Goal: Task Accomplishment & Management: Use online tool/utility

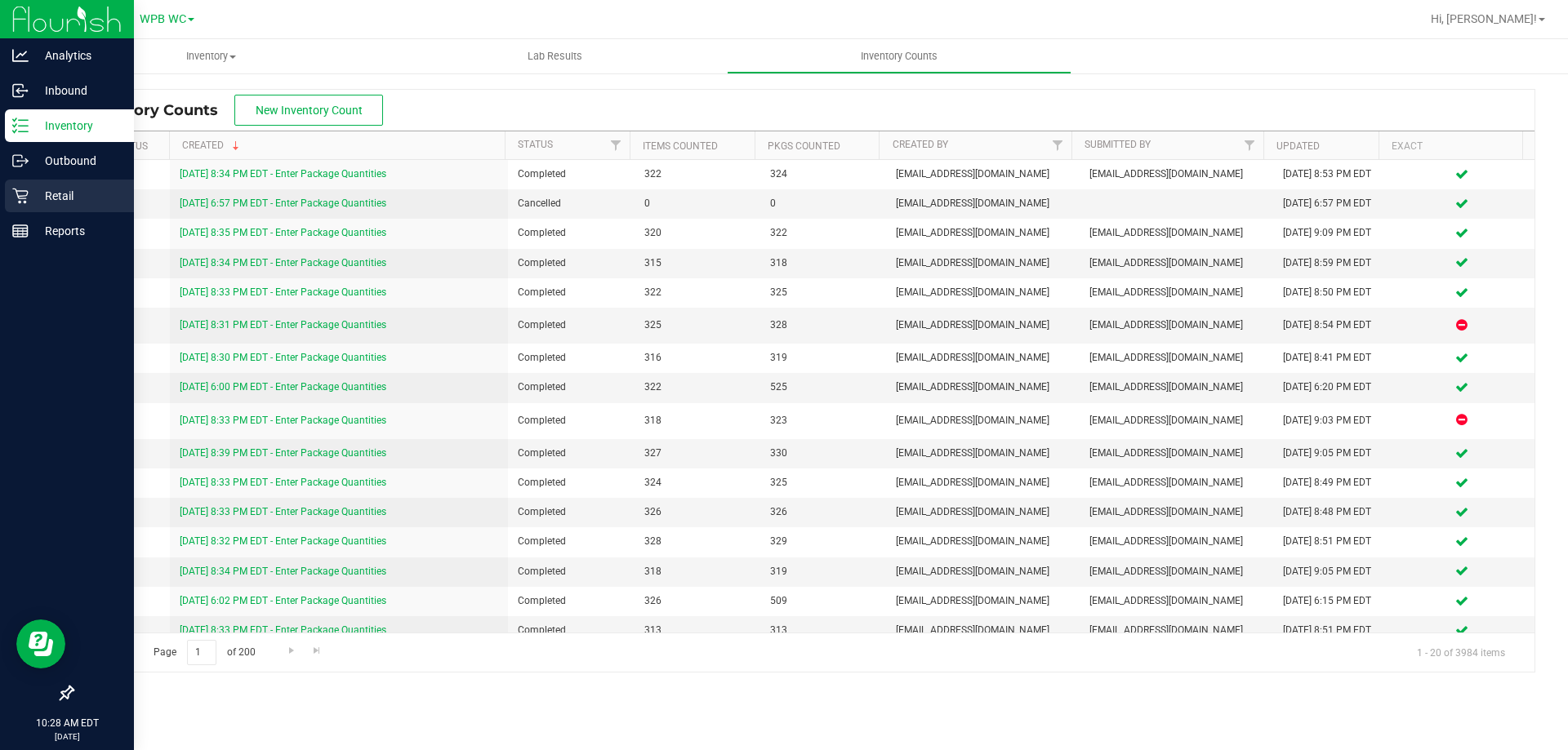
click at [51, 198] on p "Retail" at bounding box center [77, 196] width 98 height 20
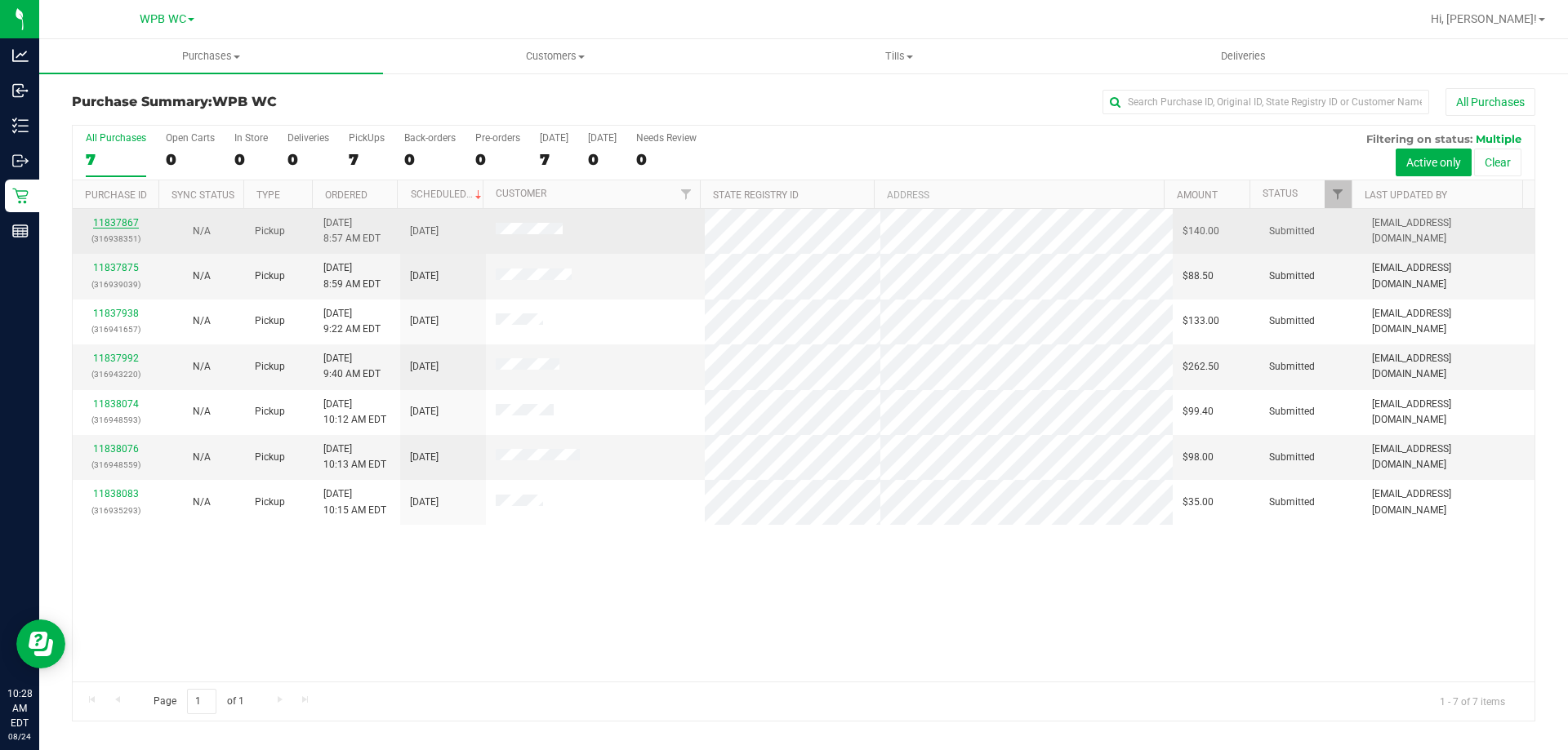
click at [110, 222] on link "11837867" at bounding box center [116, 223] width 46 height 11
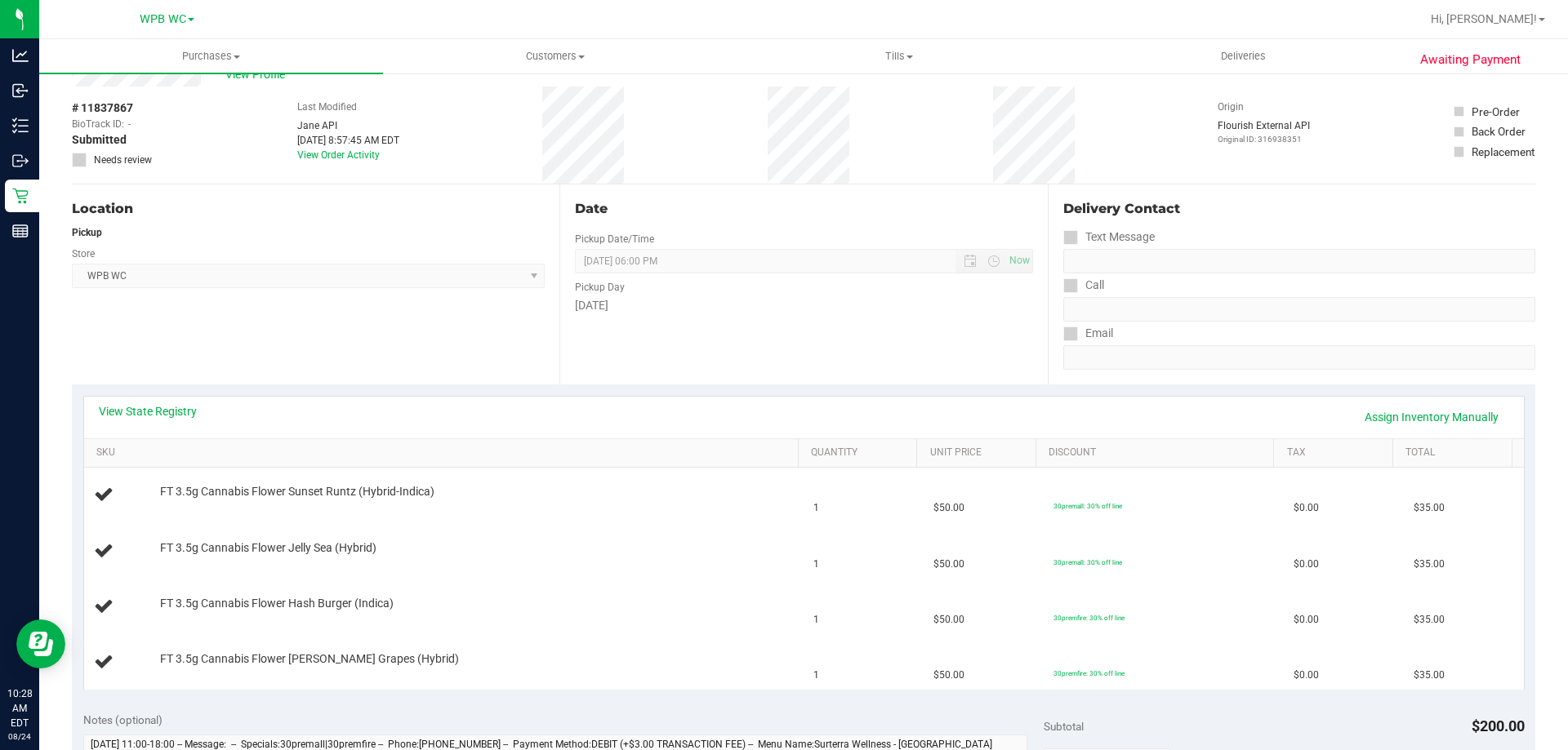
scroll to position [163, 0]
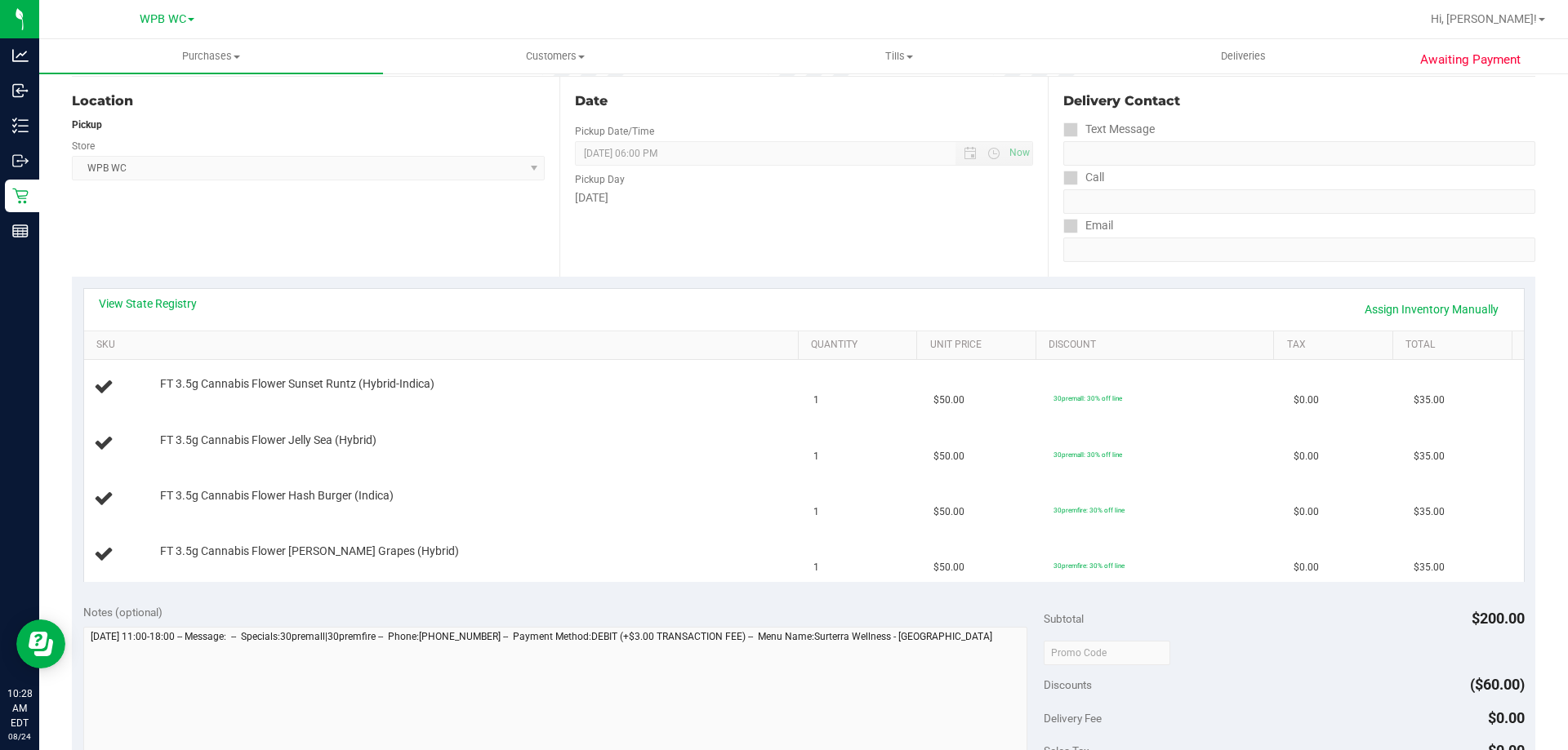
click at [128, 201] on div "Location Pickup Store WPB WC Select Store [PERSON_NAME][GEOGRAPHIC_DATA] [PERSO…" at bounding box center [316, 176] width 488 height 200
click at [138, 200] on div "Location Pickup Store WPB WC Select Store [PERSON_NAME][GEOGRAPHIC_DATA] [PERSO…" at bounding box center [316, 176] width 488 height 200
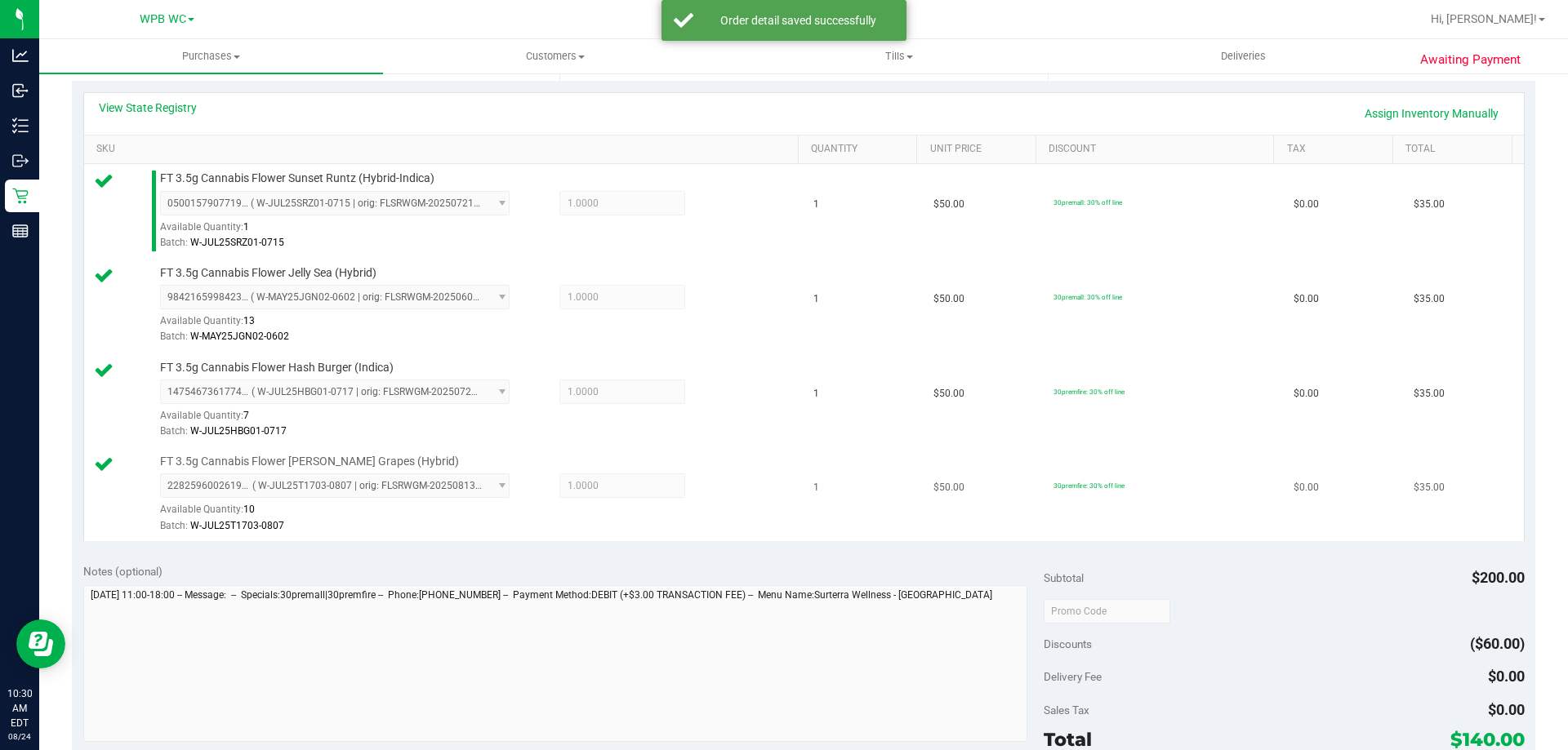
scroll to position [571, 0]
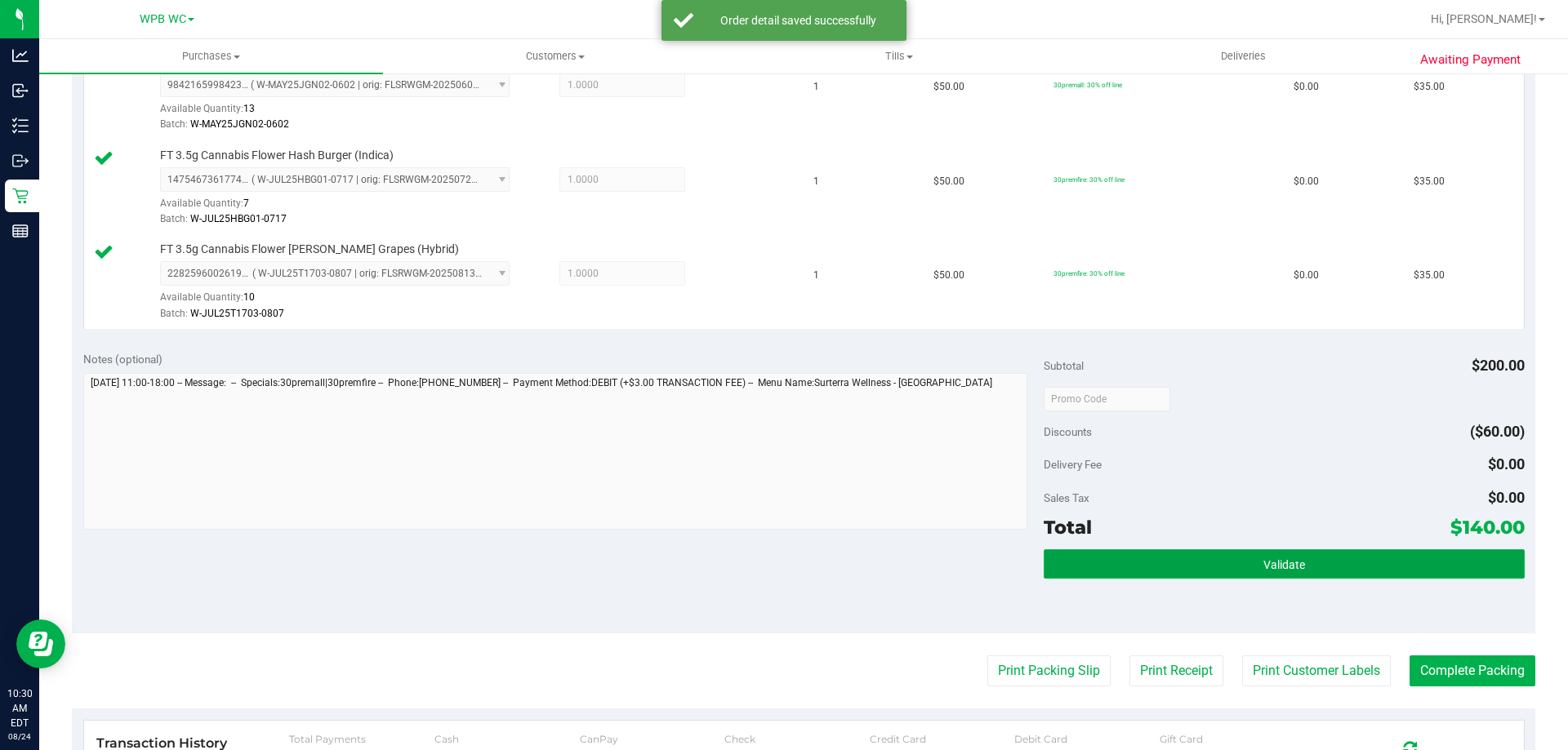
click at [1125, 553] on button "Validate" at bounding box center [1283, 564] width 480 height 30
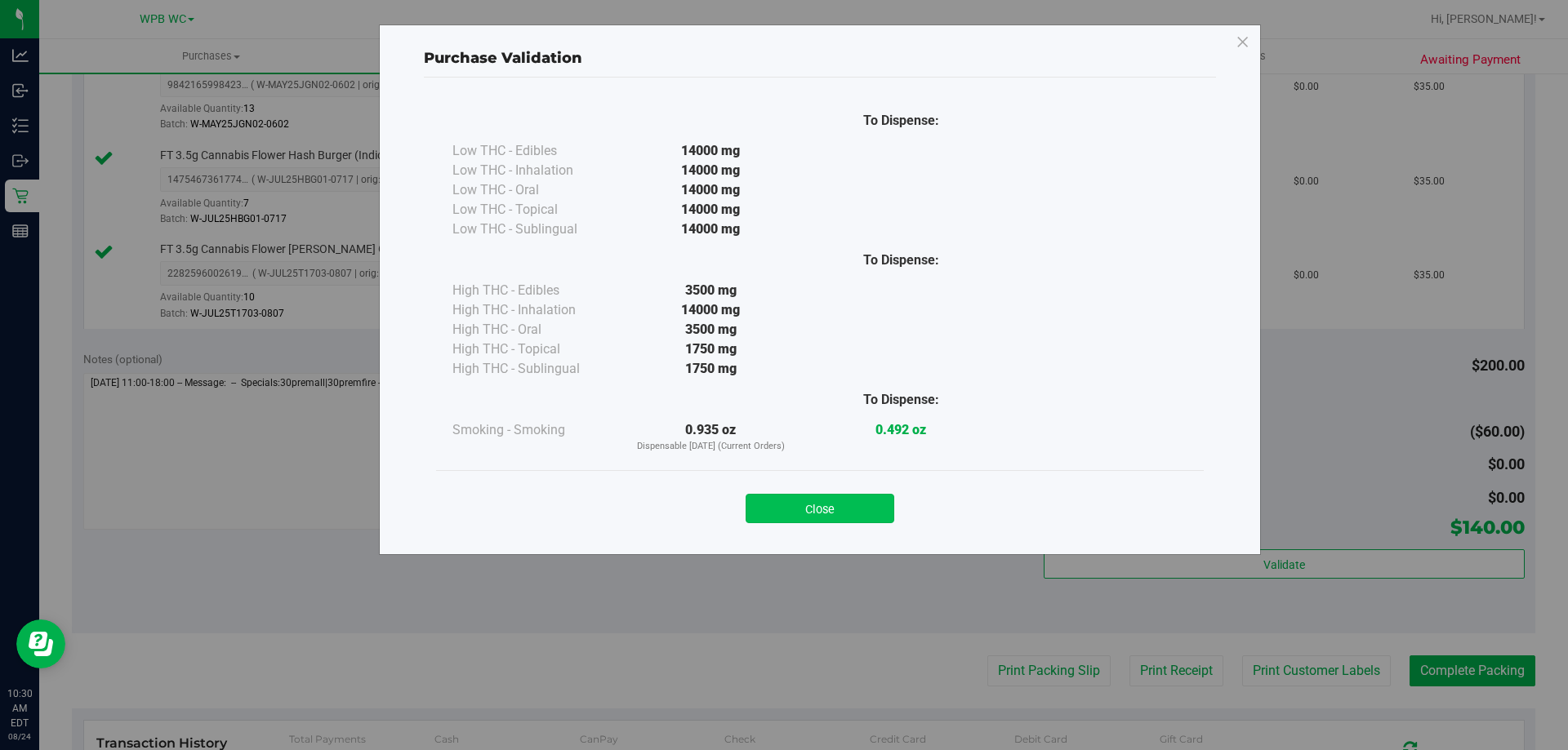
click at [875, 510] on button "Close" at bounding box center [819, 509] width 149 height 30
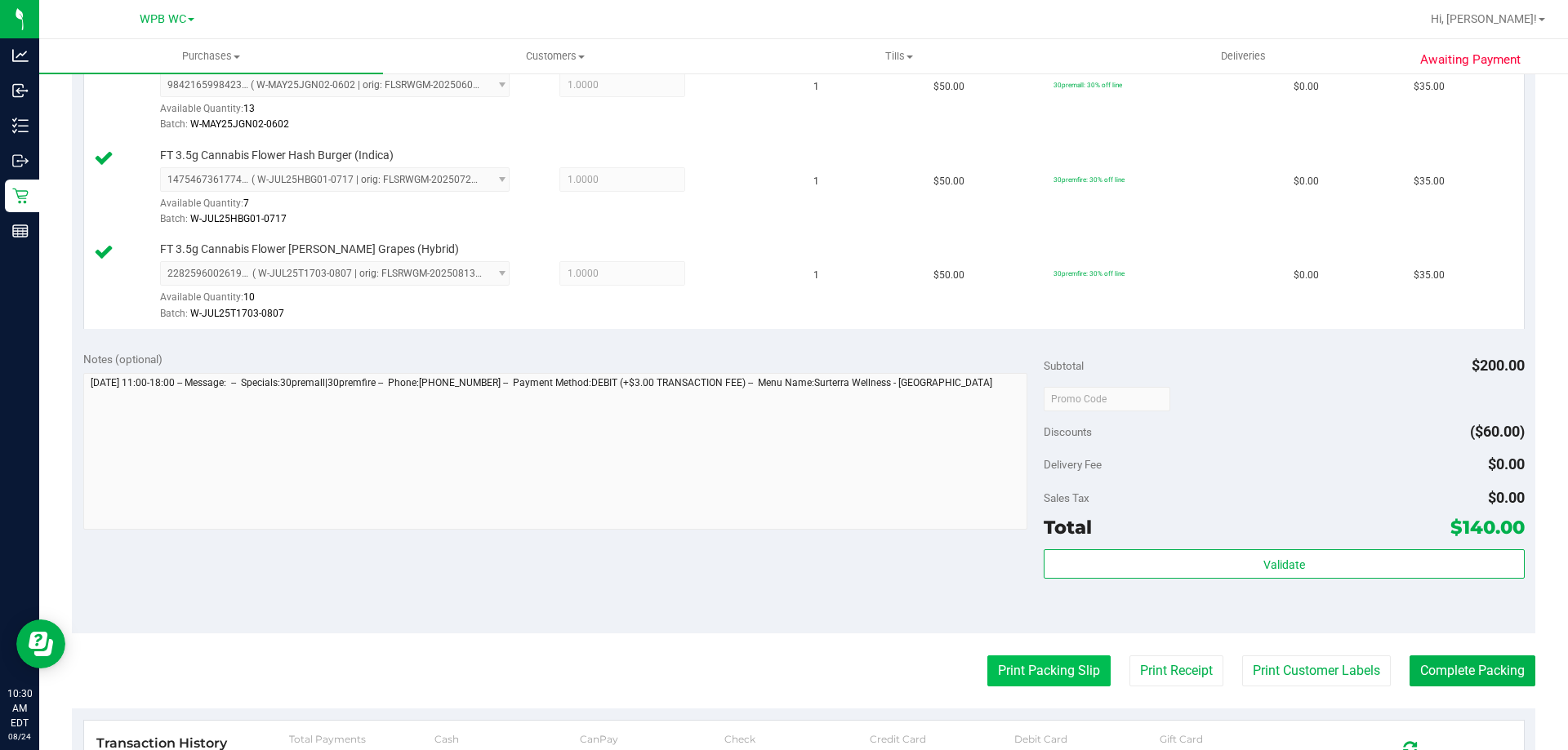
click at [1014, 674] on button "Print Packing Slip" at bounding box center [1048, 671] width 123 height 31
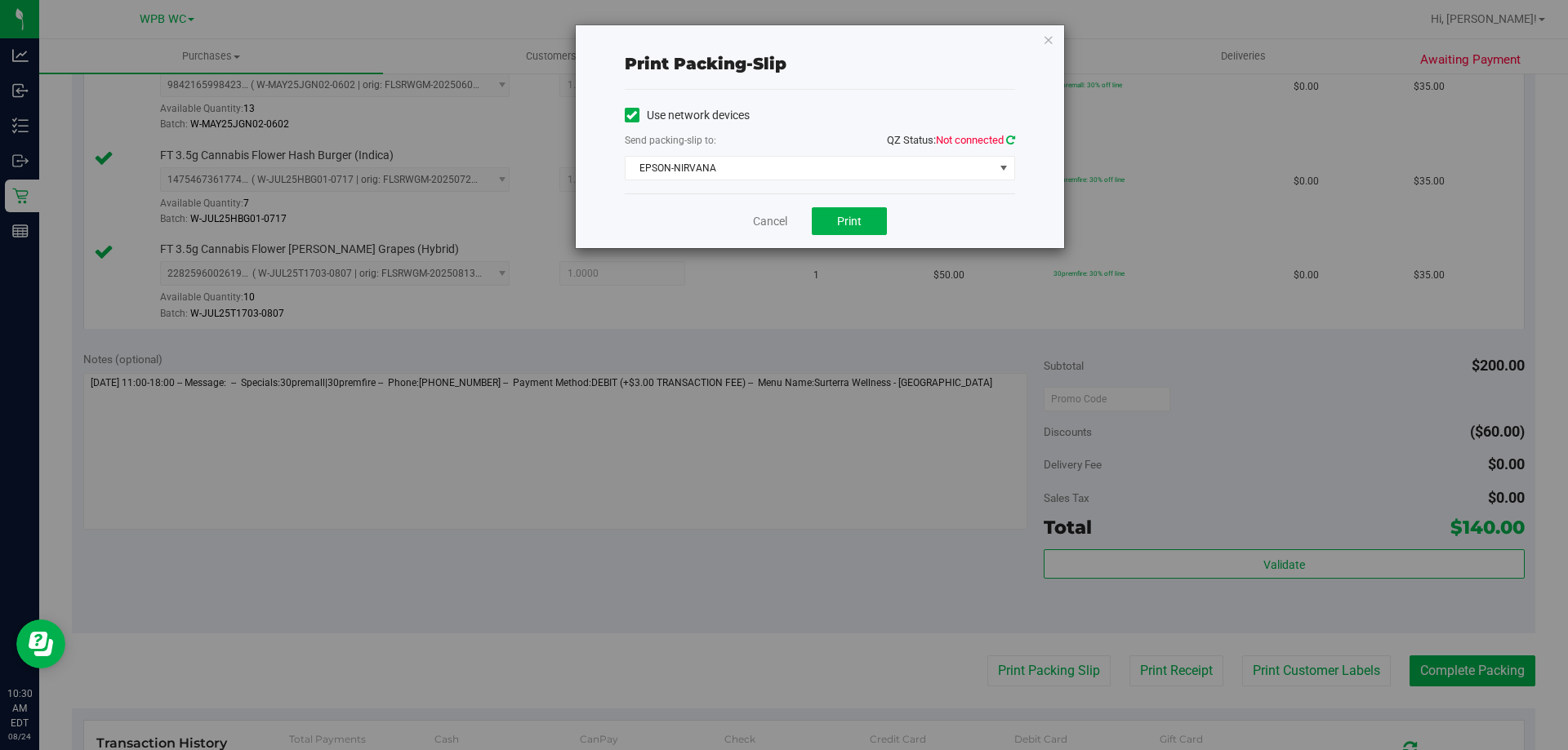
click at [1006, 135] on icon at bounding box center [1010, 139] width 9 height 11
click at [858, 209] on button "Print" at bounding box center [850, 222] width 76 height 28
drag, startPoint x: 774, startPoint y: 219, endPoint x: 786, endPoint y: 223, distance: 12.6
click at [774, 219] on link "Cancel" at bounding box center [770, 222] width 34 height 17
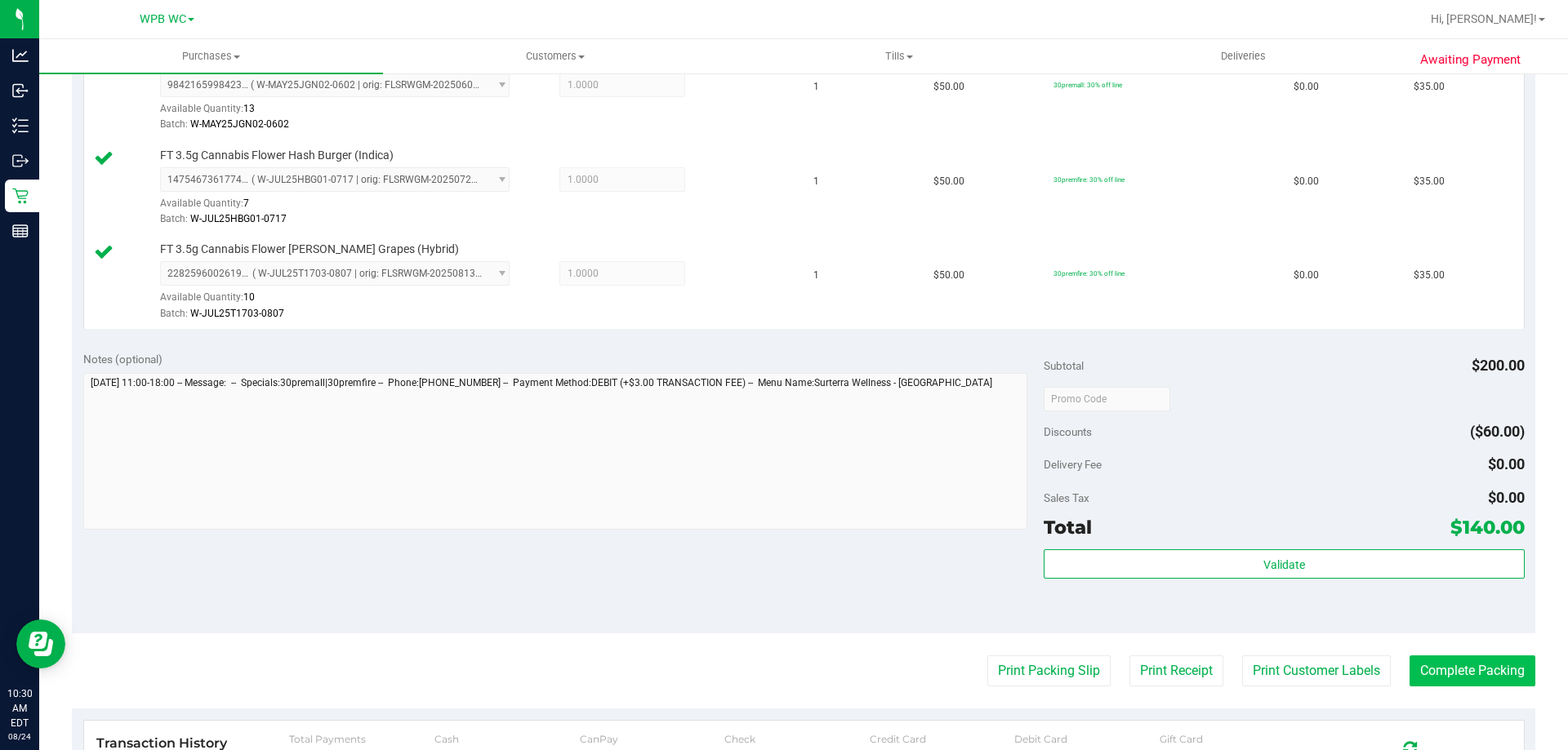
drag, startPoint x: 1477, startPoint y: 650, endPoint x: 1476, endPoint y: 682, distance: 32.0
click at [1477, 661] on purchase-details "Back Edit Purchase Cancel Purchase View Profile # 11837867 BioTrack ID: - Submi…" at bounding box center [804, 265] width 1463 height 1497
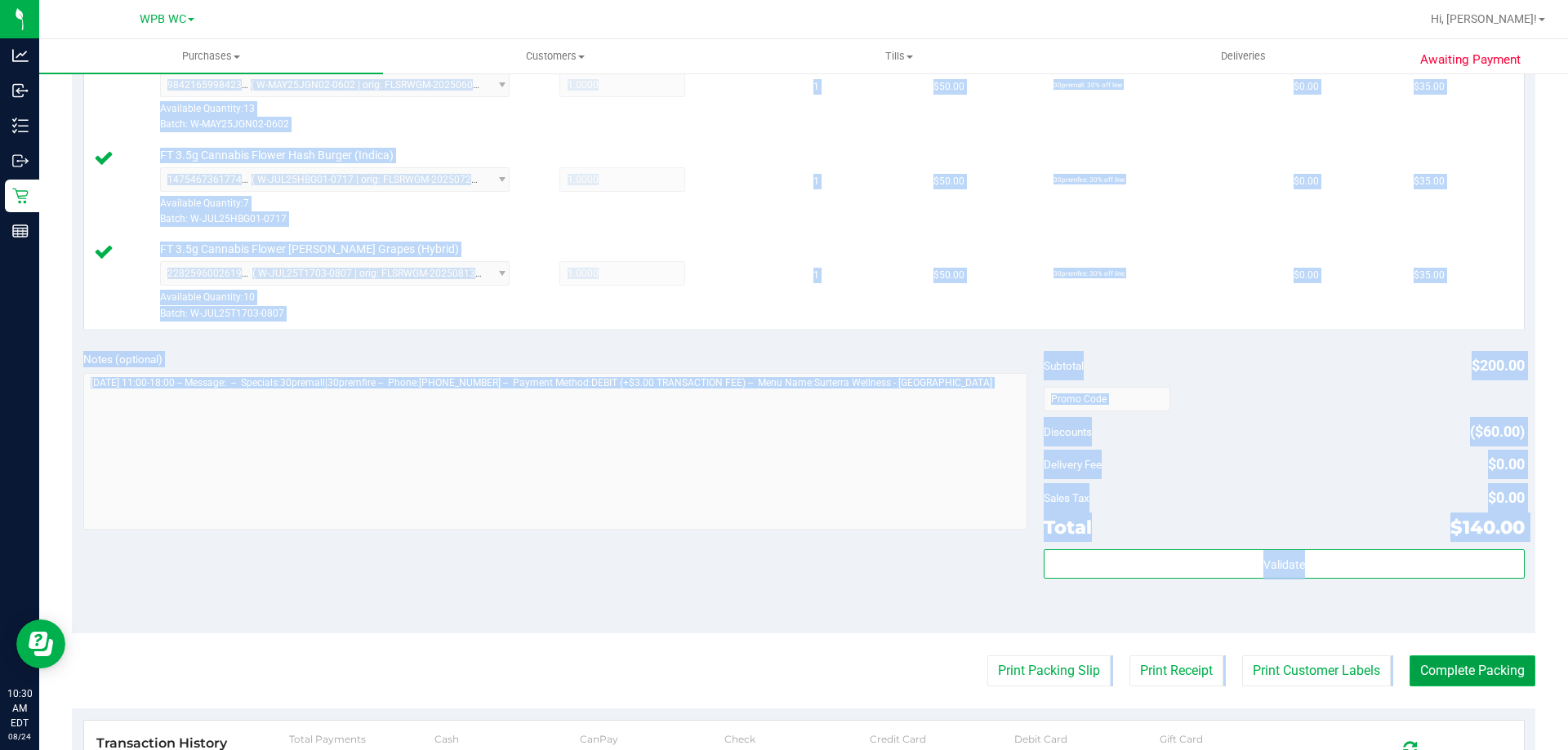
click at [1475, 682] on button "Complete Packing" at bounding box center [1472, 671] width 126 height 31
click at [768, 576] on div "Notes (optional) Subtotal $200.00 Discounts ($60.00) Delivery Fee $0.00 Sales T…" at bounding box center [804, 487] width 1463 height 294
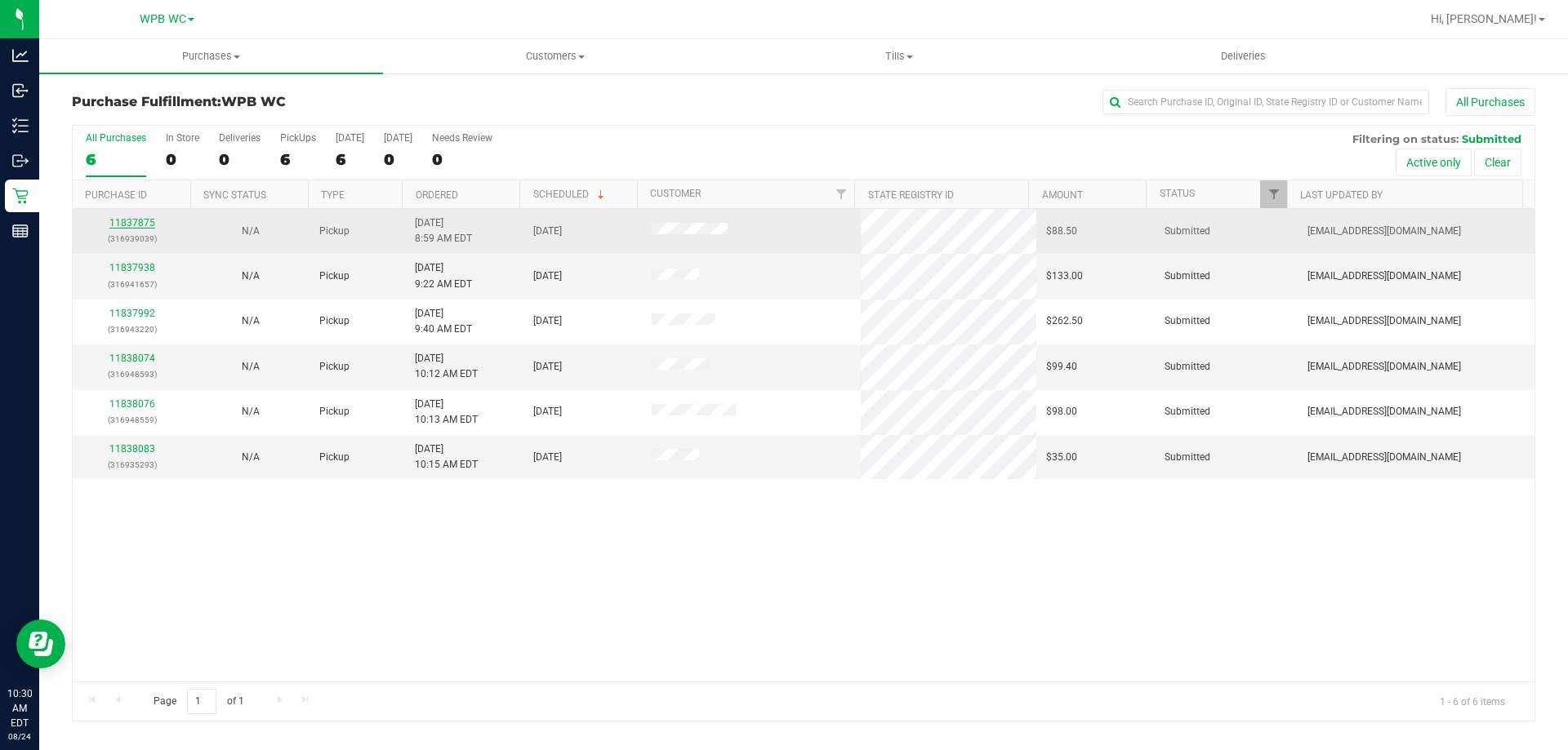
click at [144, 219] on link "11837875" at bounding box center [132, 223] width 46 height 11
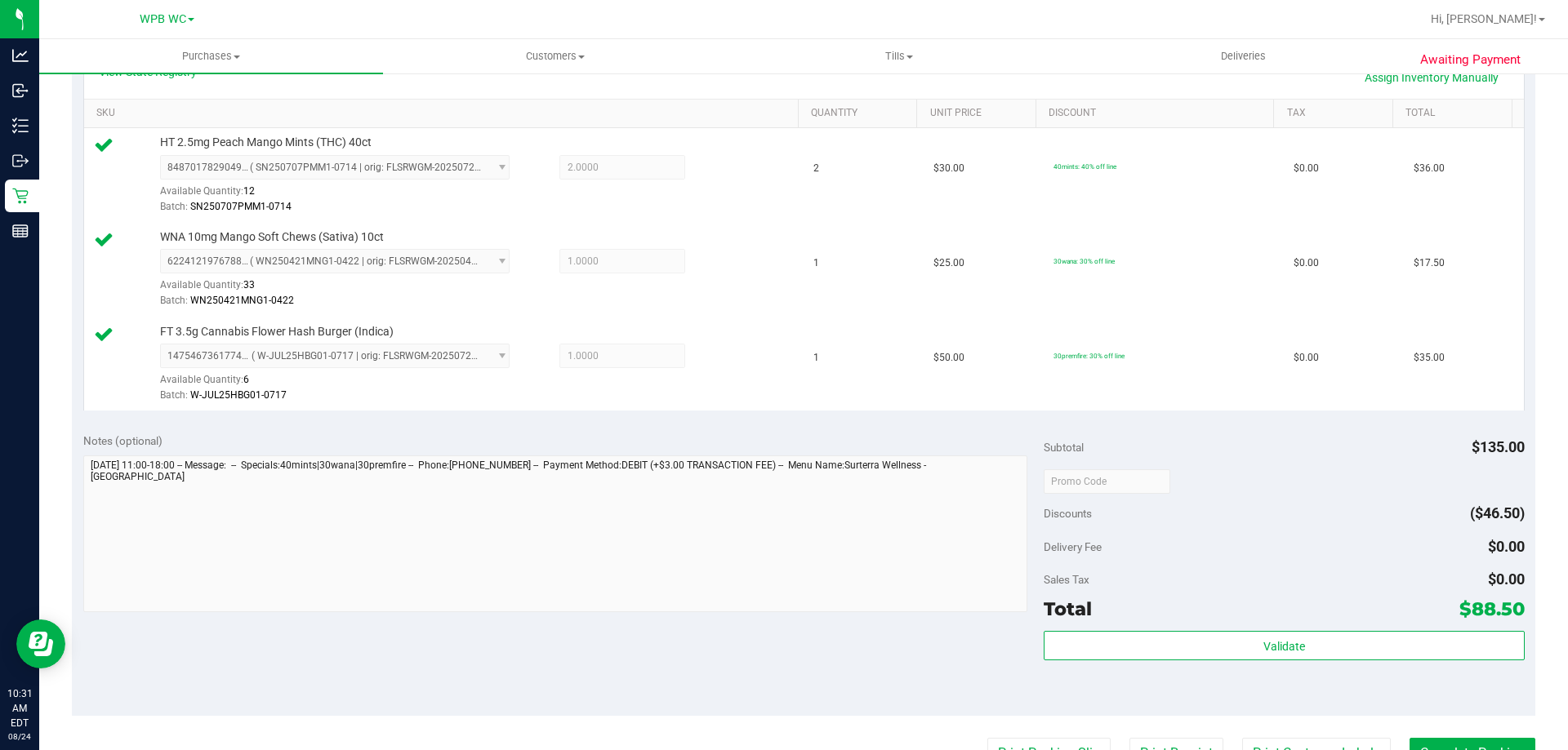
scroll to position [571, 0]
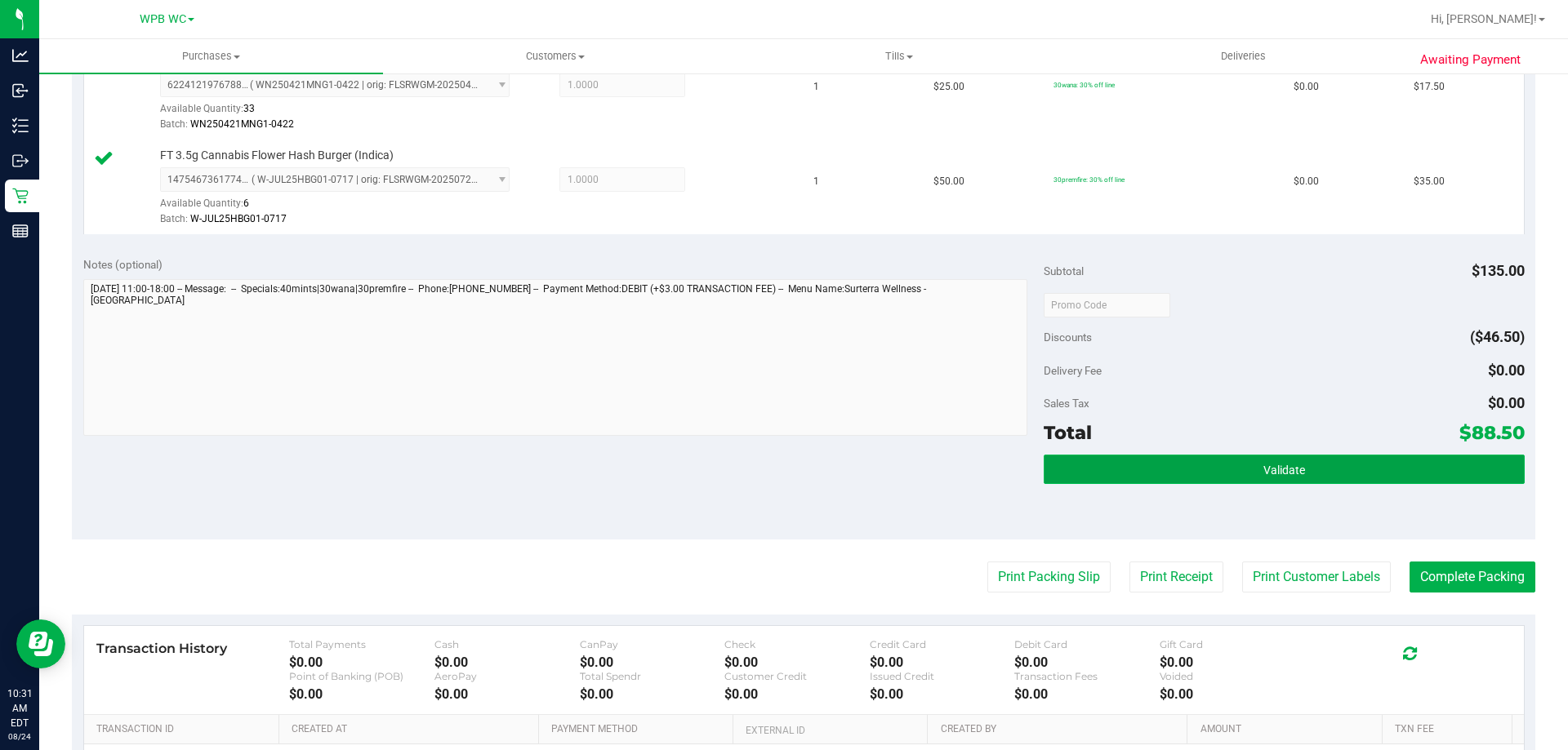
click at [1243, 470] on button "Validate" at bounding box center [1283, 469] width 480 height 30
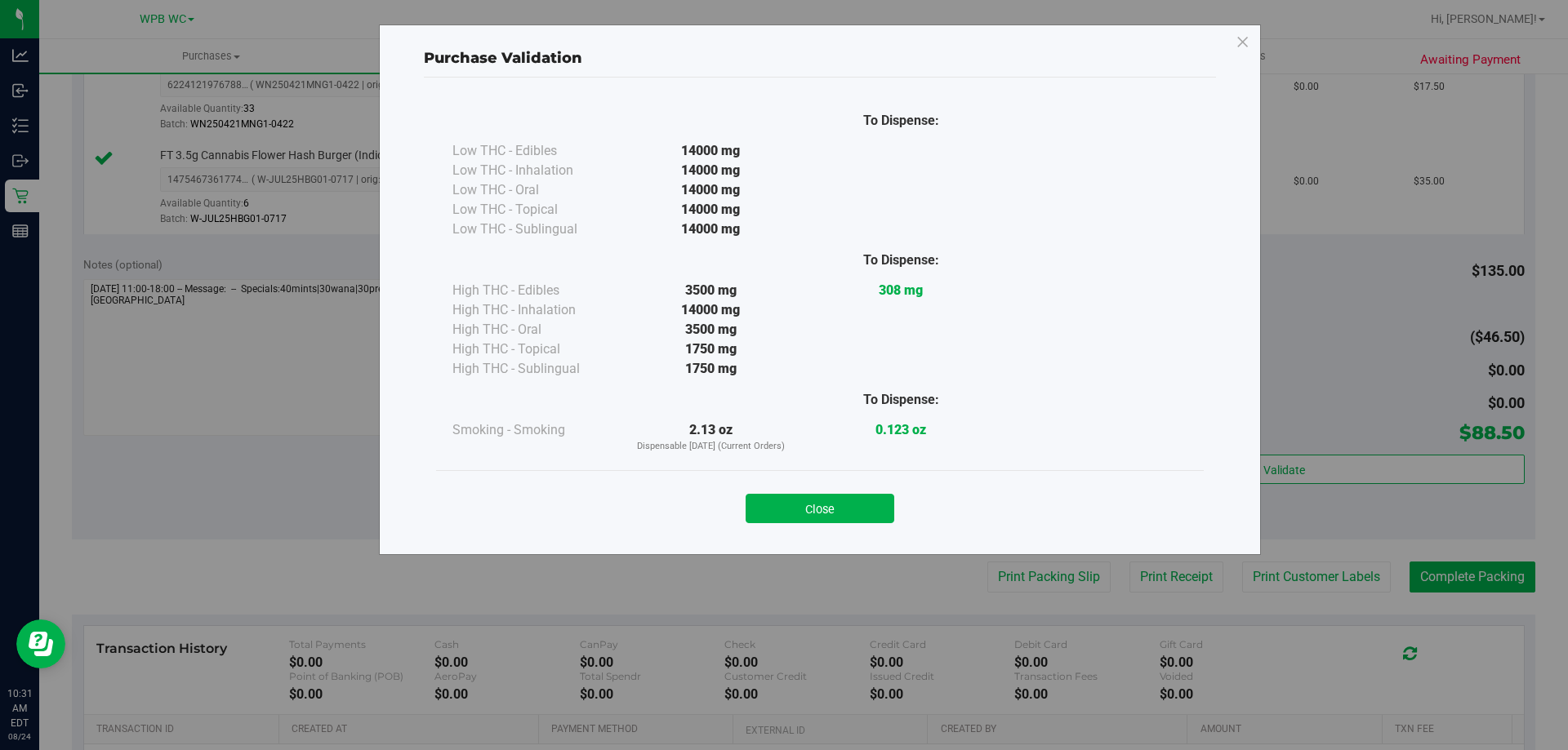
drag, startPoint x: 832, startPoint y: 522, endPoint x: 849, endPoint y: 521, distance: 17.0
click at [833, 522] on button "Close" at bounding box center [819, 509] width 149 height 30
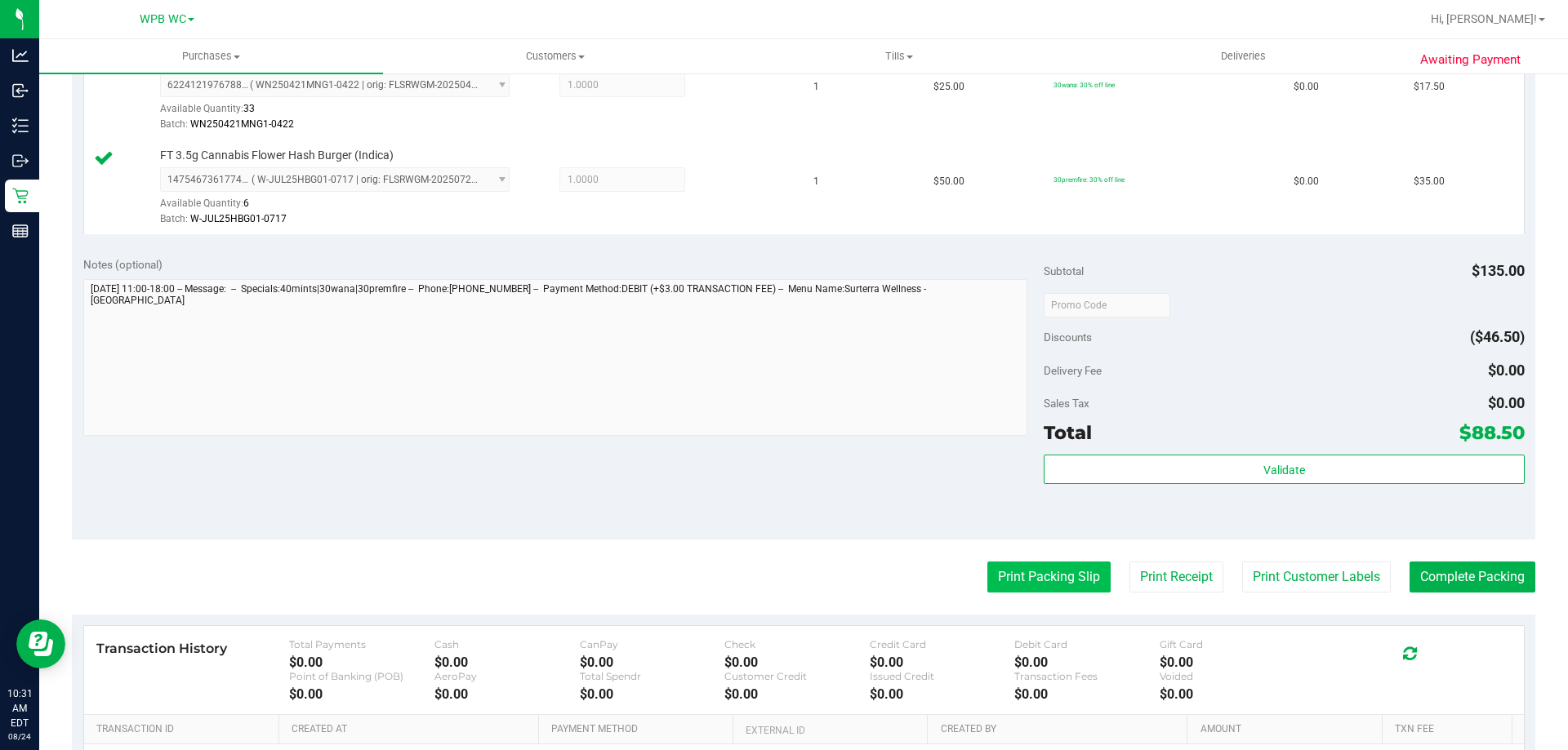
click at [1006, 579] on button "Print Packing Slip" at bounding box center [1048, 577] width 123 height 31
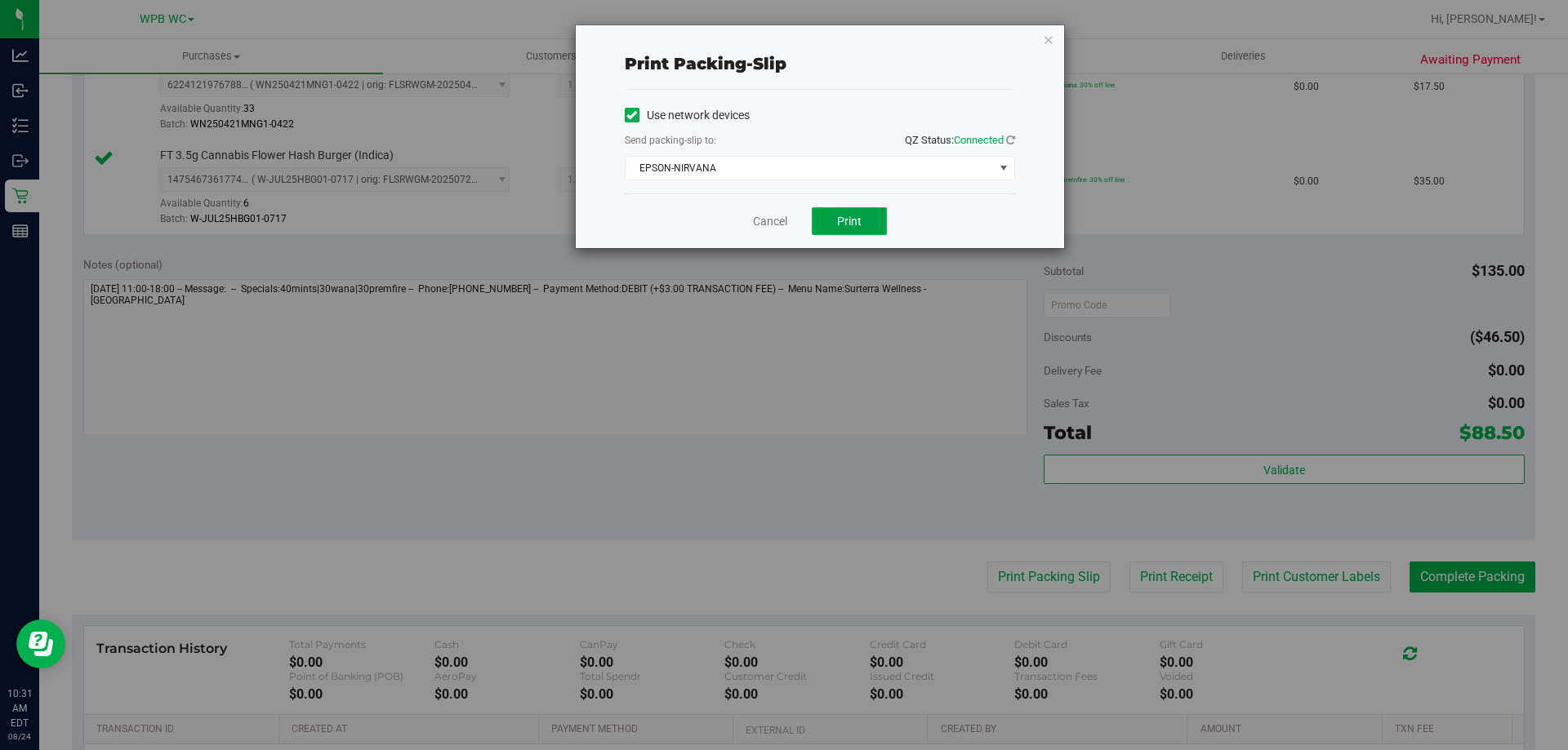
click at [859, 226] on span "Print" at bounding box center [849, 222] width 25 height 13
click at [753, 222] on link "Cancel" at bounding box center [770, 222] width 34 height 17
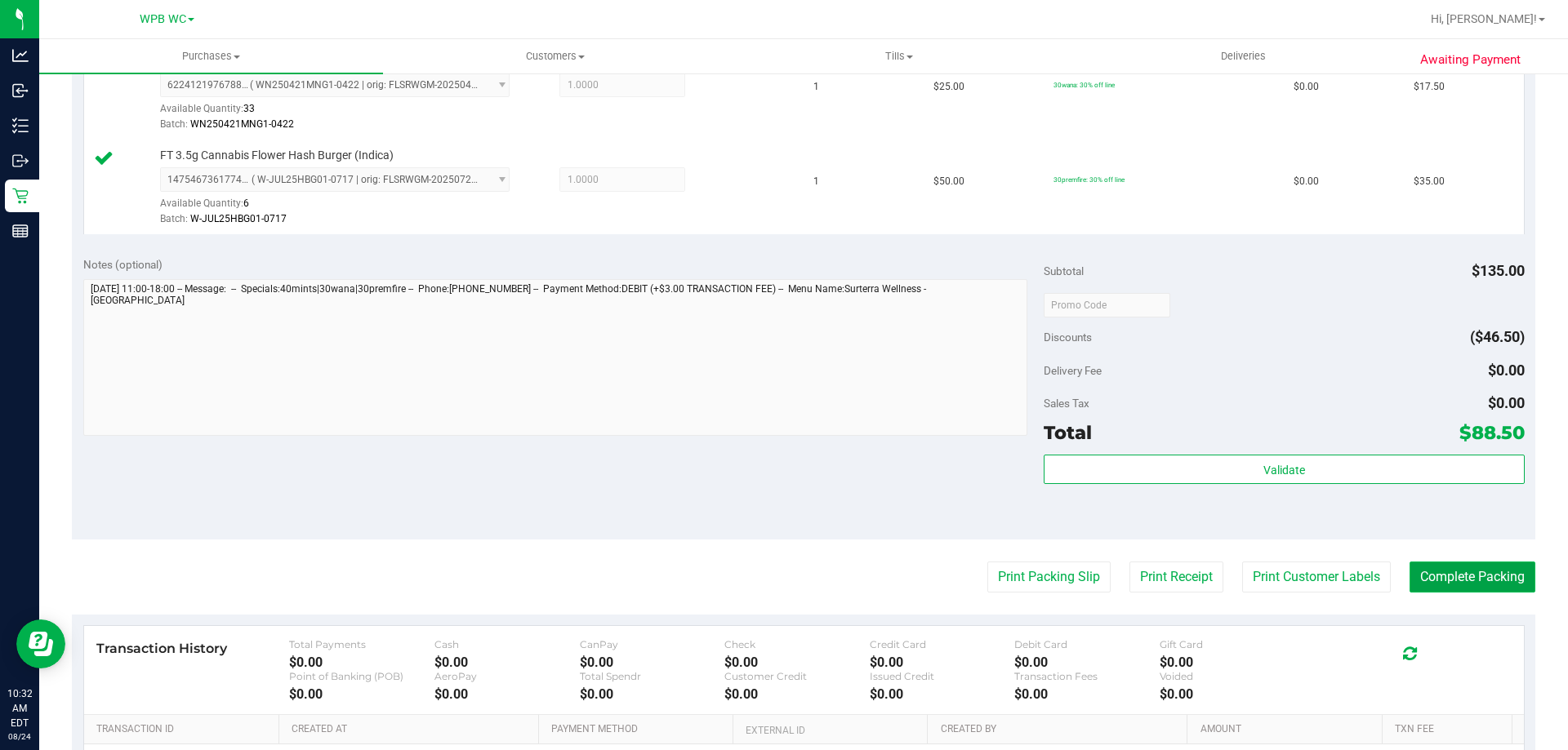
click at [1412, 574] on button "Complete Packing" at bounding box center [1472, 577] width 126 height 31
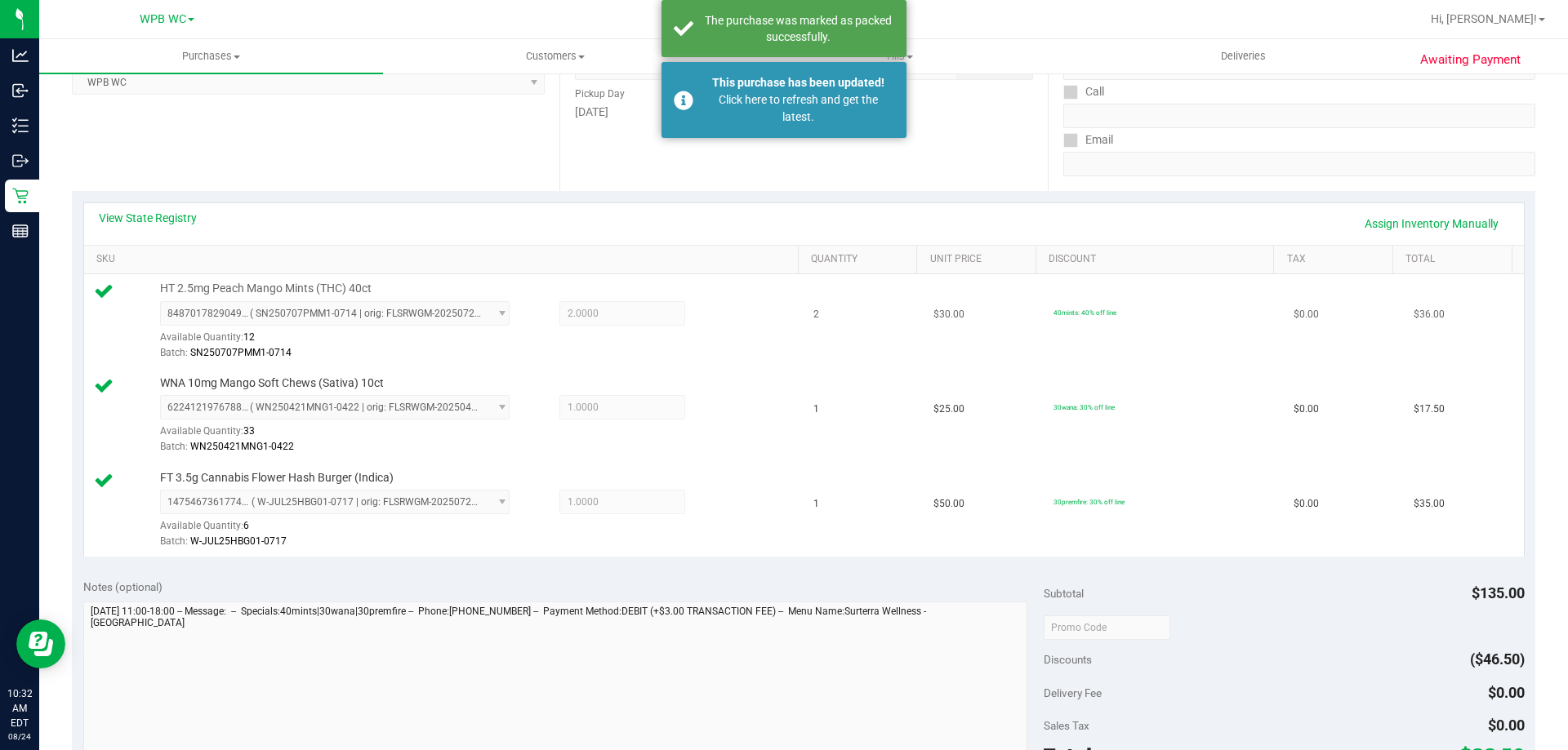
scroll to position [245, 0]
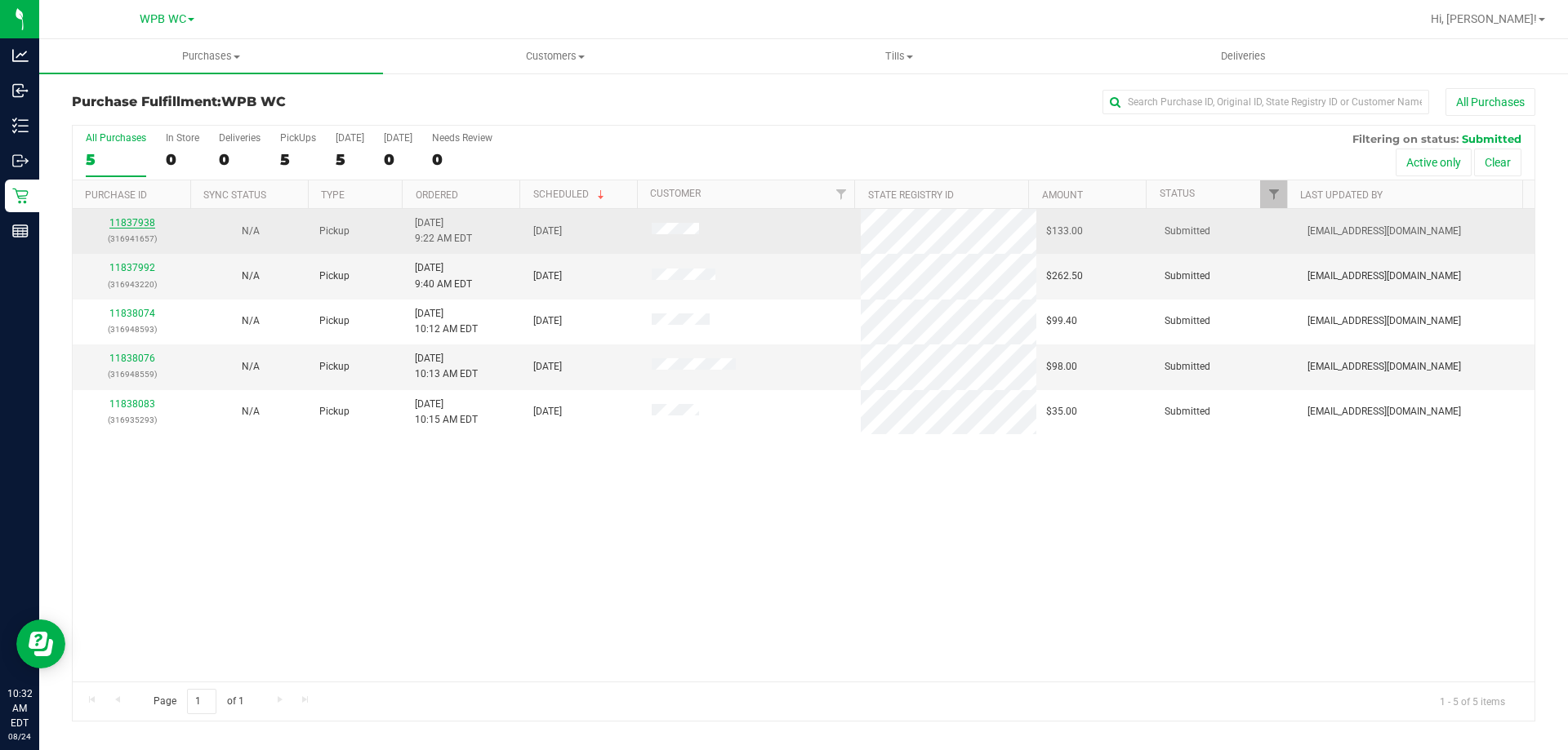
click at [146, 221] on link "11837938" at bounding box center [132, 223] width 46 height 11
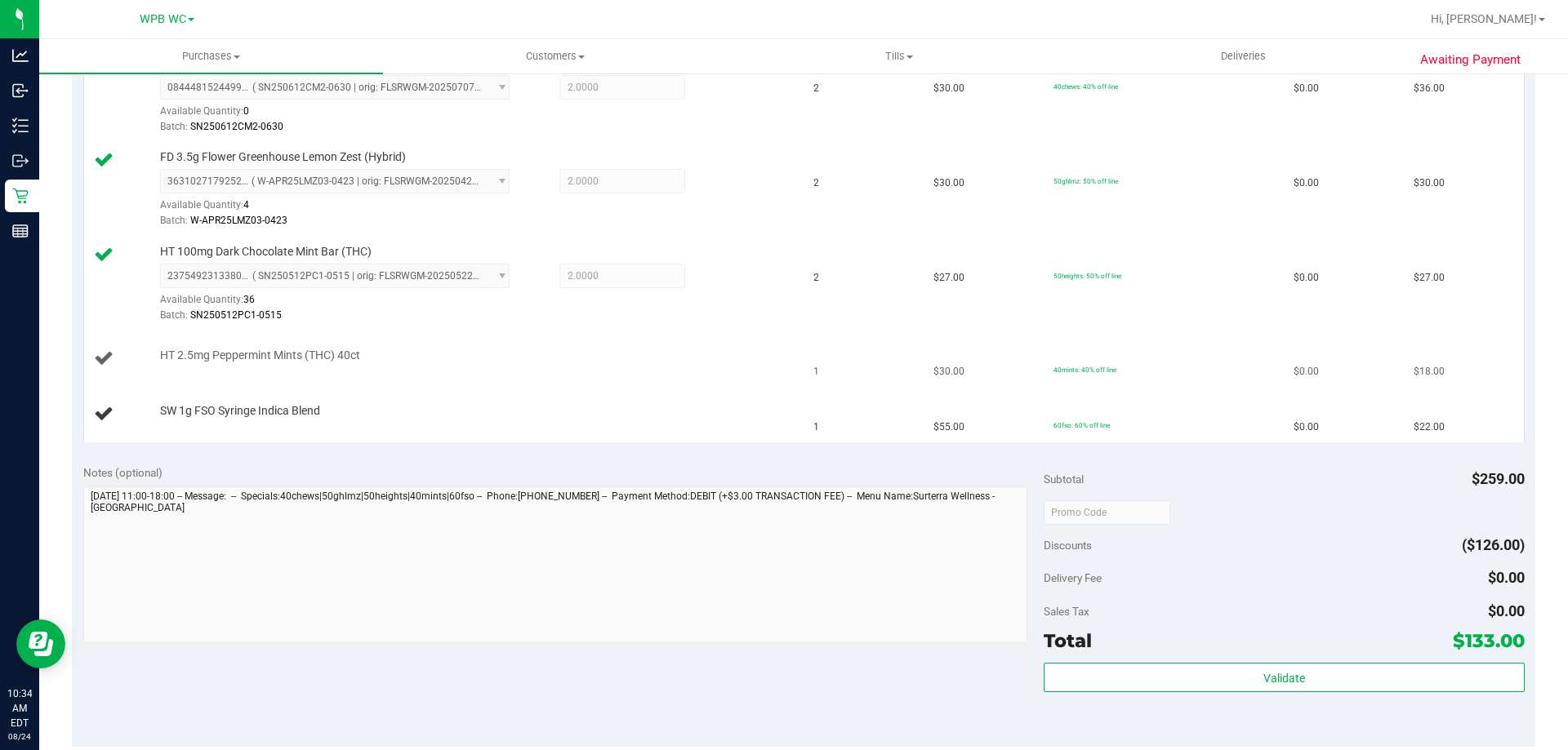
scroll to position [490, 0]
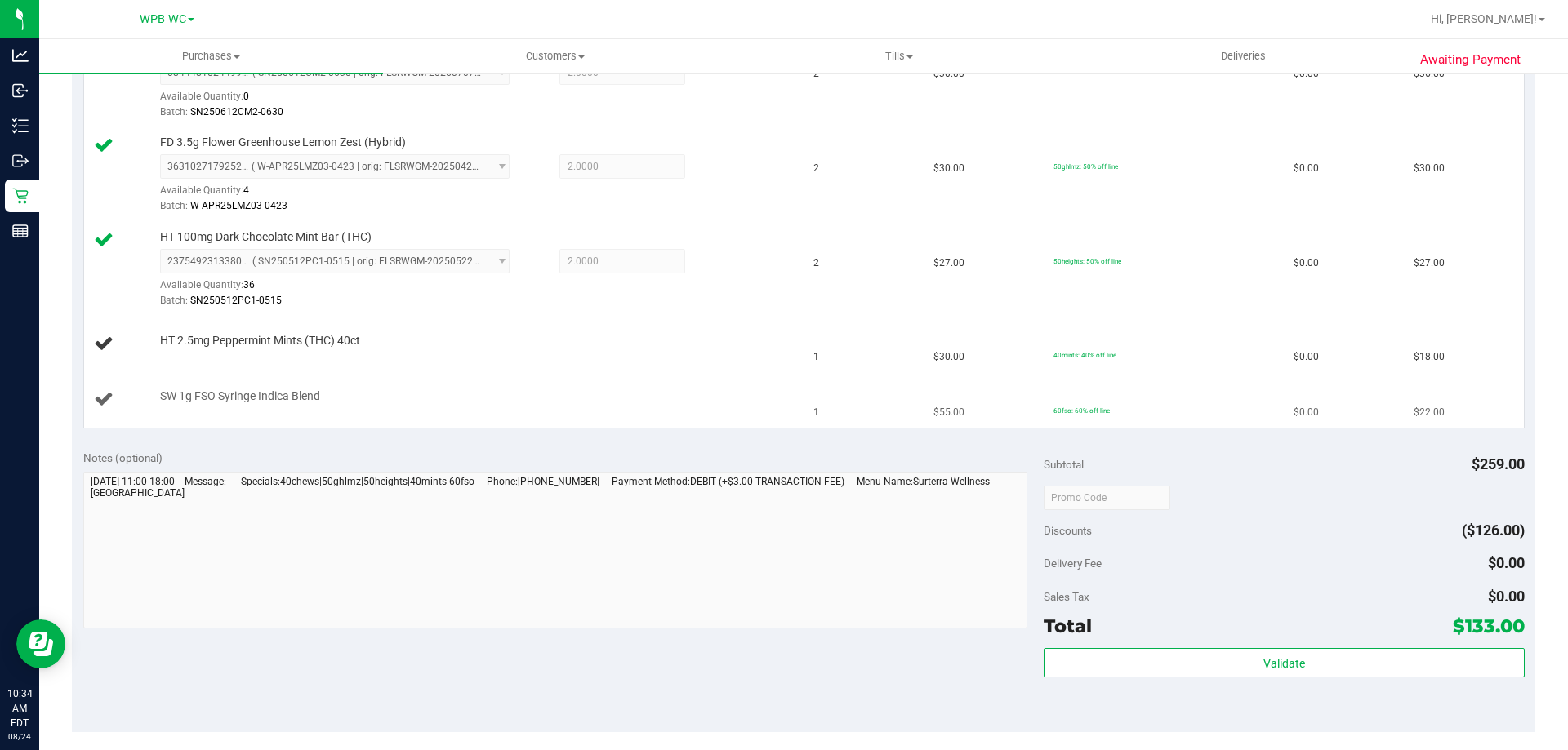
click at [281, 373] on td "SW 1g FSO Syringe Indica Blend" at bounding box center [443, 400] width 720 height 55
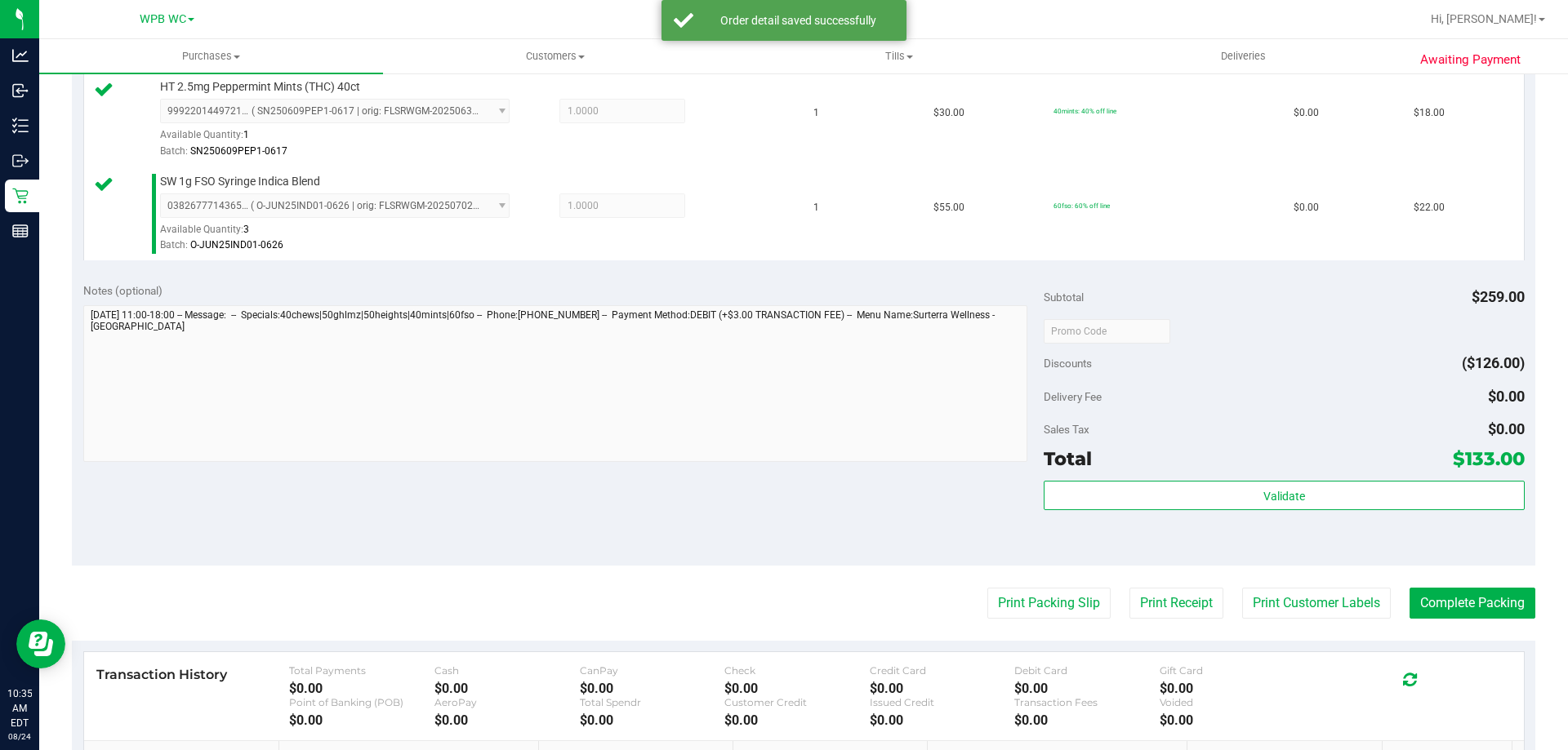
scroll to position [734, 0]
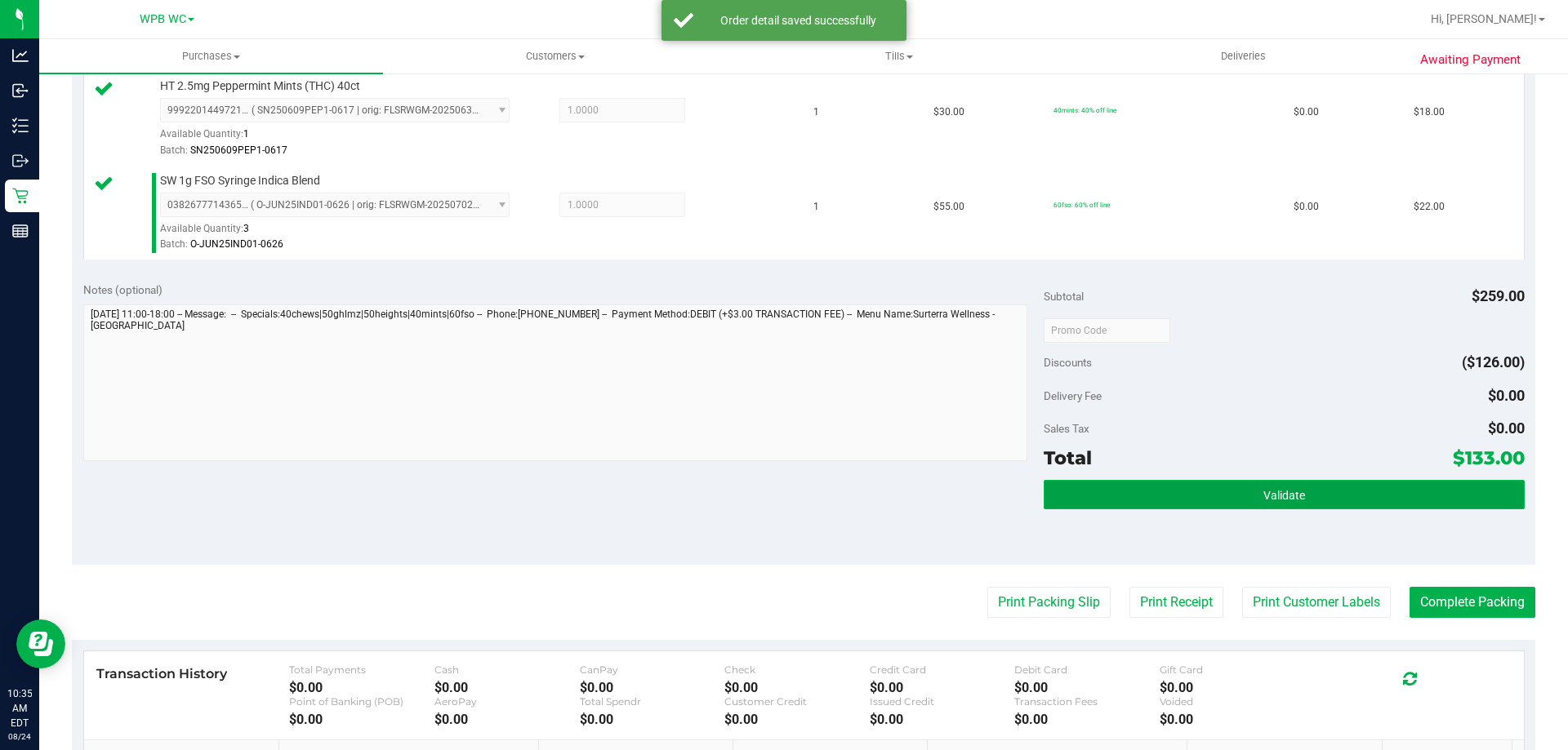
click at [1218, 499] on button "Validate" at bounding box center [1283, 495] width 480 height 30
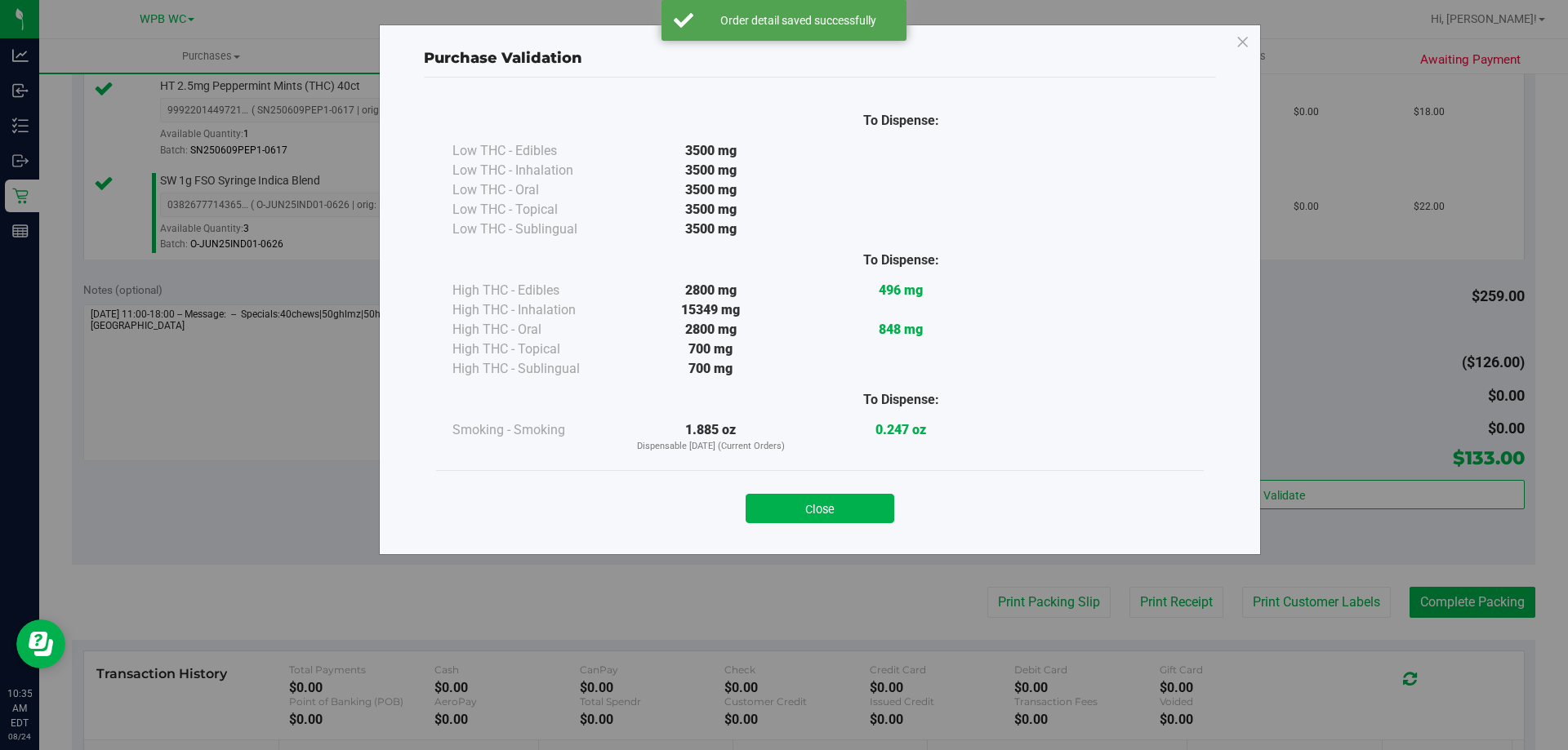
click at [846, 511] on button "Close" at bounding box center [819, 509] width 149 height 30
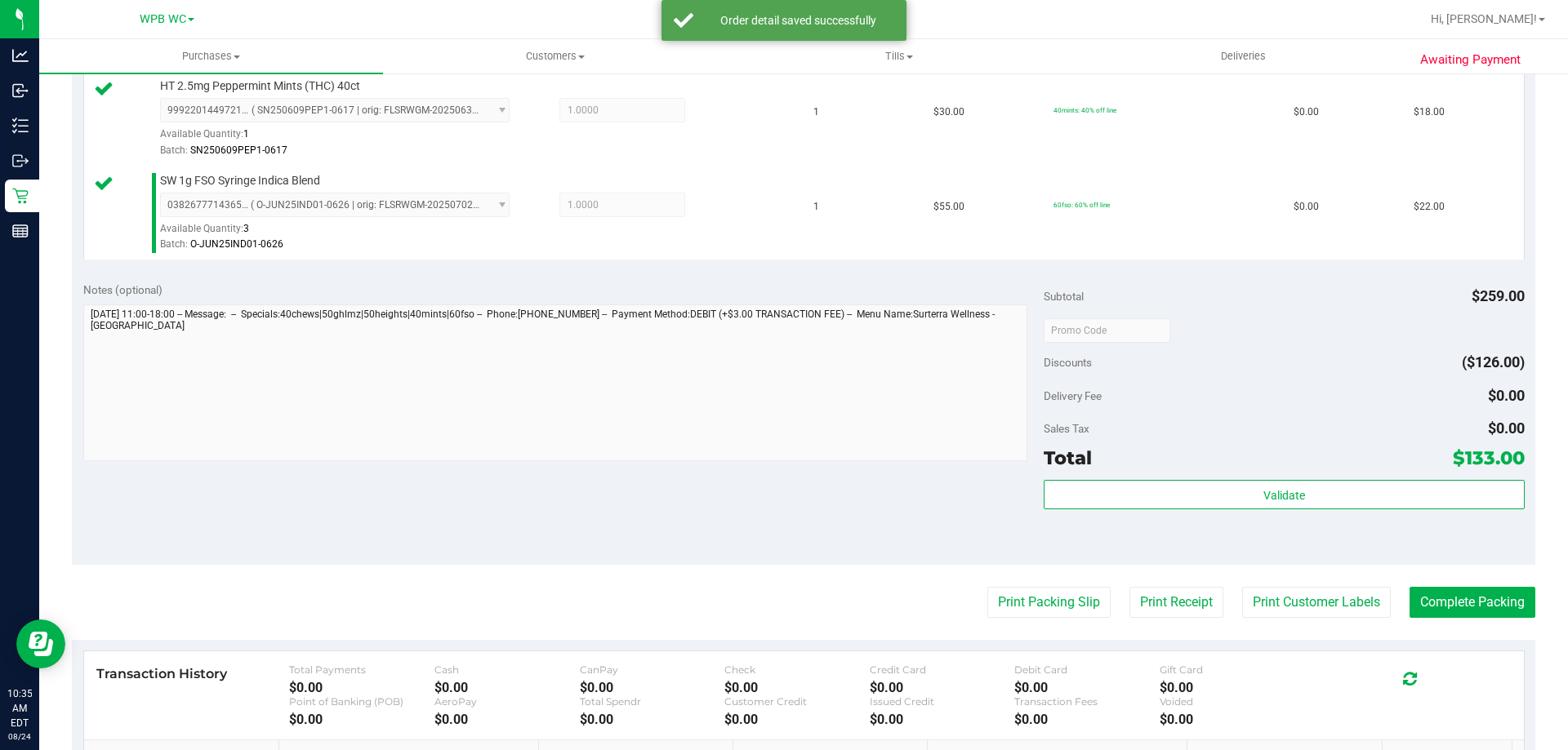
click at [1017, 581] on purchase-details "Back Edit Purchase Cancel Purchase View Profile # 11837938 BioTrack ID: - Submi…" at bounding box center [804, 149] width 1463 height 1592
click at [1006, 588] on button "Print Packing Slip" at bounding box center [1048, 602] width 123 height 31
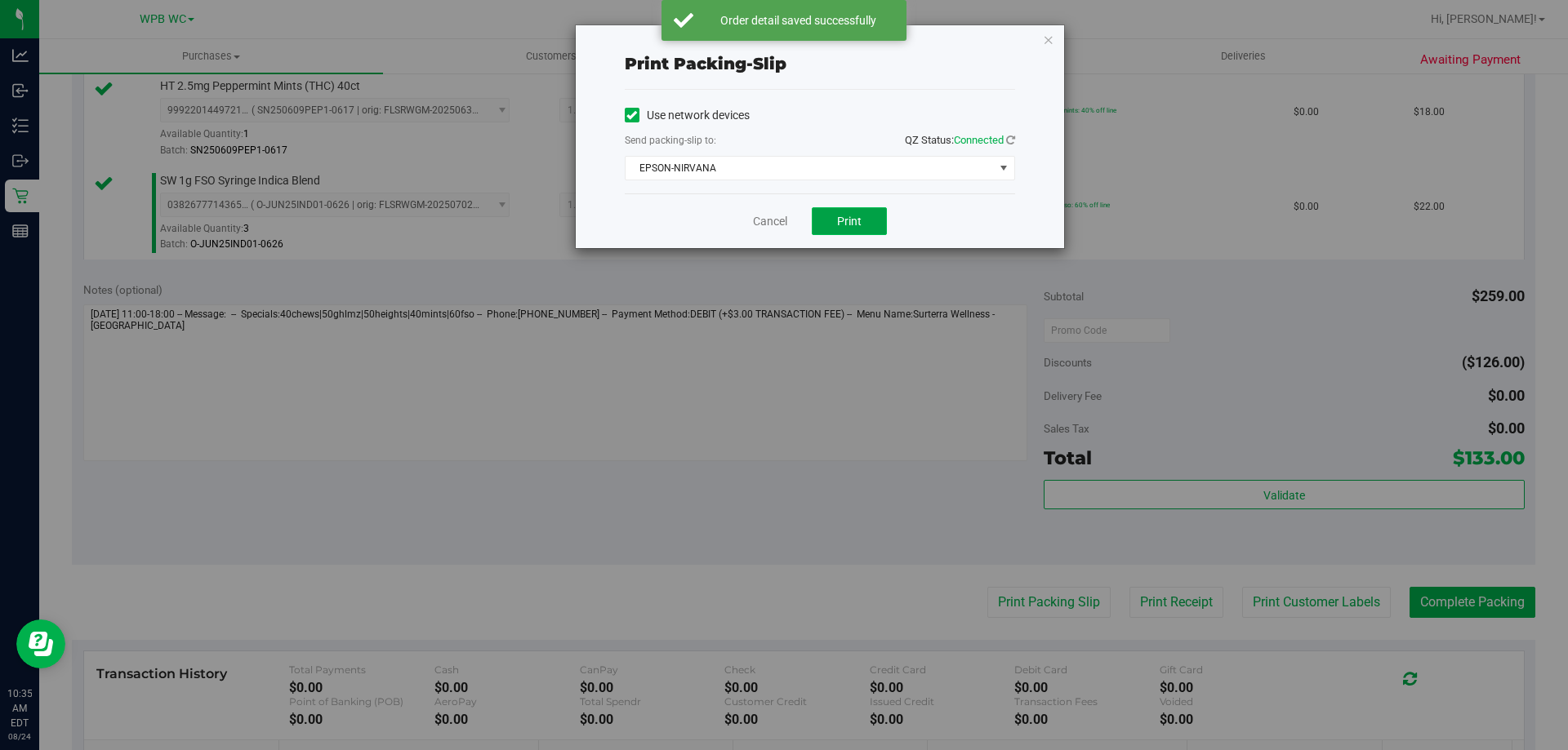
click at [841, 221] on span "Print" at bounding box center [849, 222] width 25 height 13
click at [763, 222] on link "Cancel" at bounding box center [770, 222] width 34 height 17
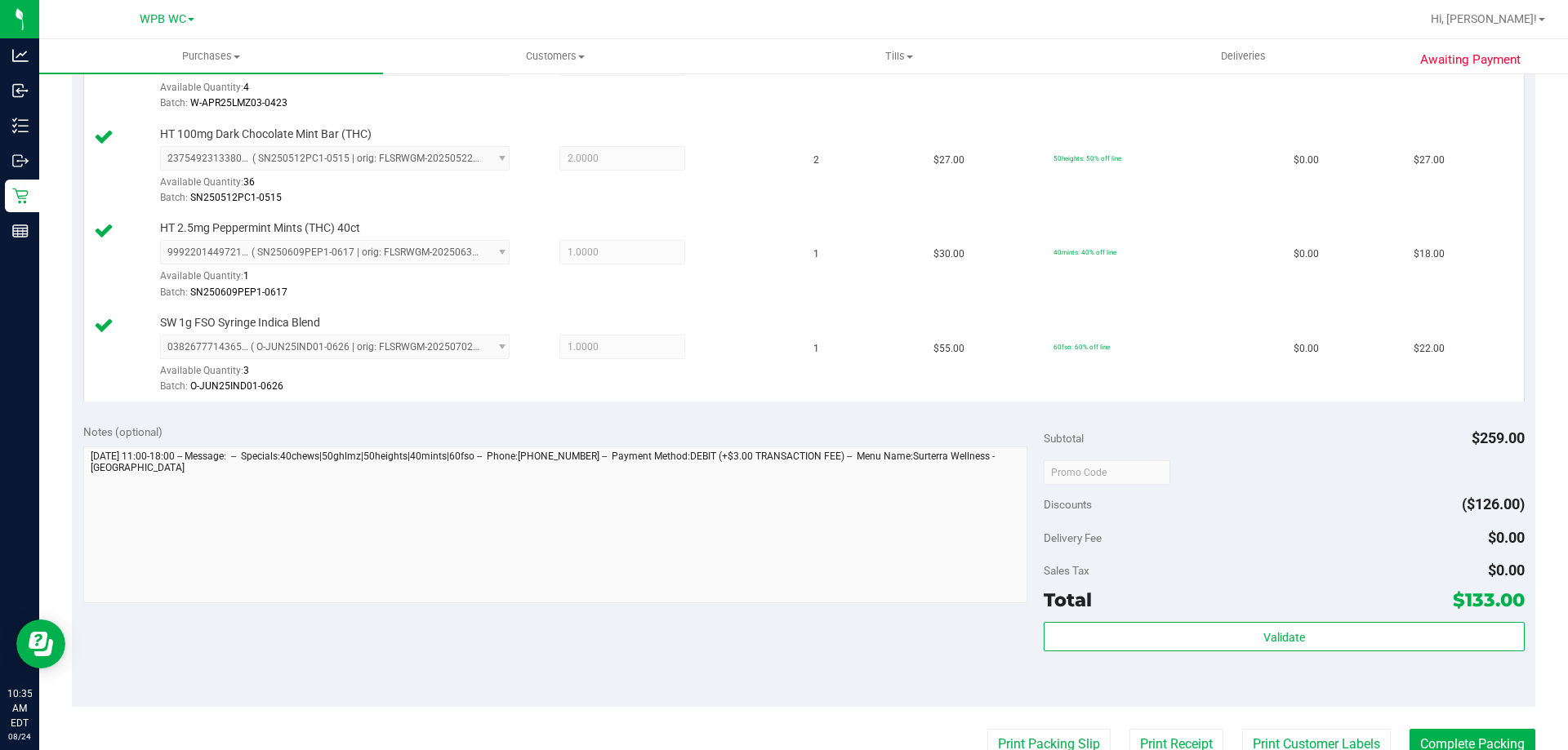
scroll to position [653, 0]
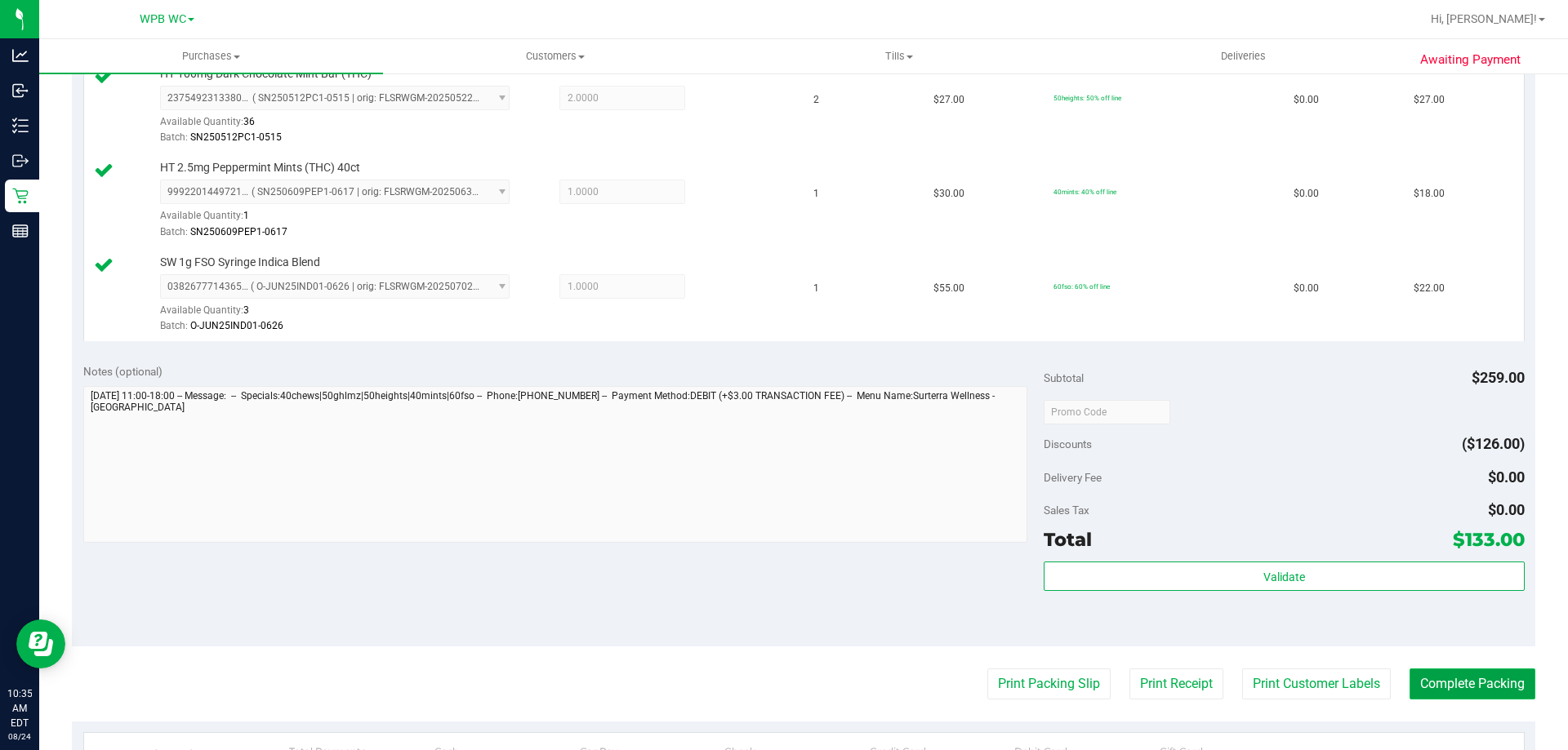
click at [1505, 686] on button "Complete Packing" at bounding box center [1472, 684] width 126 height 31
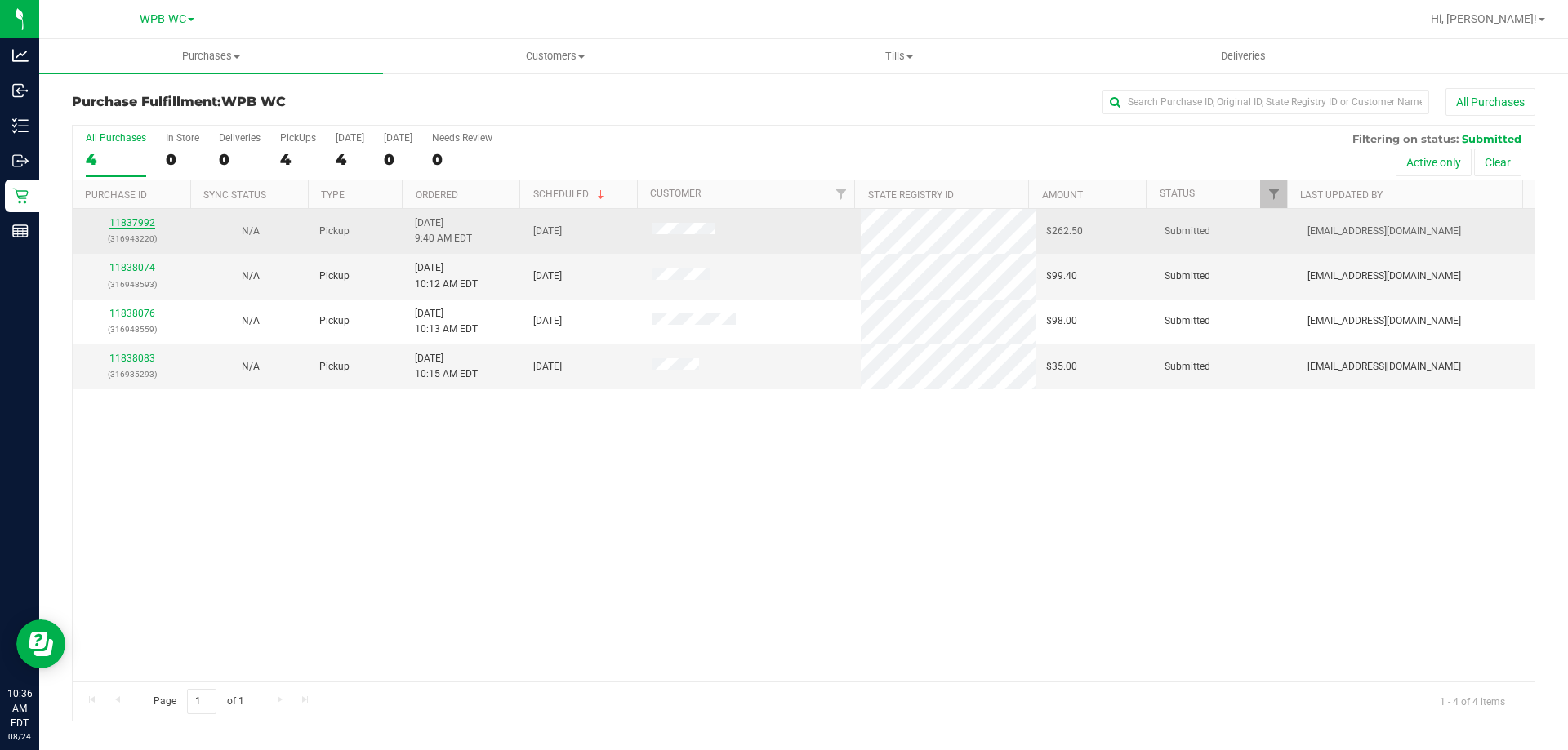
click at [125, 221] on link "11837992" at bounding box center [132, 223] width 46 height 11
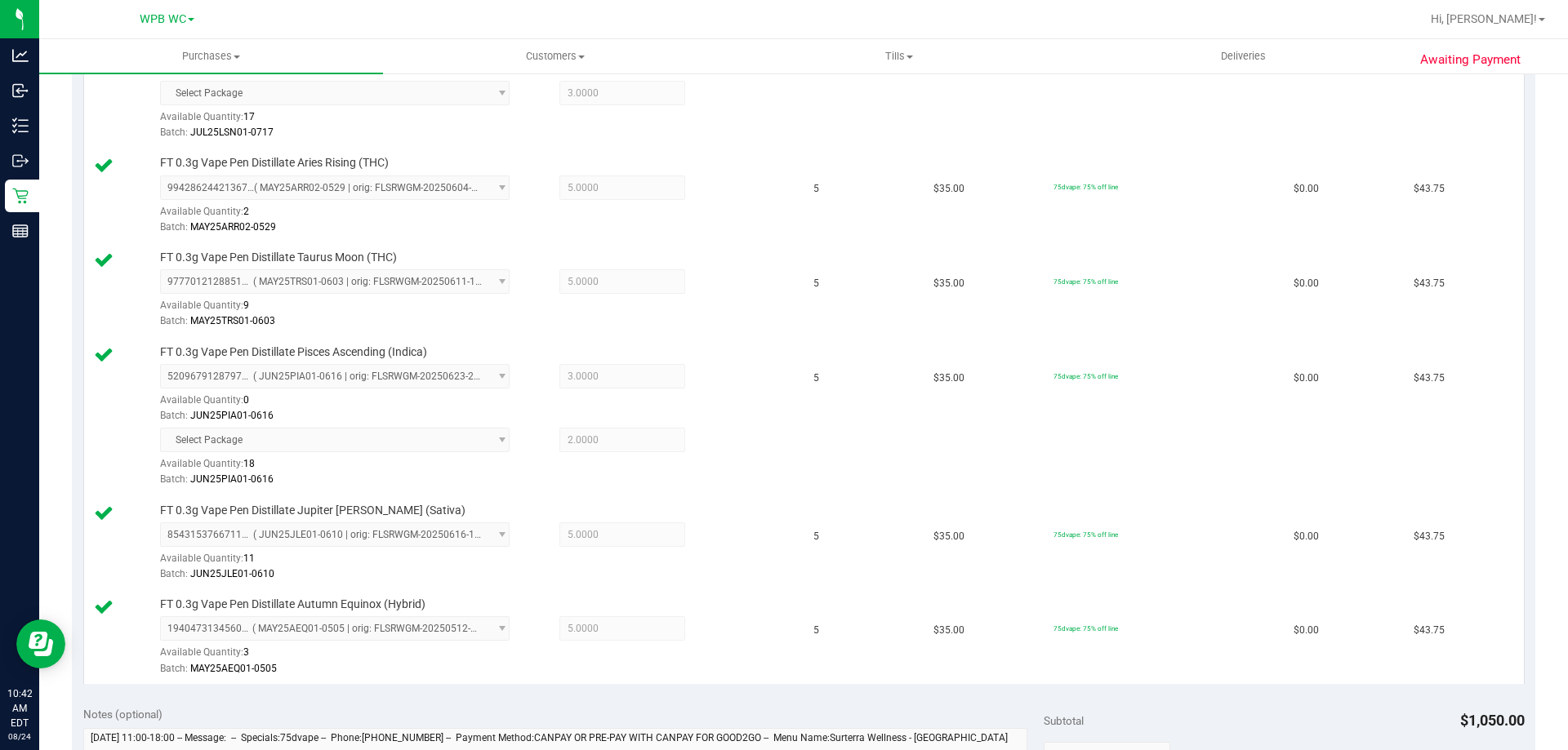
scroll to position [816, 0]
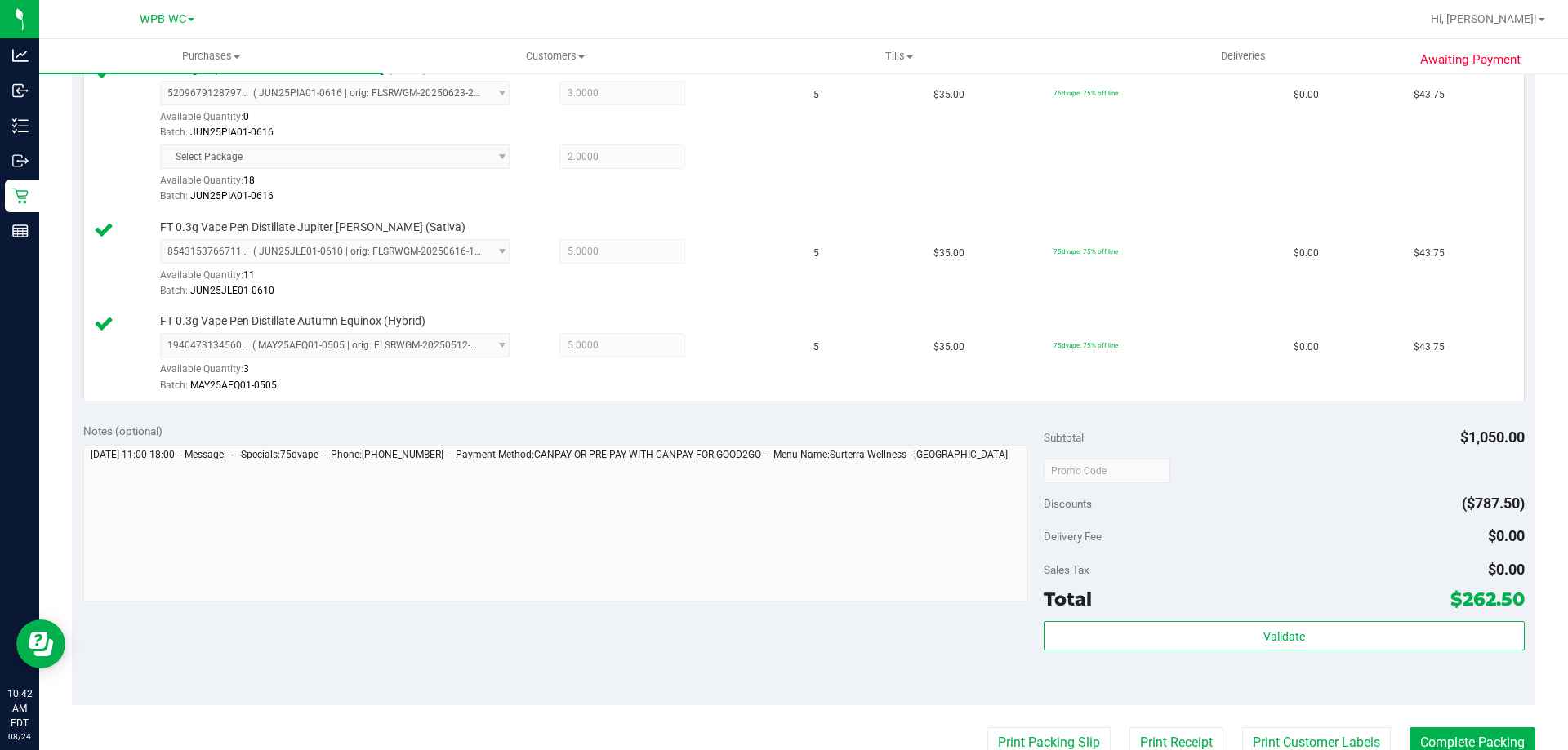
click at [1140, 652] on div "Validate" at bounding box center [1283, 658] width 480 height 74
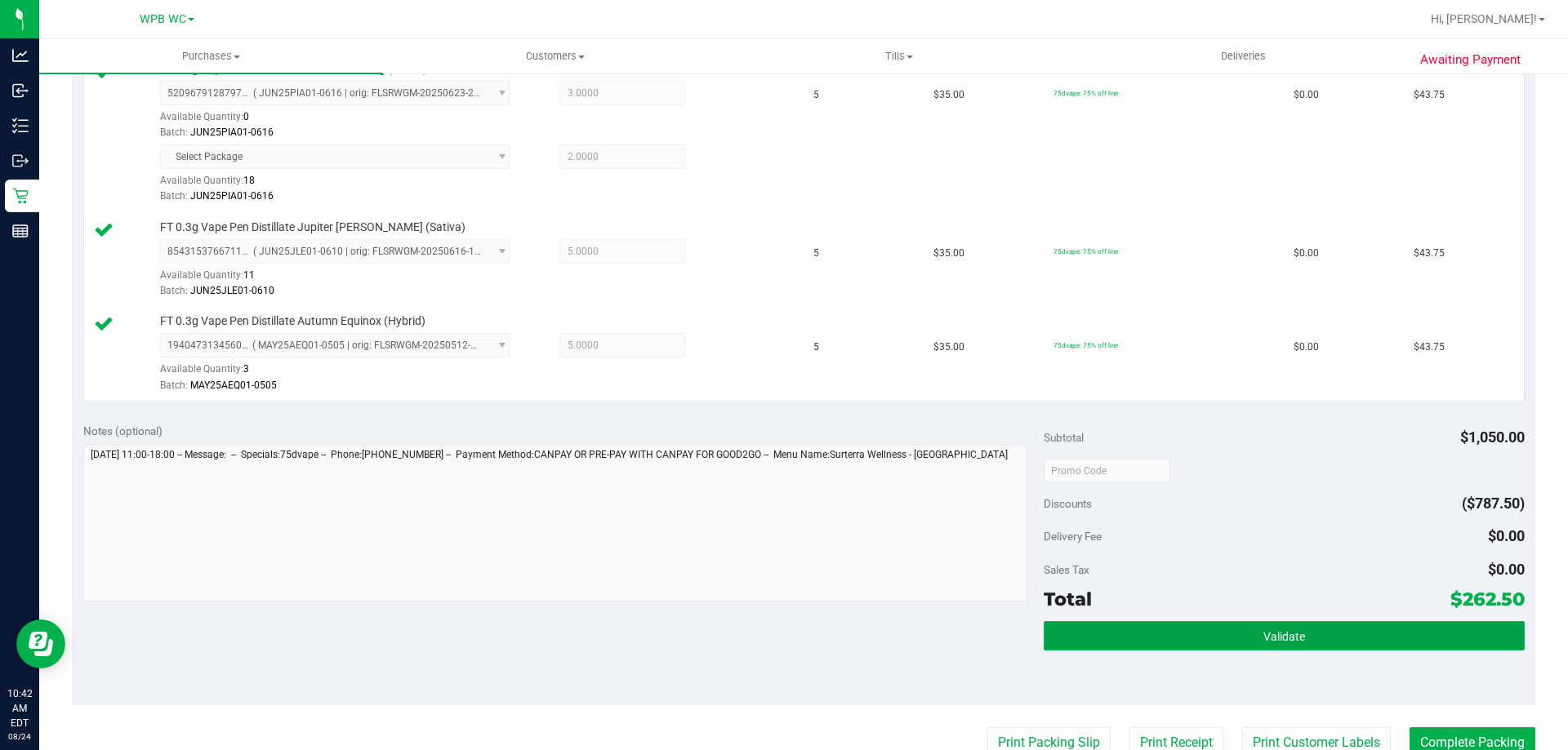
click at [1127, 625] on button "Validate" at bounding box center [1283, 636] width 480 height 30
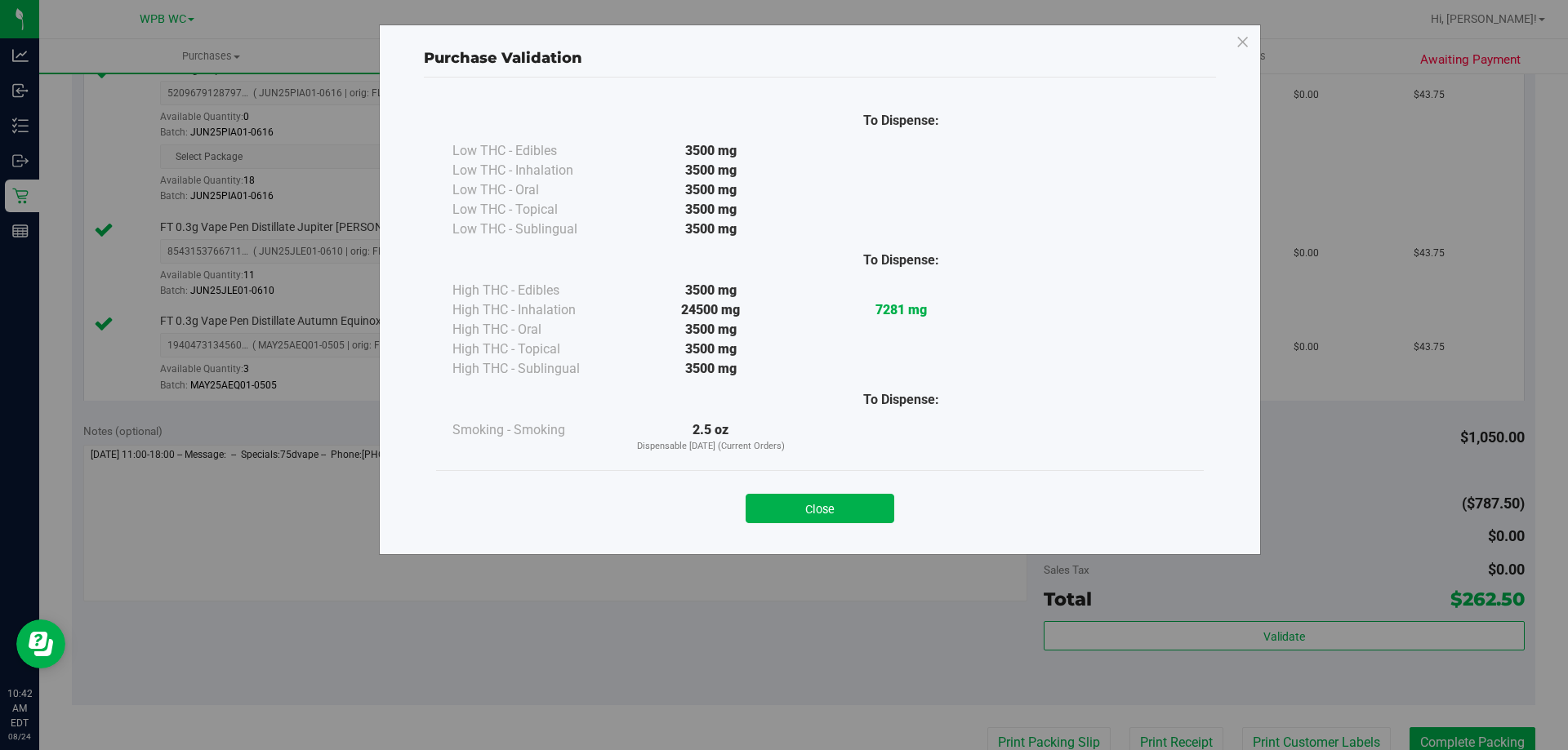
drag, startPoint x: 823, startPoint y: 498, endPoint x: 826, endPoint y: 516, distance: 18.2
click at [826, 516] on button "Close" at bounding box center [819, 509] width 149 height 30
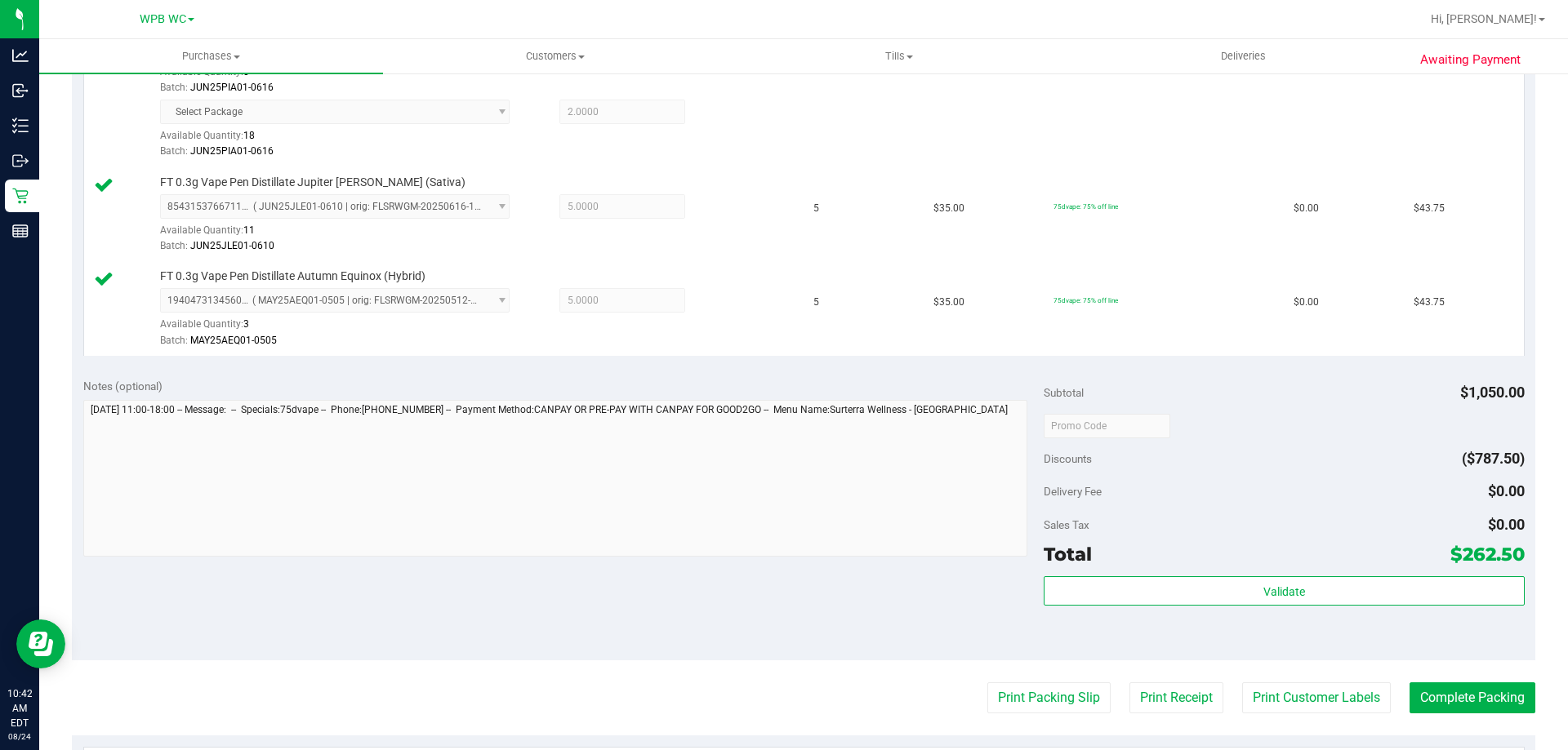
scroll to position [898, 0]
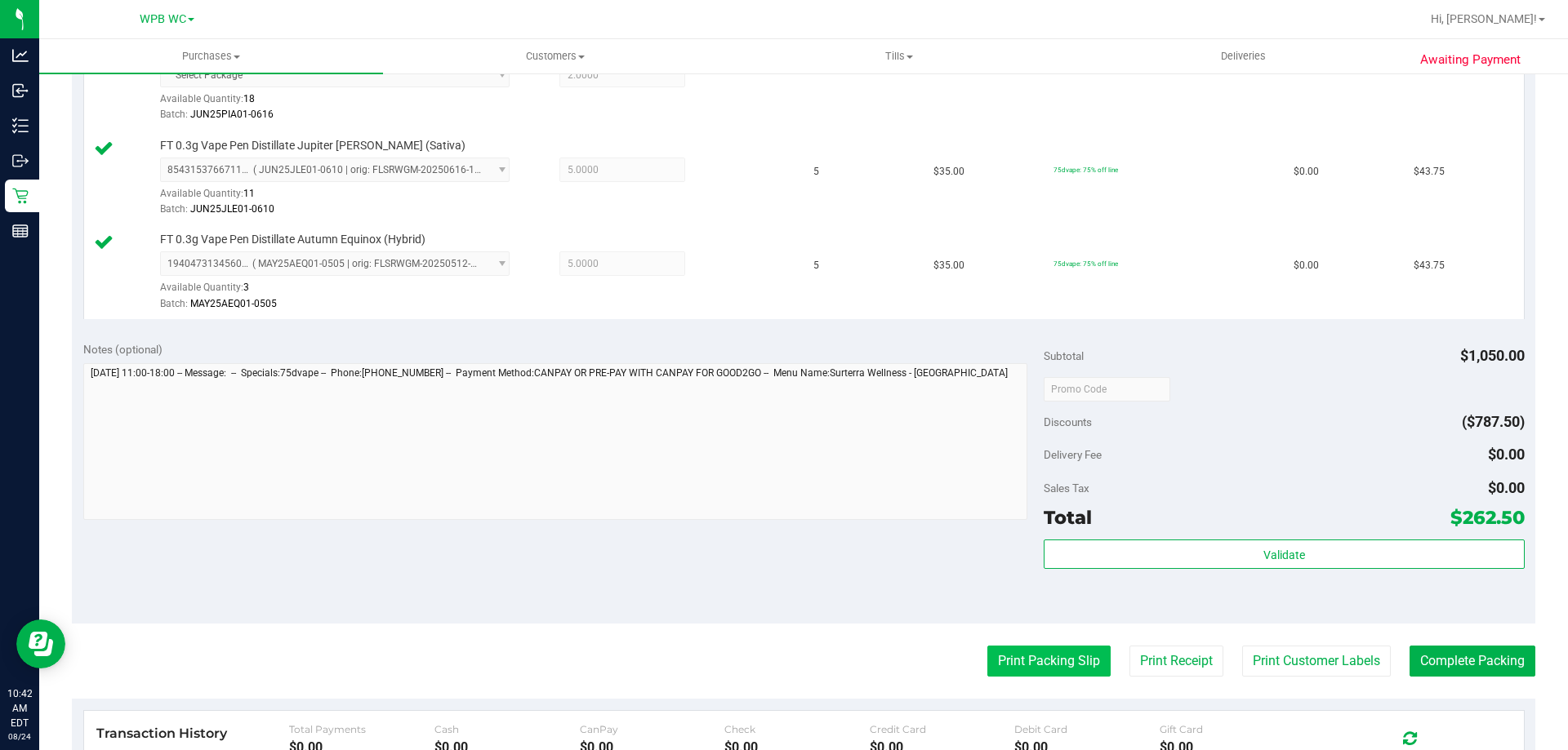
click at [1011, 656] on button "Print Packing Slip" at bounding box center [1048, 661] width 123 height 31
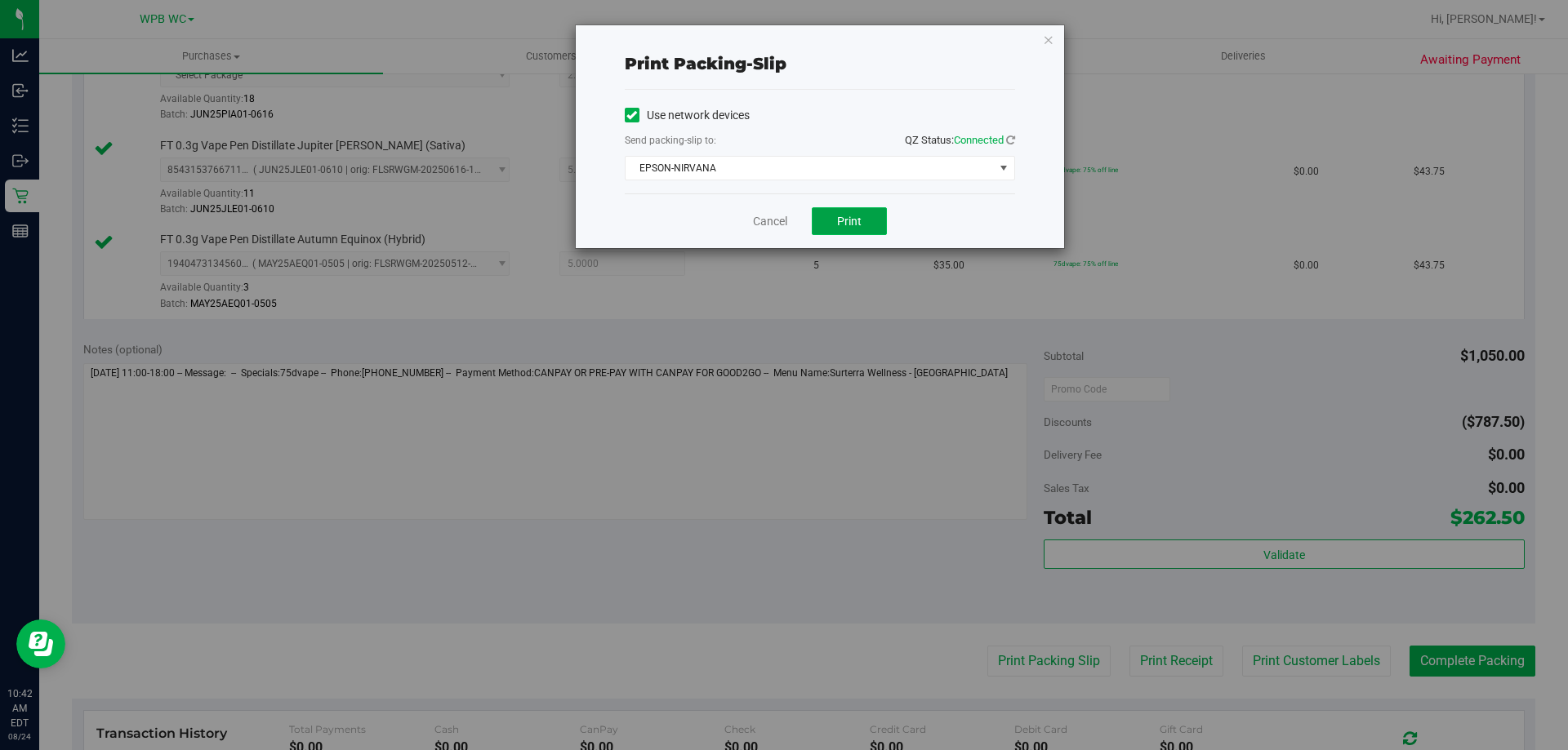
click at [849, 215] on span "Print" at bounding box center [849, 222] width 25 height 13
drag, startPoint x: 766, startPoint y: 213, endPoint x: 831, endPoint y: 281, distance: 94.1
click at [766, 213] on link "Cancel" at bounding box center [770, 222] width 34 height 17
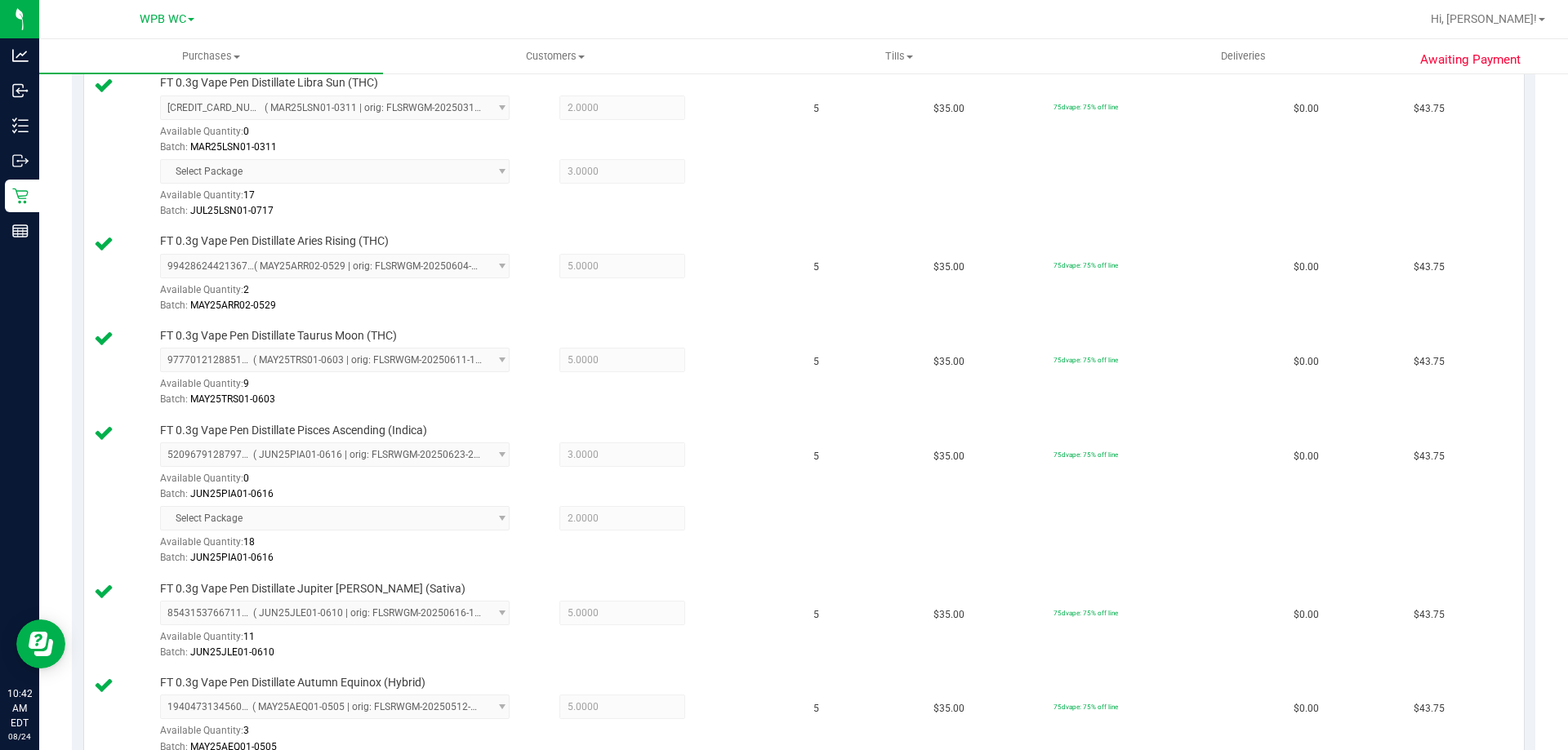
scroll to position [816, 0]
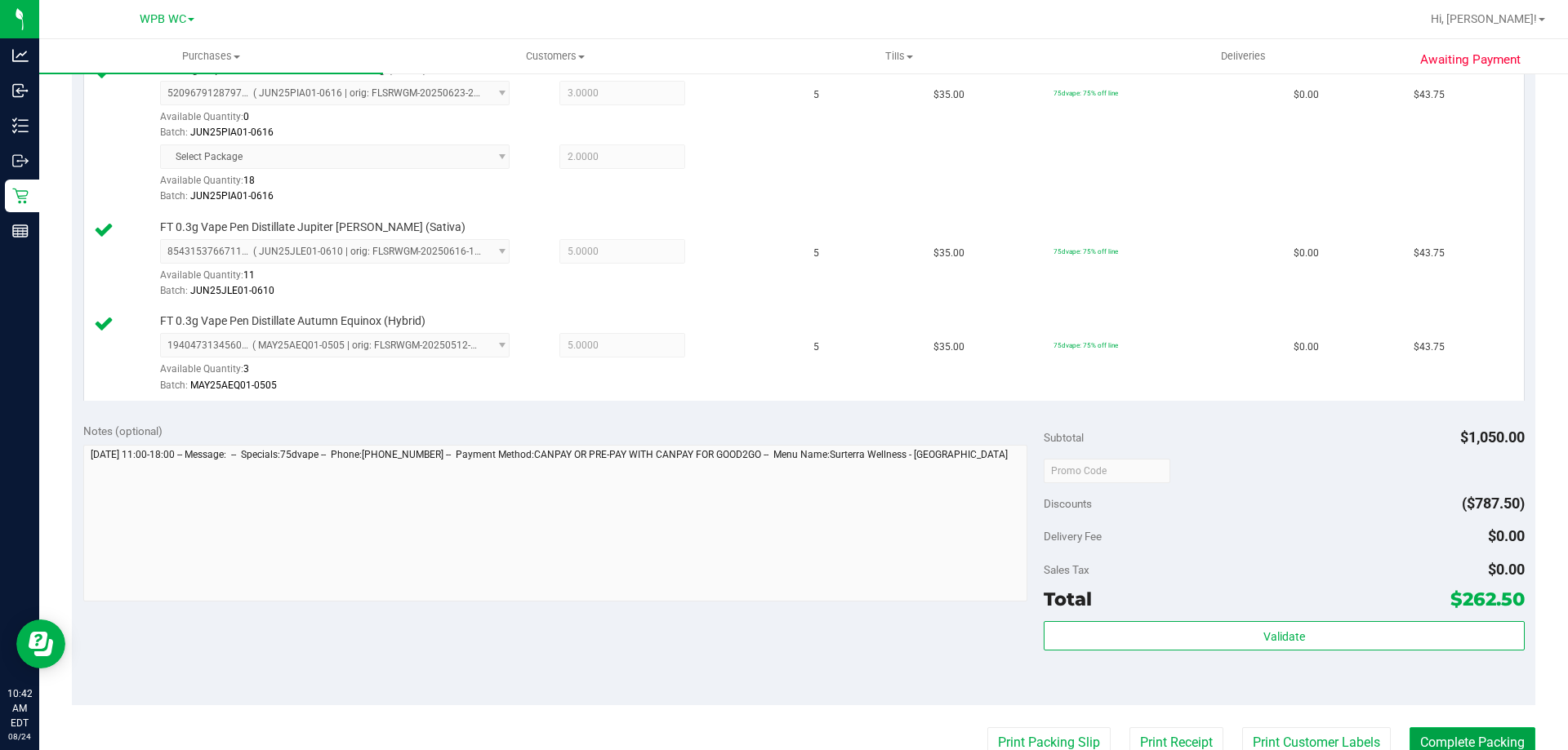
click at [1467, 742] on button "Complete Packing" at bounding box center [1472, 743] width 126 height 31
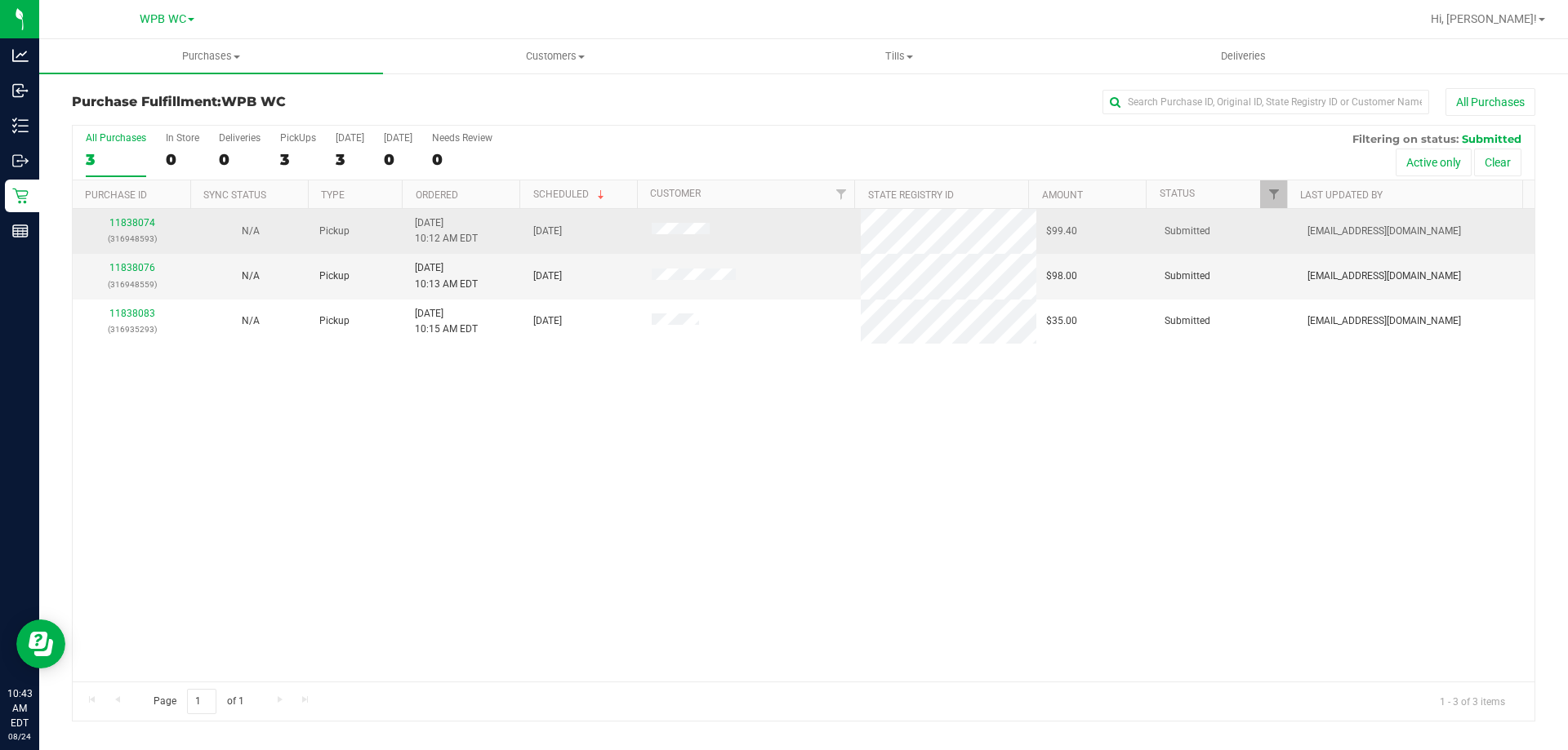
click at [145, 233] on p "(316948593)" at bounding box center [131, 238] width 99 height 16
click at [130, 221] on link "11838074" at bounding box center [132, 223] width 46 height 11
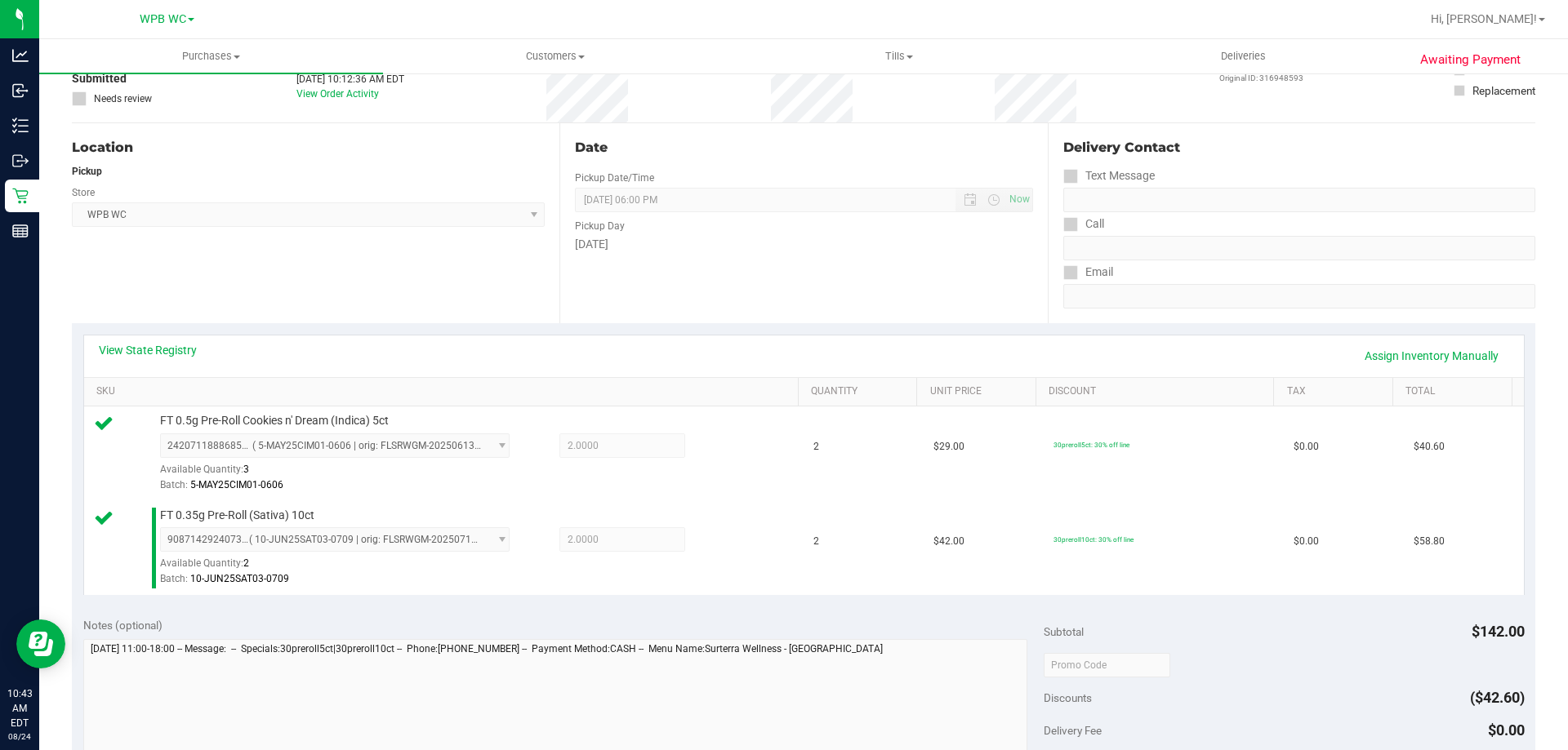
scroll to position [327, 0]
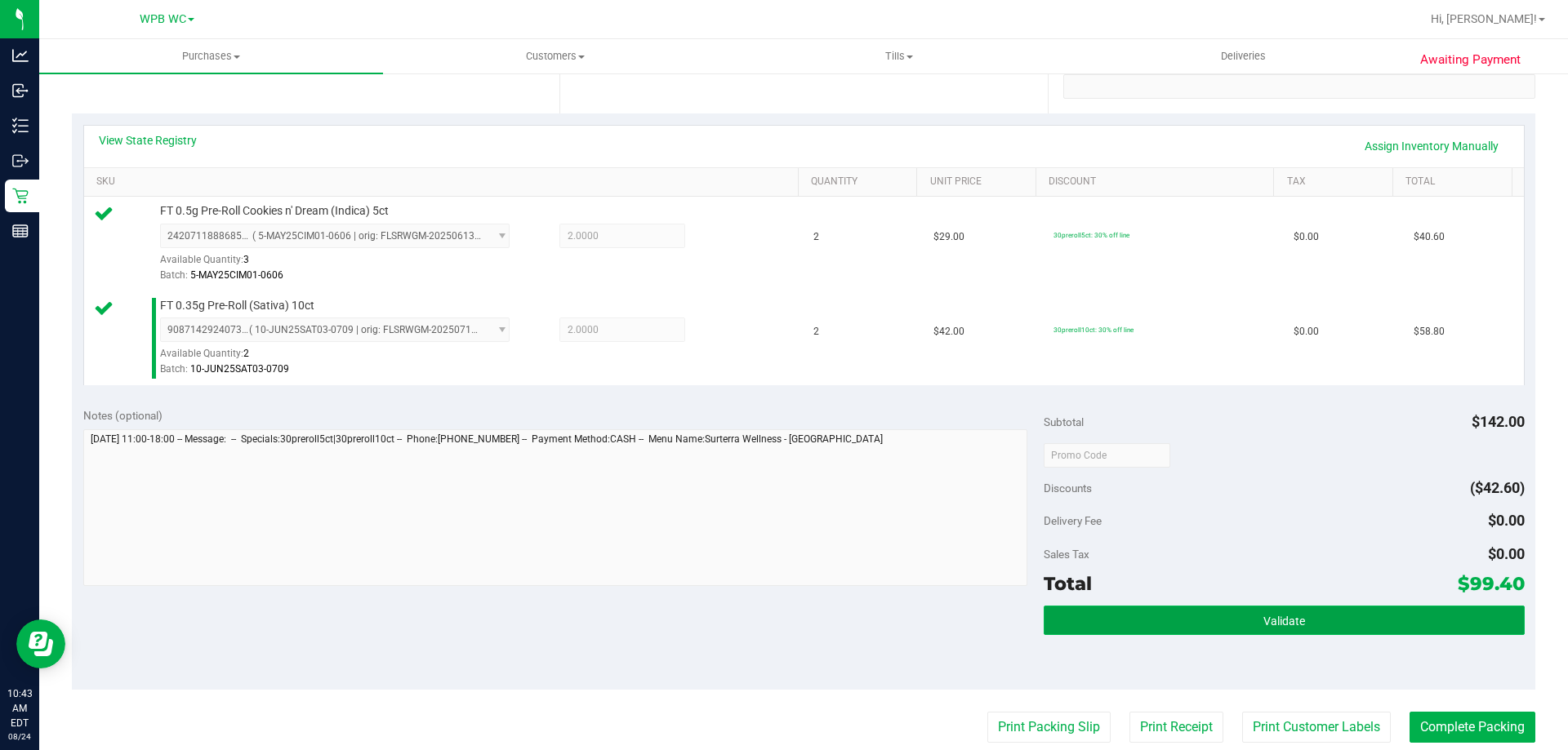
click at [1227, 615] on button "Validate" at bounding box center [1283, 620] width 480 height 30
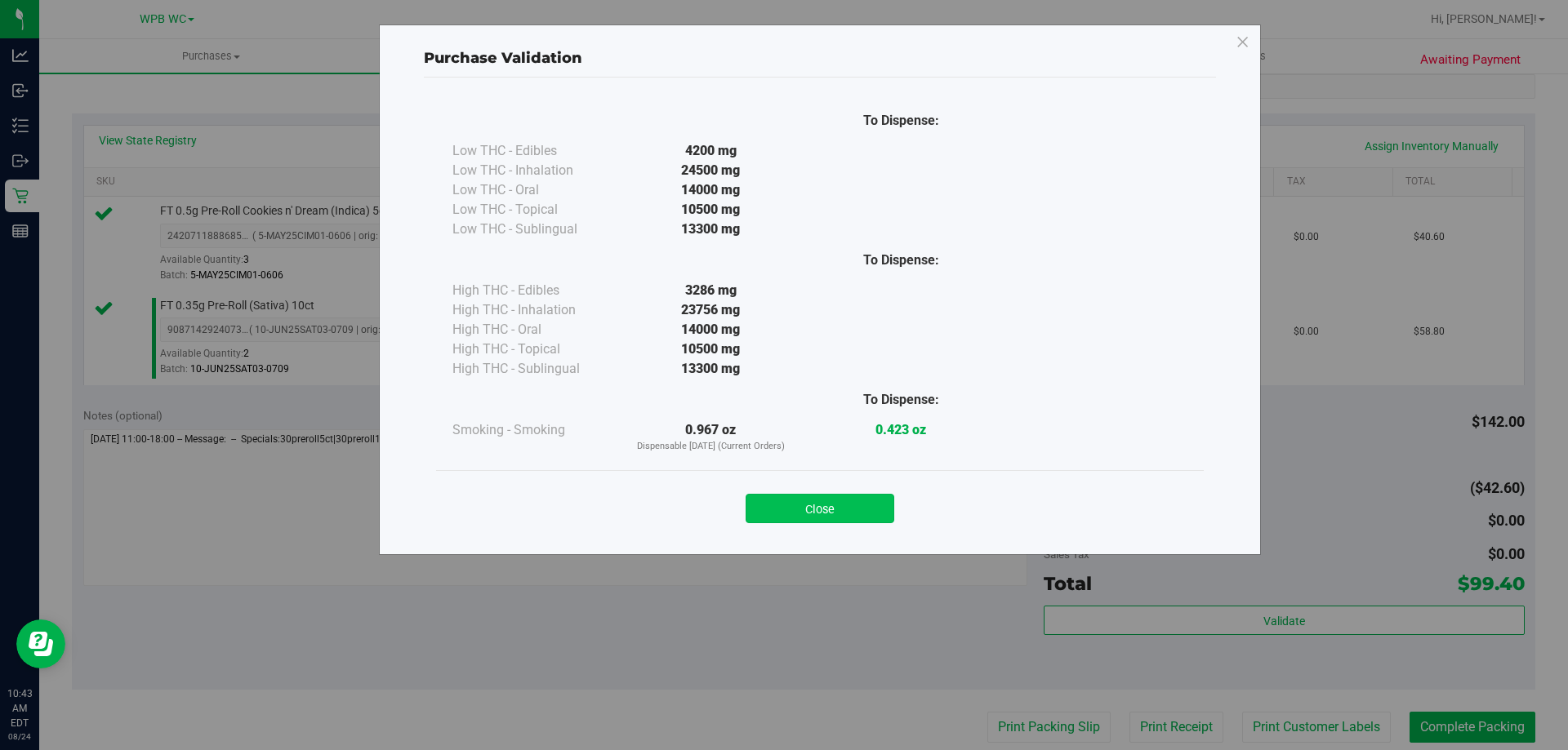
click at [837, 496] on button "Close" at bounding box center [819, 509] width 149 height 30
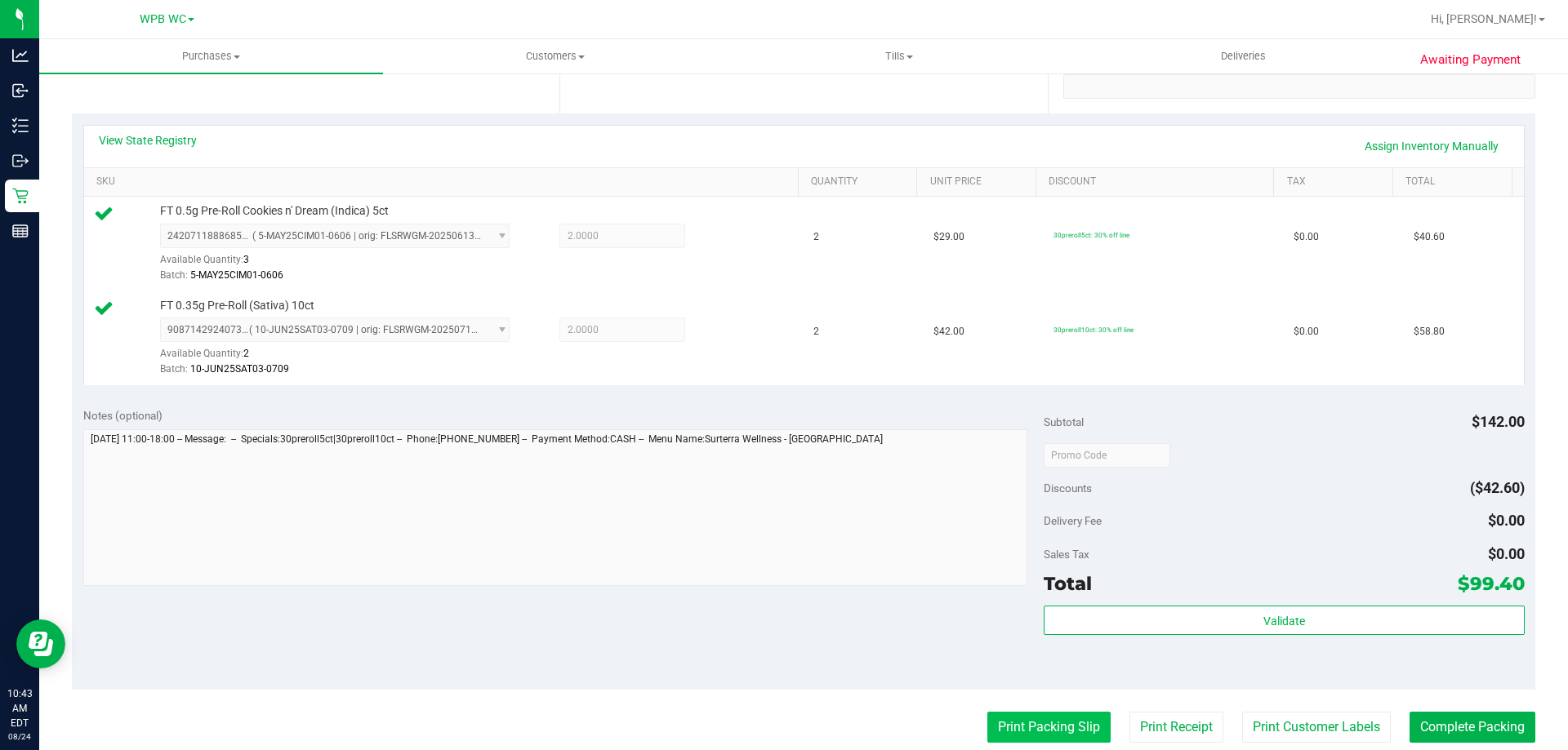
click at [1062, 716] on button "Print Packing Slip" at bounding box center [1048, 727] width 123 height 31
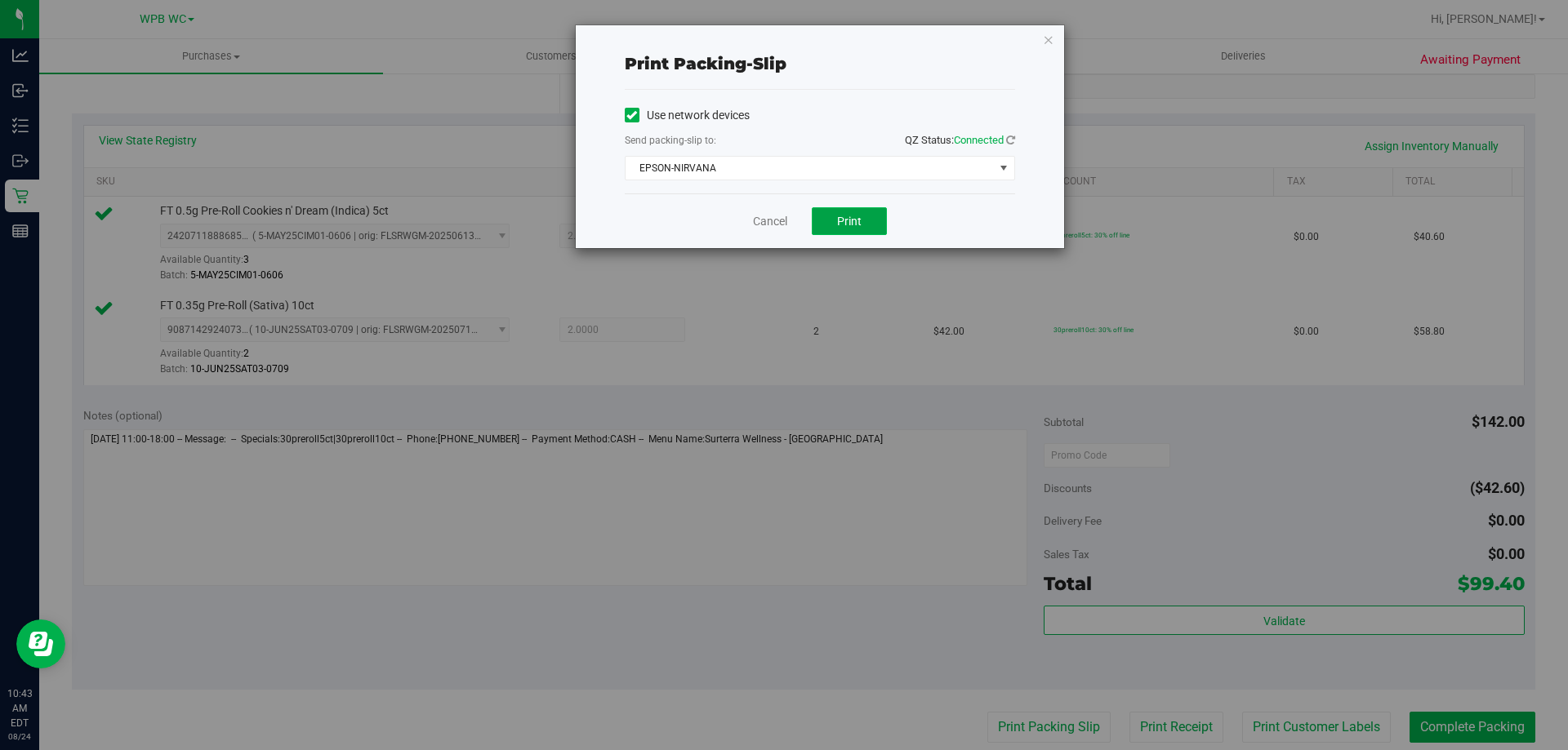
click at [850, 213] on button "Print" at bounding box center [850, 222] width 76 height 28
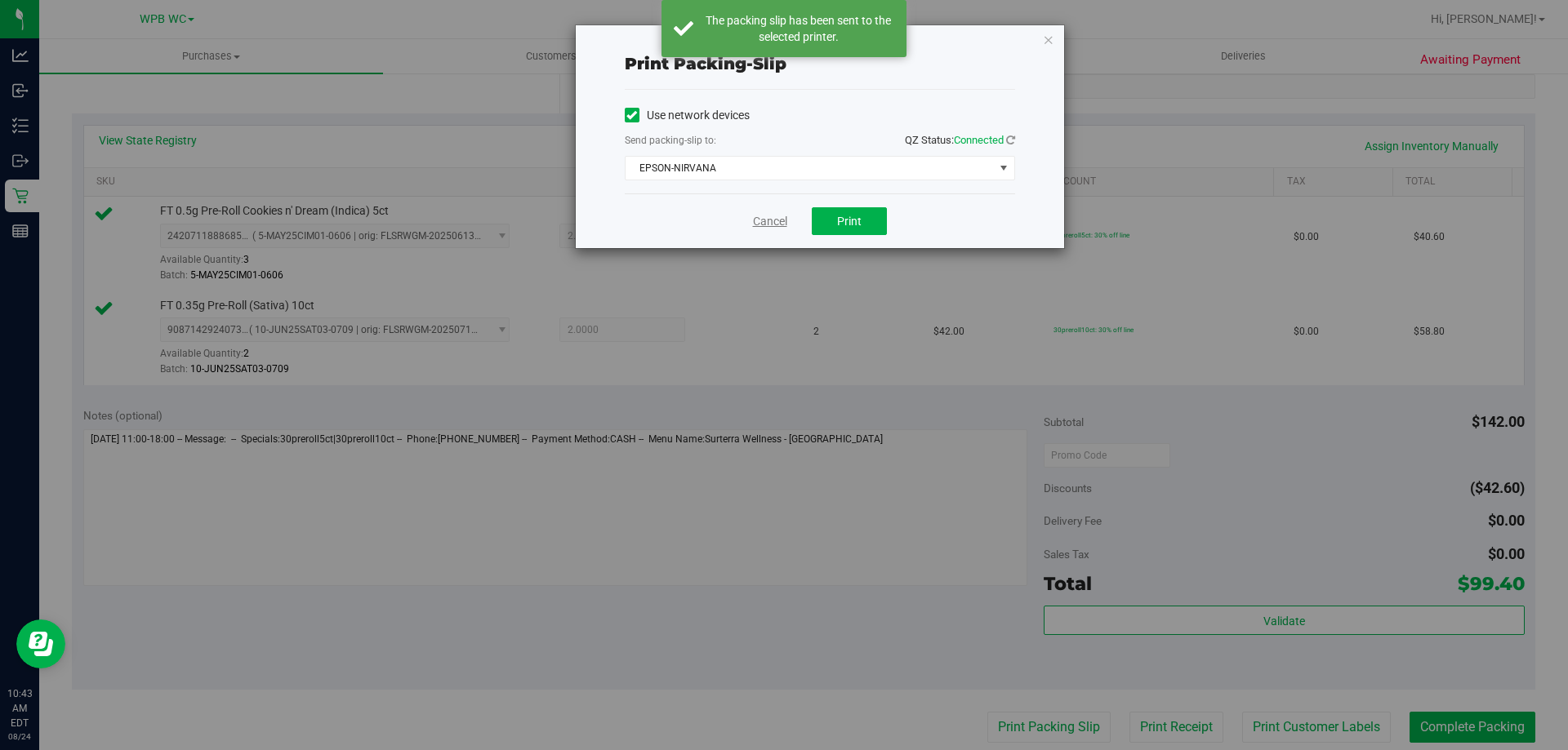
click at [777, 213] on link "Cancel" at bounding box center [770, 222] width 34 height 17
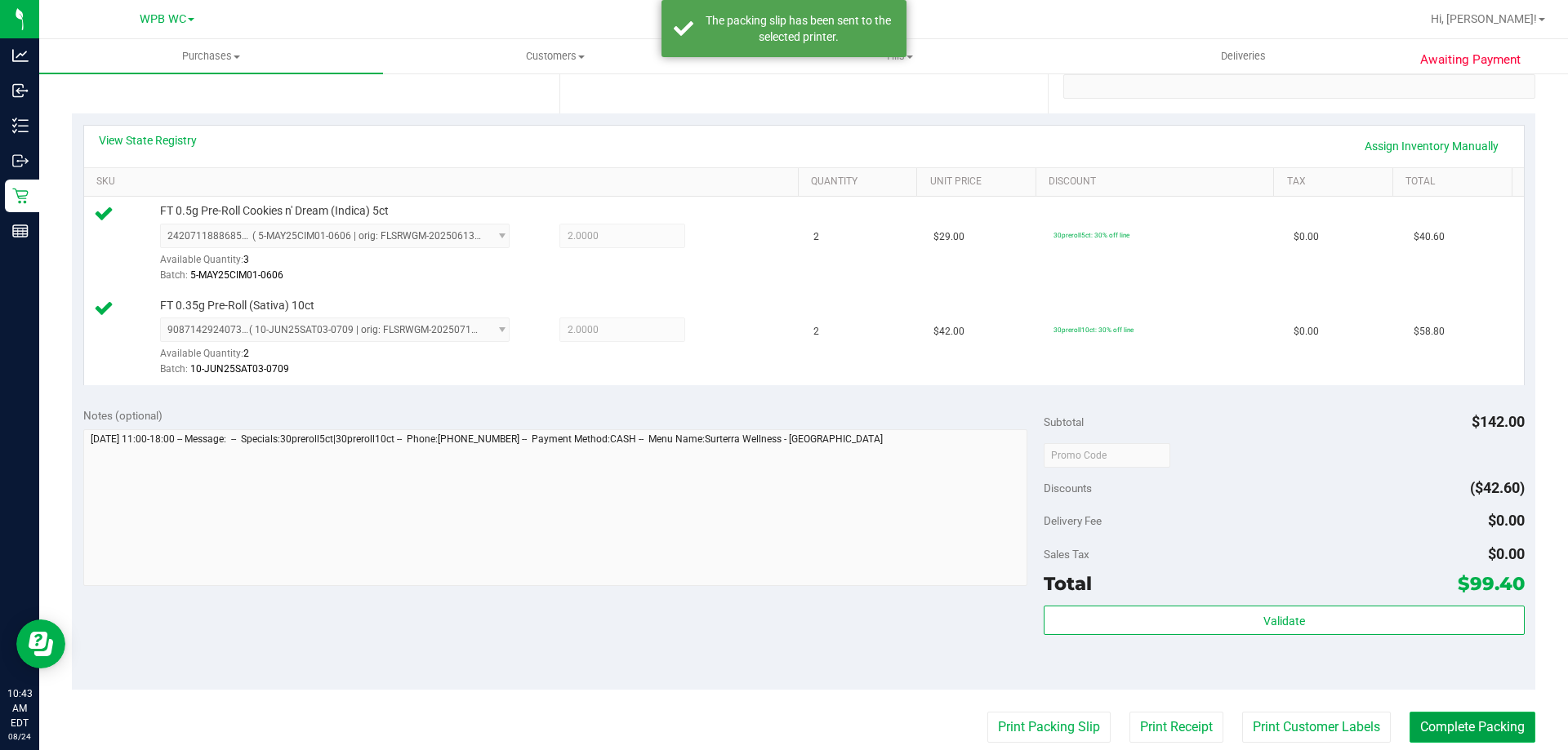
click at [1459, 716] on button "Complete Packing" at bounding box center [1472, 727] width 126 height 31
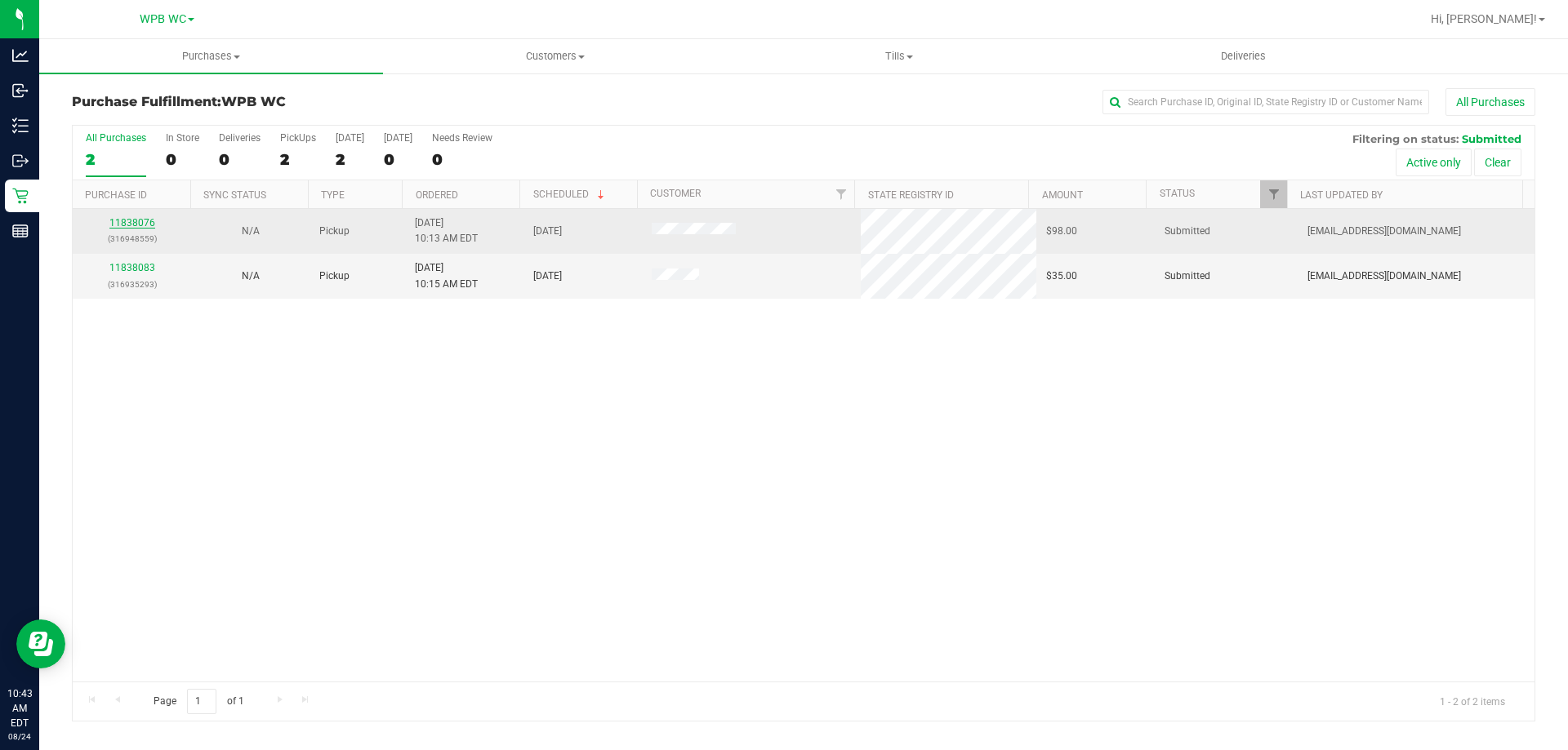
drag, startPoint x: 121, startPoint y: 229, endPoint x: 132, endPoint y: 219, distance: 14.9
click at [125, 226] on div "11838076 (316948559)" at bounding box center [131, 231] width 99 height 31
click at [134, 216] on div "11838076 (316948559)" at bounding box center [131, 231] width 99 height 31
click at [128, 232] on p "(316948559)" at bounding box center [131, 238] width 99 height 16
click at [140, 223] on link "11838076" at bounding box center [132, 223] width 46 height 11
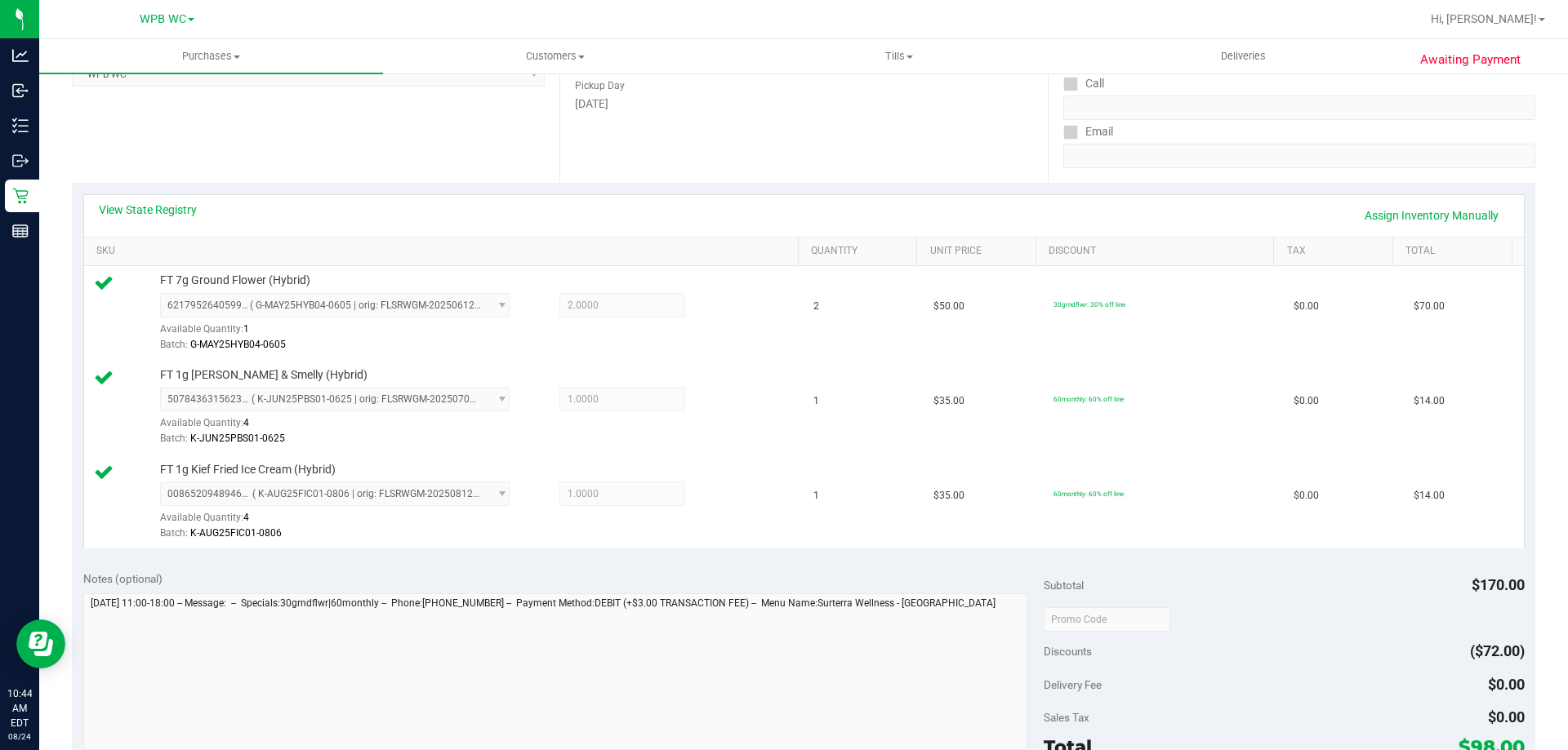
scroll to position [571, 0]
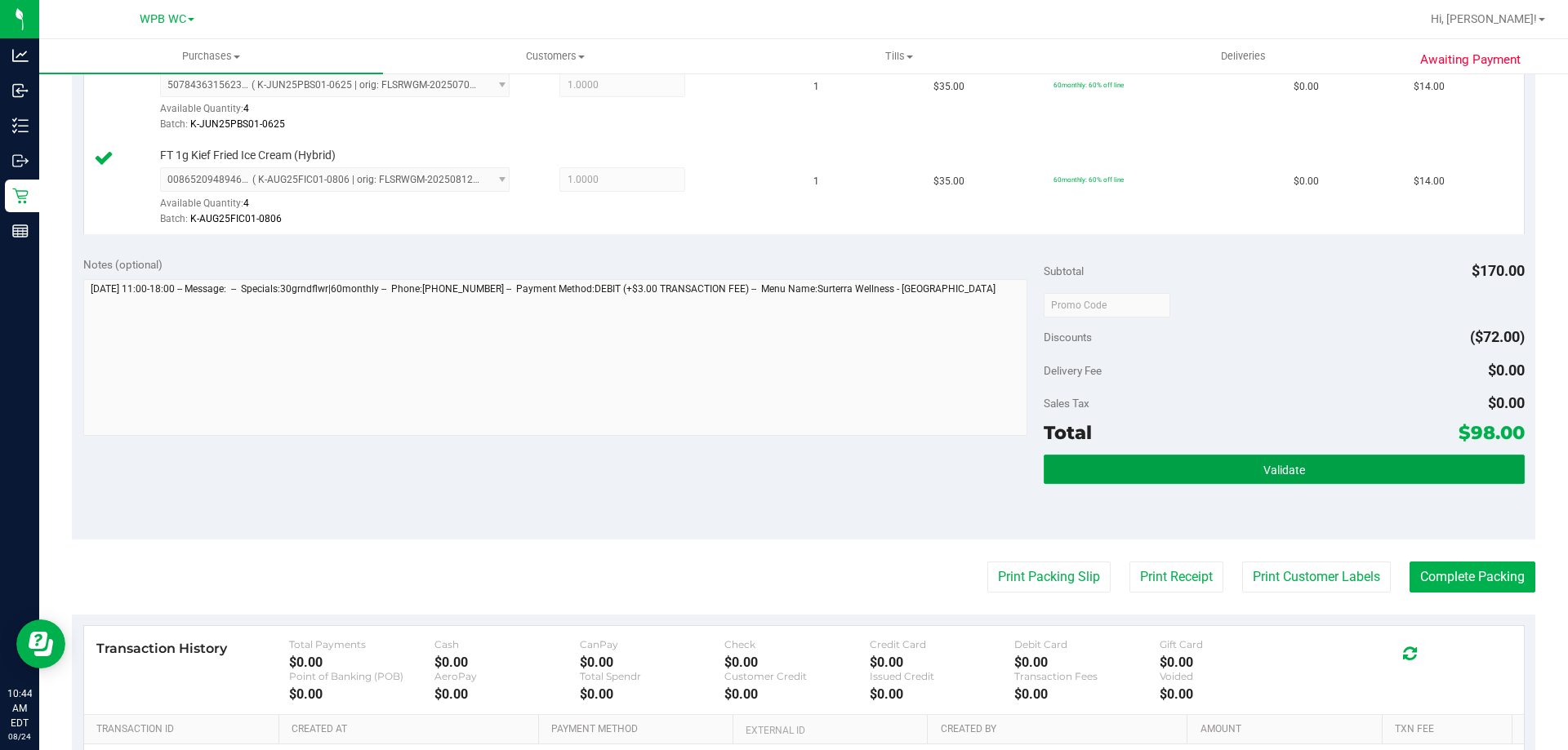
click at [1304, 469] on button "Validate" at bounding box center [1283, 469] width 480 height 30
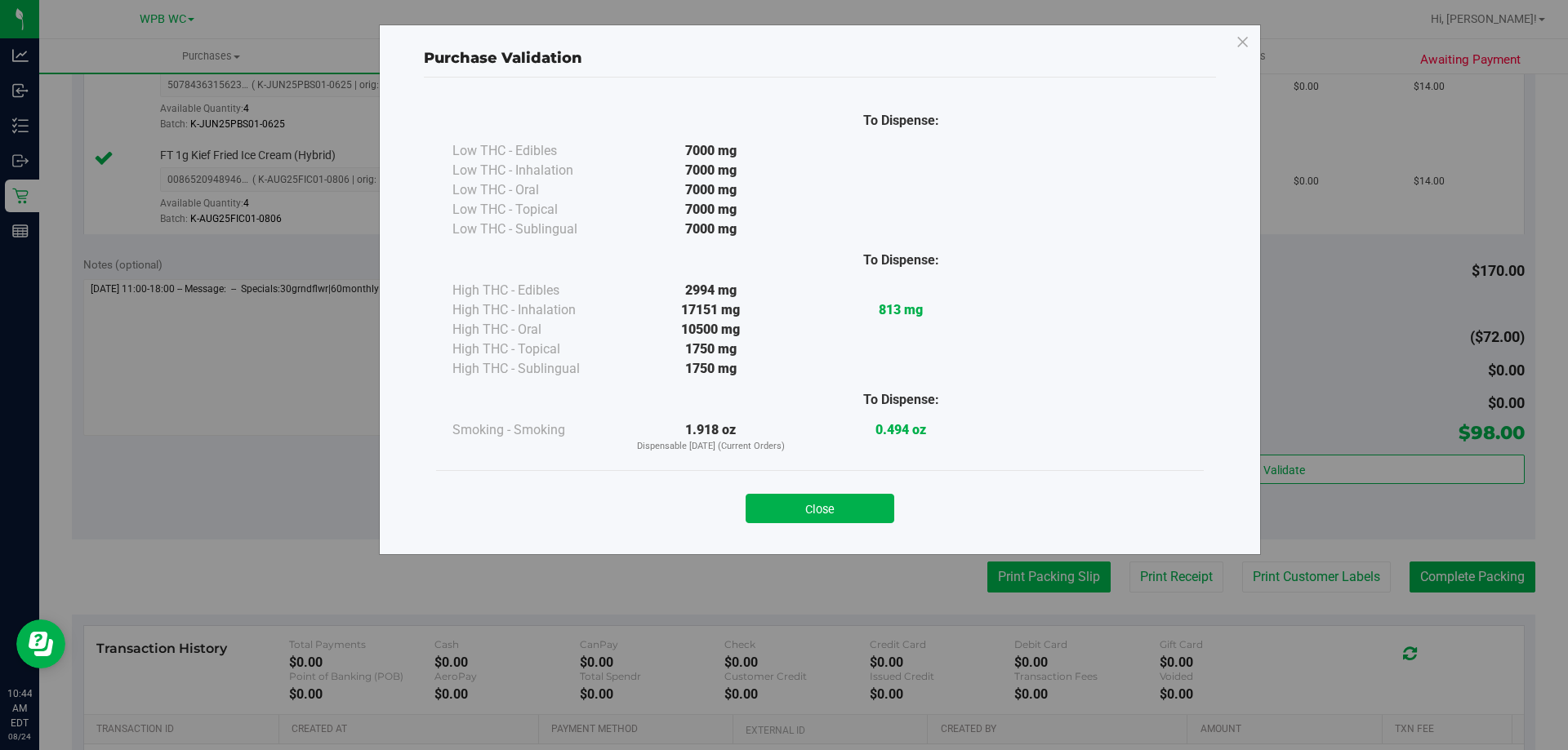
drag, startPoint x: 865, startPoint y: 500, endPoint x: 1033, endPoint y: 566, distance: 180.5
click at [884, 503] on button "Close" at bounding box center [819, 509] width 149 height 30
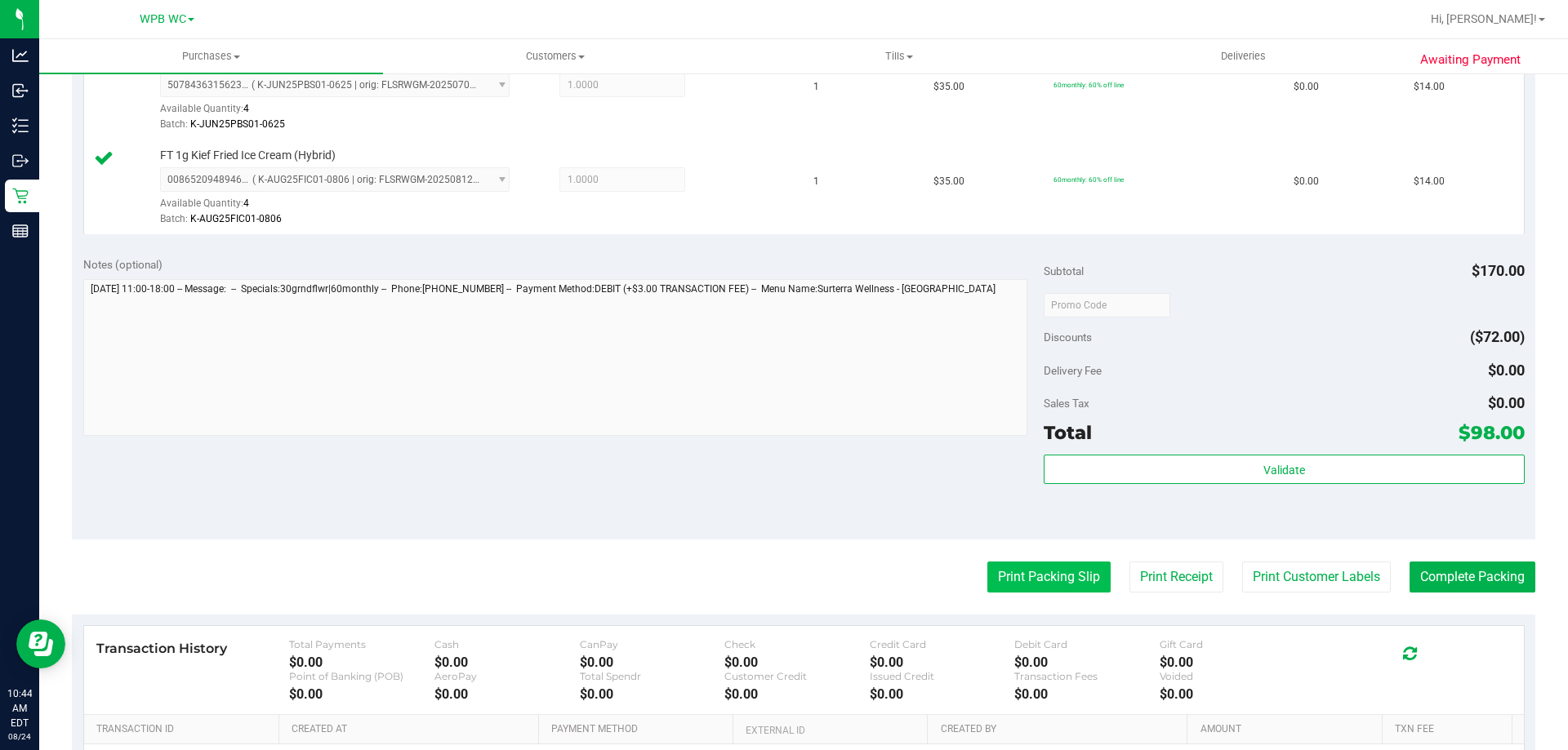
click at [1037, 571] on button "Print Packing Slip" at bounding box center [1048, 577] width 123 height 31
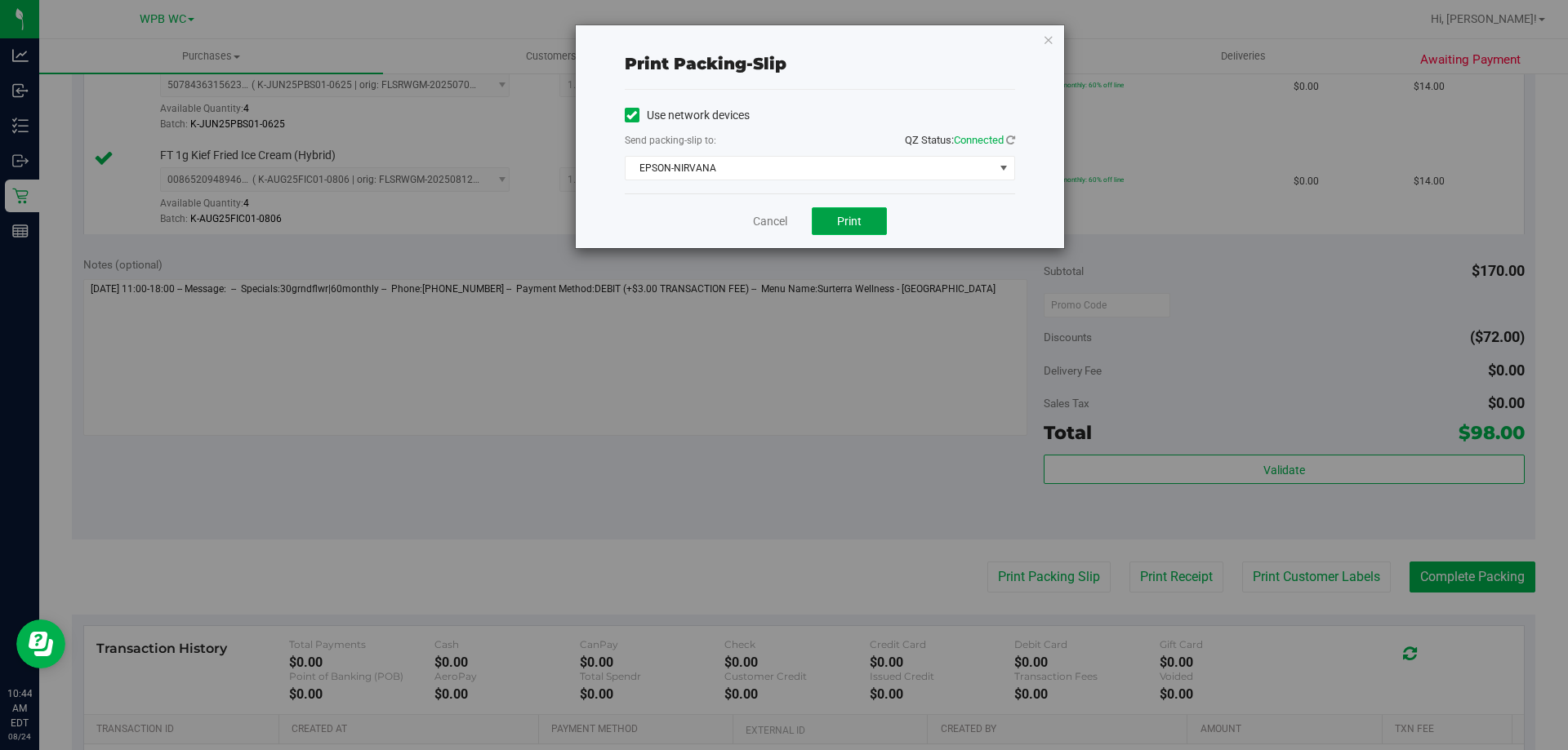
click at [868, 218] on button "Print" at bounding box center [850, 222] width 76 height 28
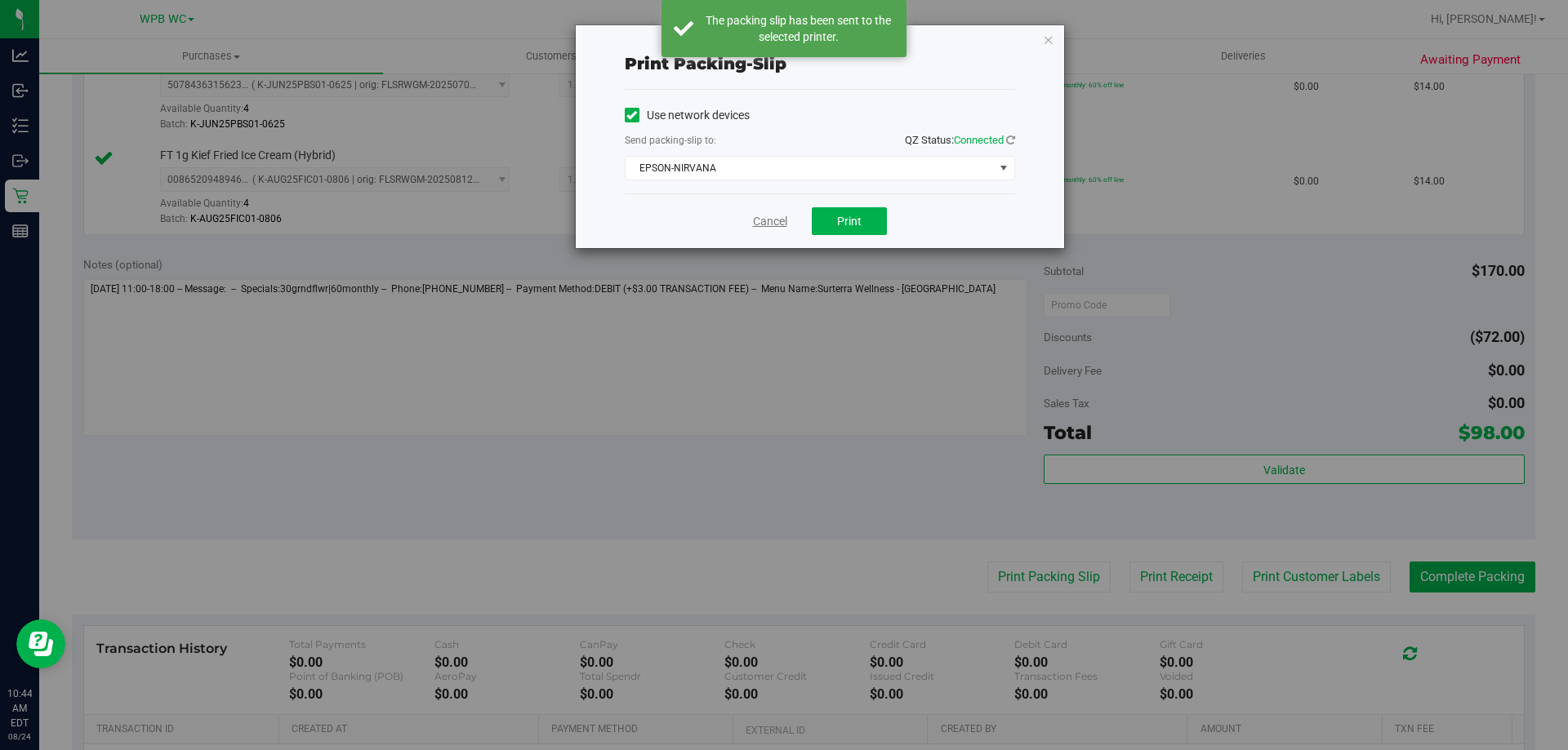
click at [777, 214] on div "Cancel Print" at bounding box center [819, 221] width 390 height 55
drag, startPoint x: 775, startPoint y: 216, endPoint x: 827, endPoint y: 227, distance: 53.2
click at [775, 218] on link "Cancel" at bounding box center [770, 222] width 34 height 17
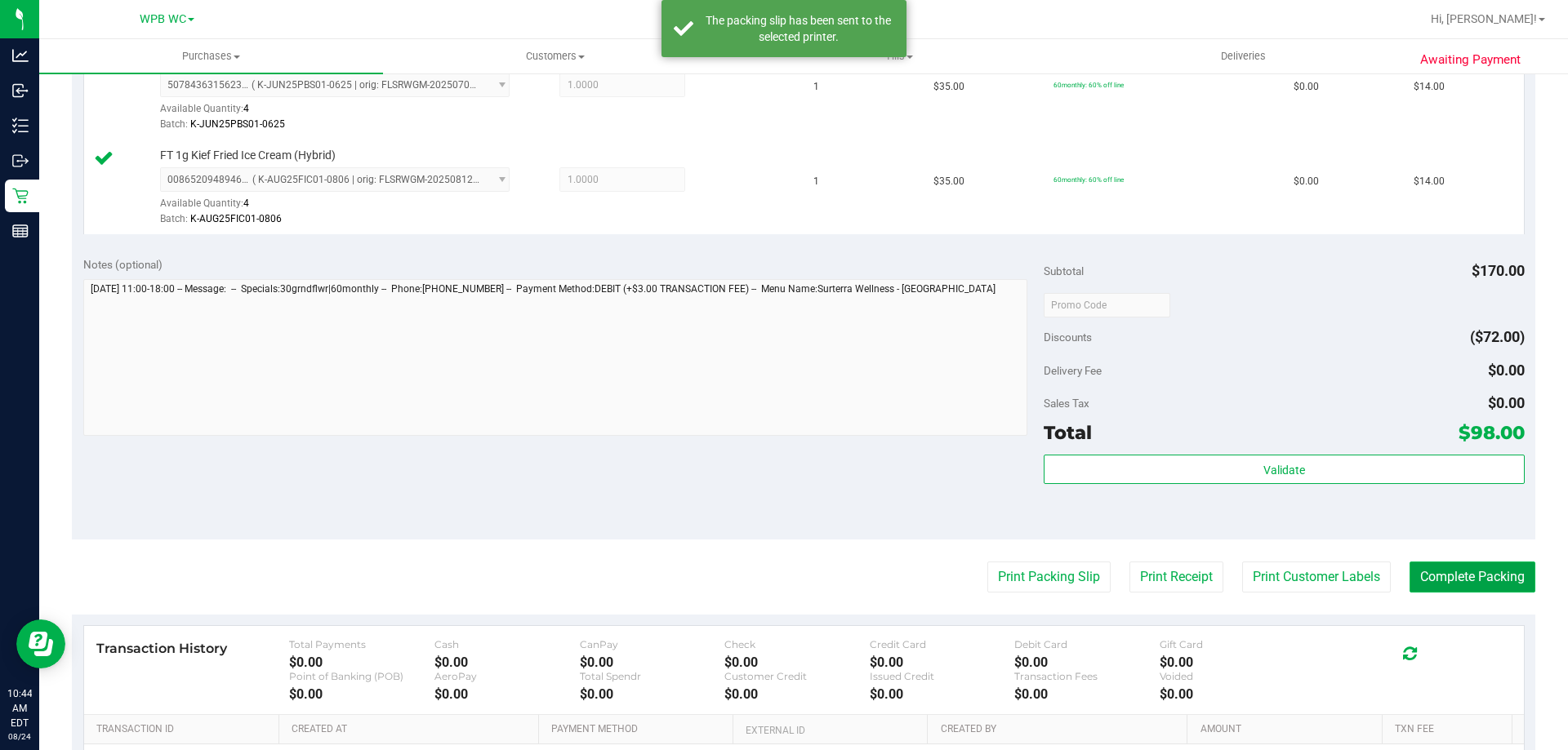
click at [1482, 582] on button "Complete Packing" at bounding box center [1472, 577] width 126 height 31
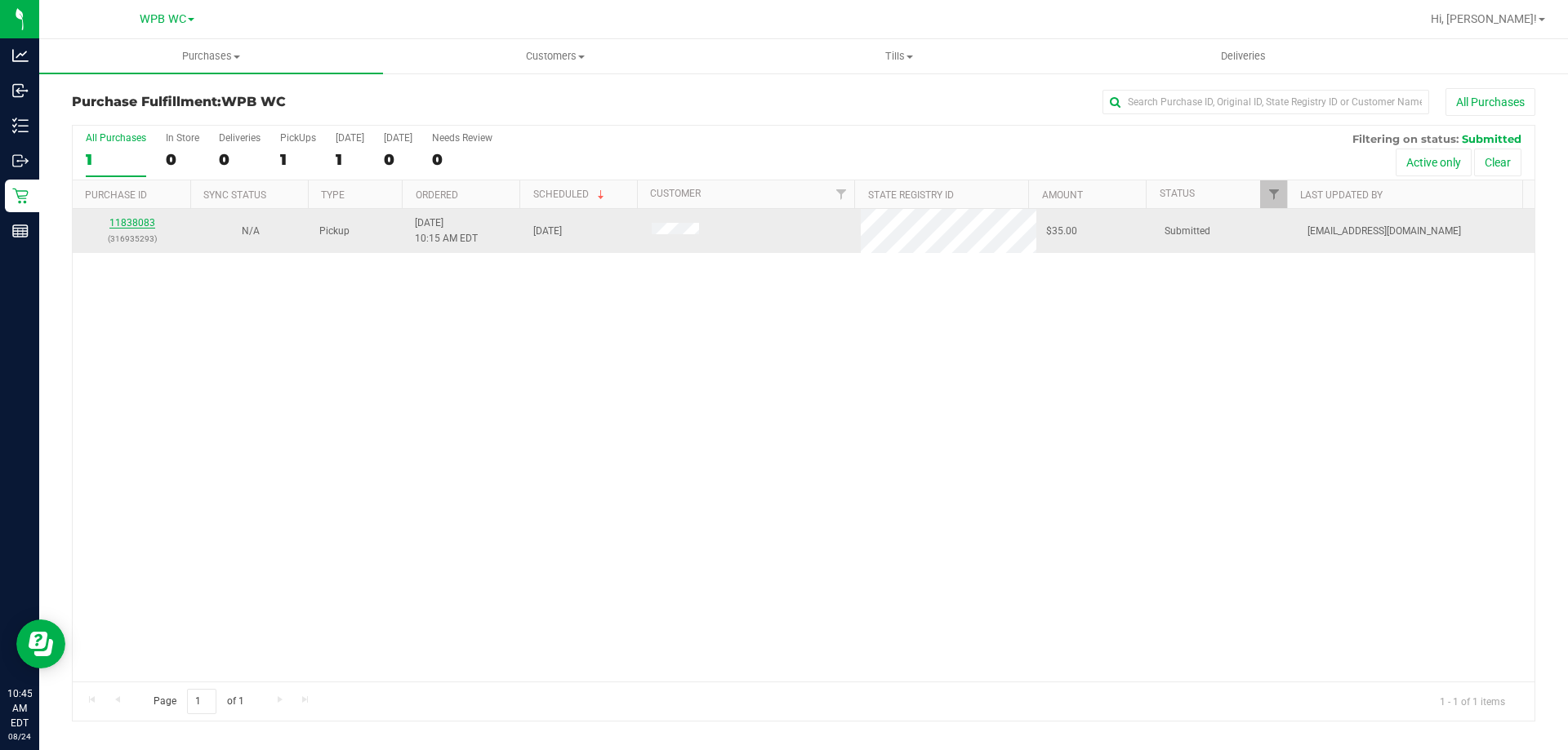
click at [136, 222] on link "11838083" at bounding box center [132, 223] width 46 height 11
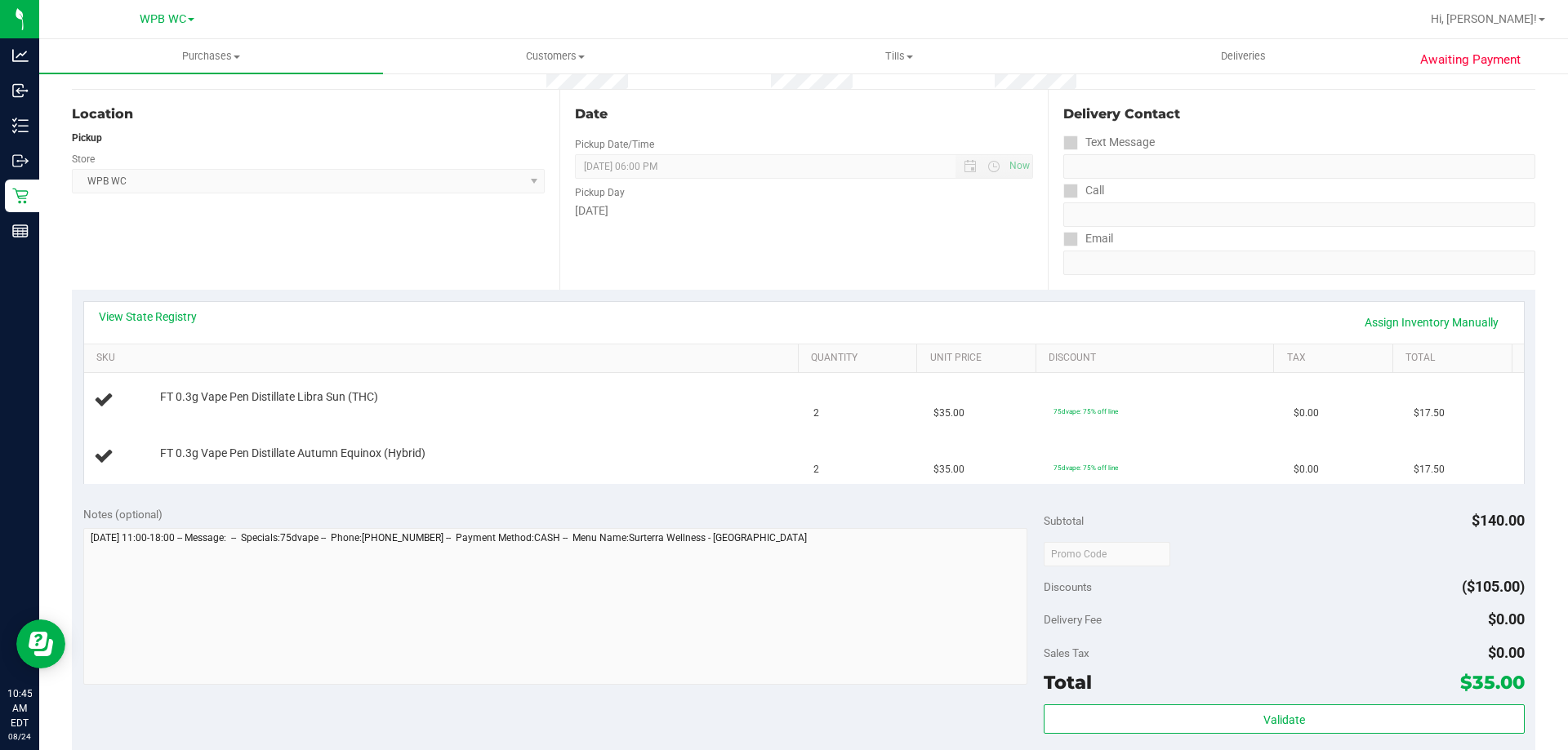
scroll to position [163, 0]
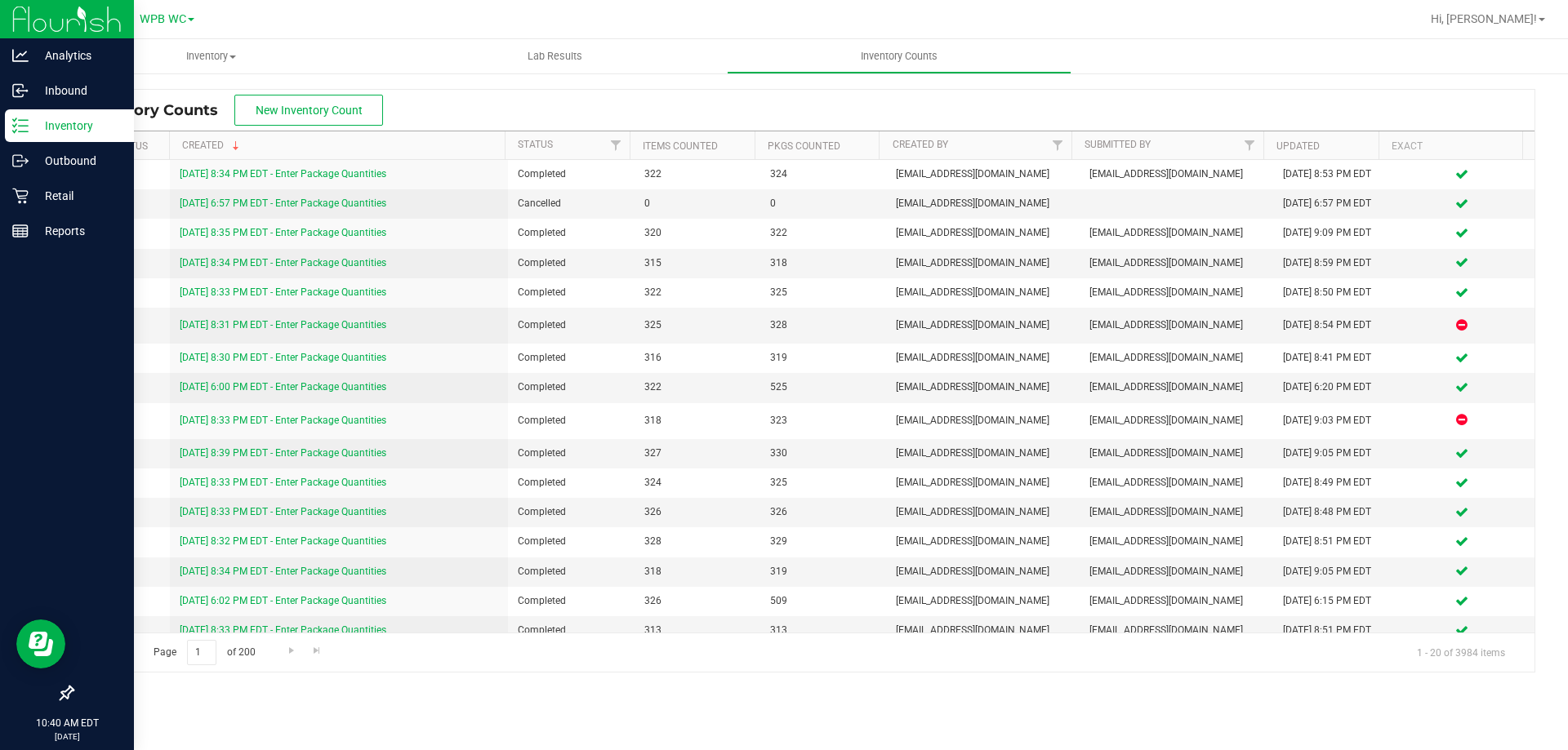
click at [34, 117] on p "Inventory" at bounding box center [77, 126] width 98 height 20
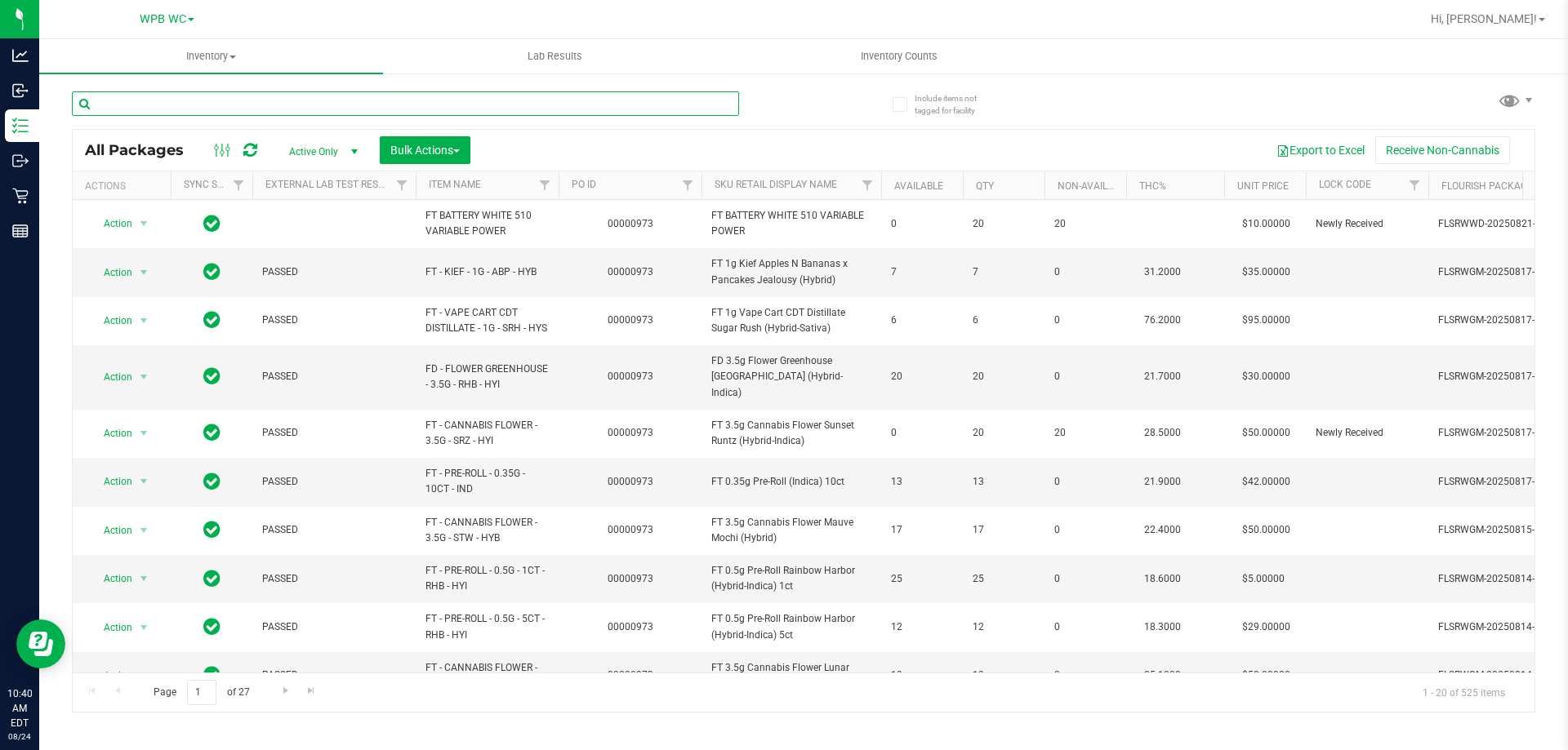
drag, startPoint x: 167, startPoint y: 105, endPoint x: 173, endPoint y: 98, distance: 9.2
click at [169, 103] on input "text" at bounding box center [406, 103] width 667 height 25
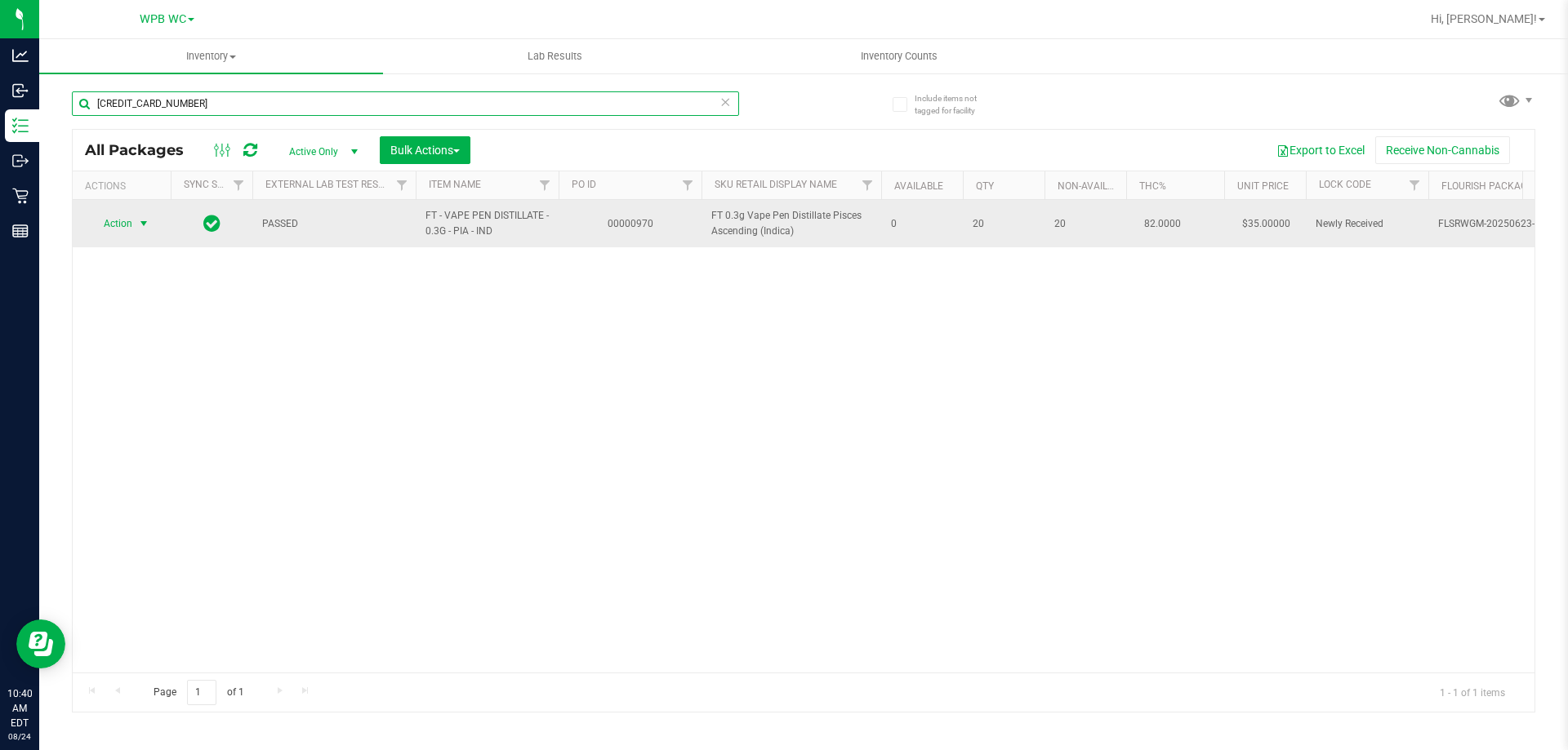
type input "3606154747302146"
click at [124, 228] on span "Action" at bounding box center [111, 224] width 44 height 23
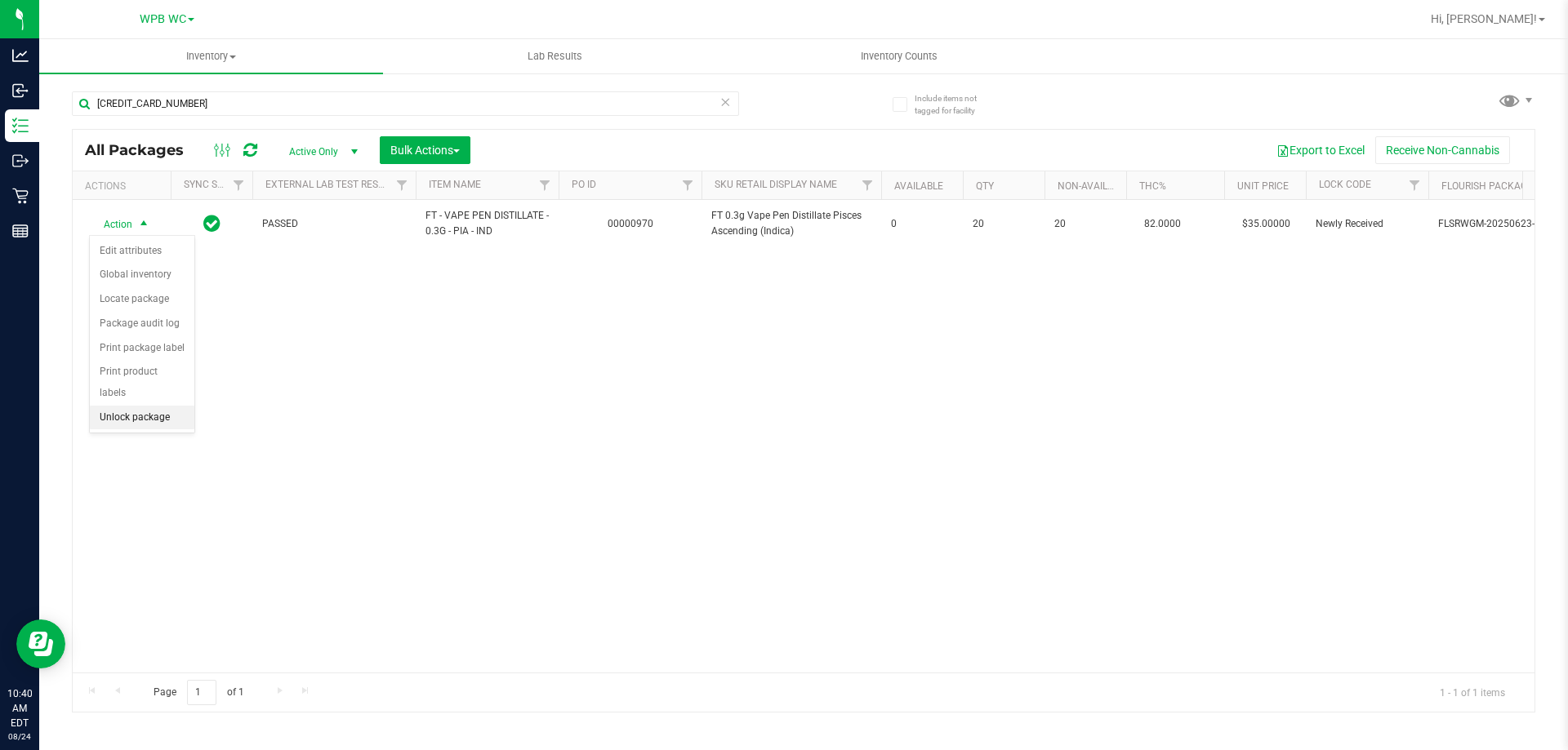
click at [132, 405] on li "Unlock package" at bounding box center [141, 418] width 104 height 25
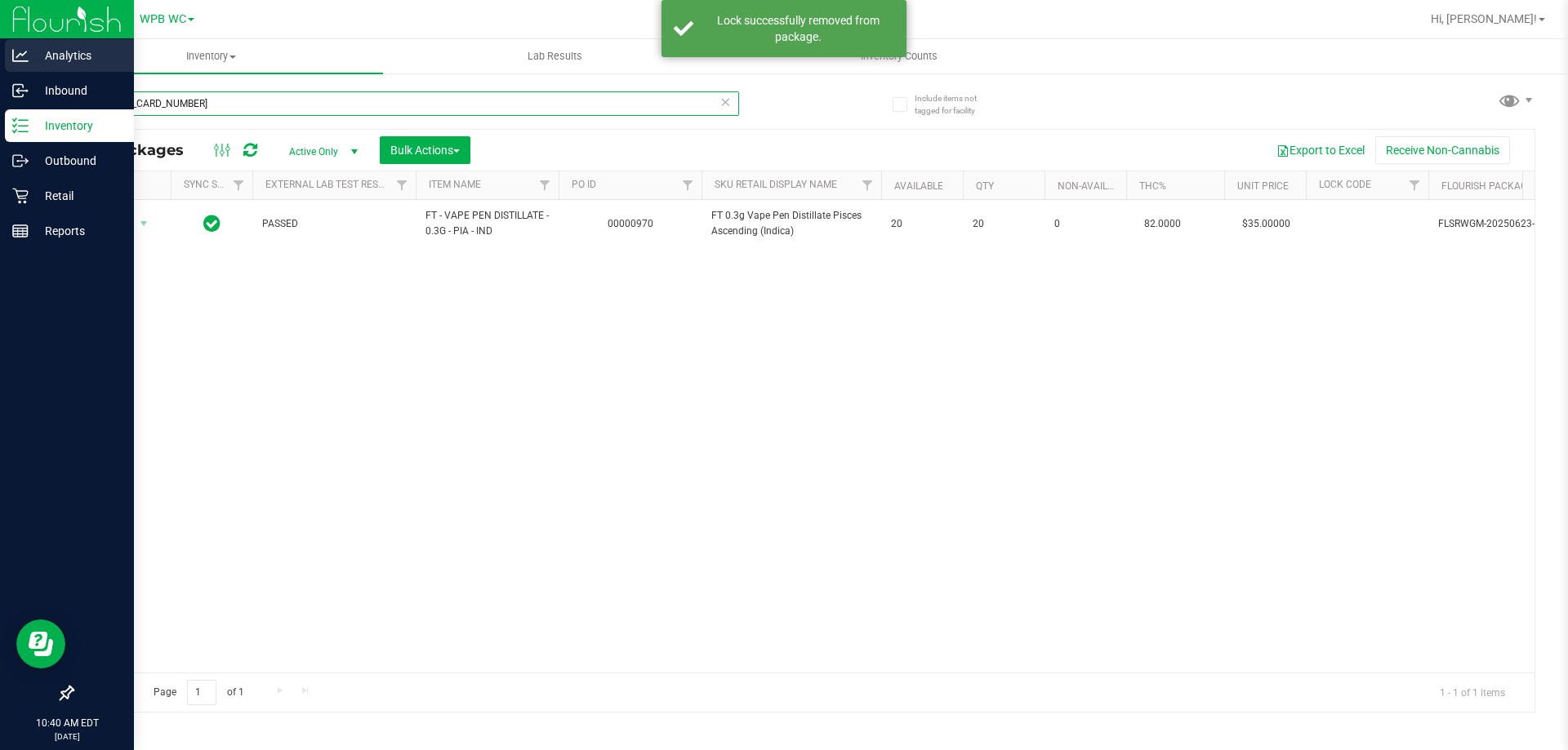
drag, startPoint x: 226, startPoint y: 108, endPoint x: 0, endPoint y: 58, distance: 231.5
click at [0, 58] on div "Analytics Inbound Inventory Outbound Retail Reports 10:40 AM EDT 08/24/2025 08/…" at bounding box center [784, 375] width 1568 height 750
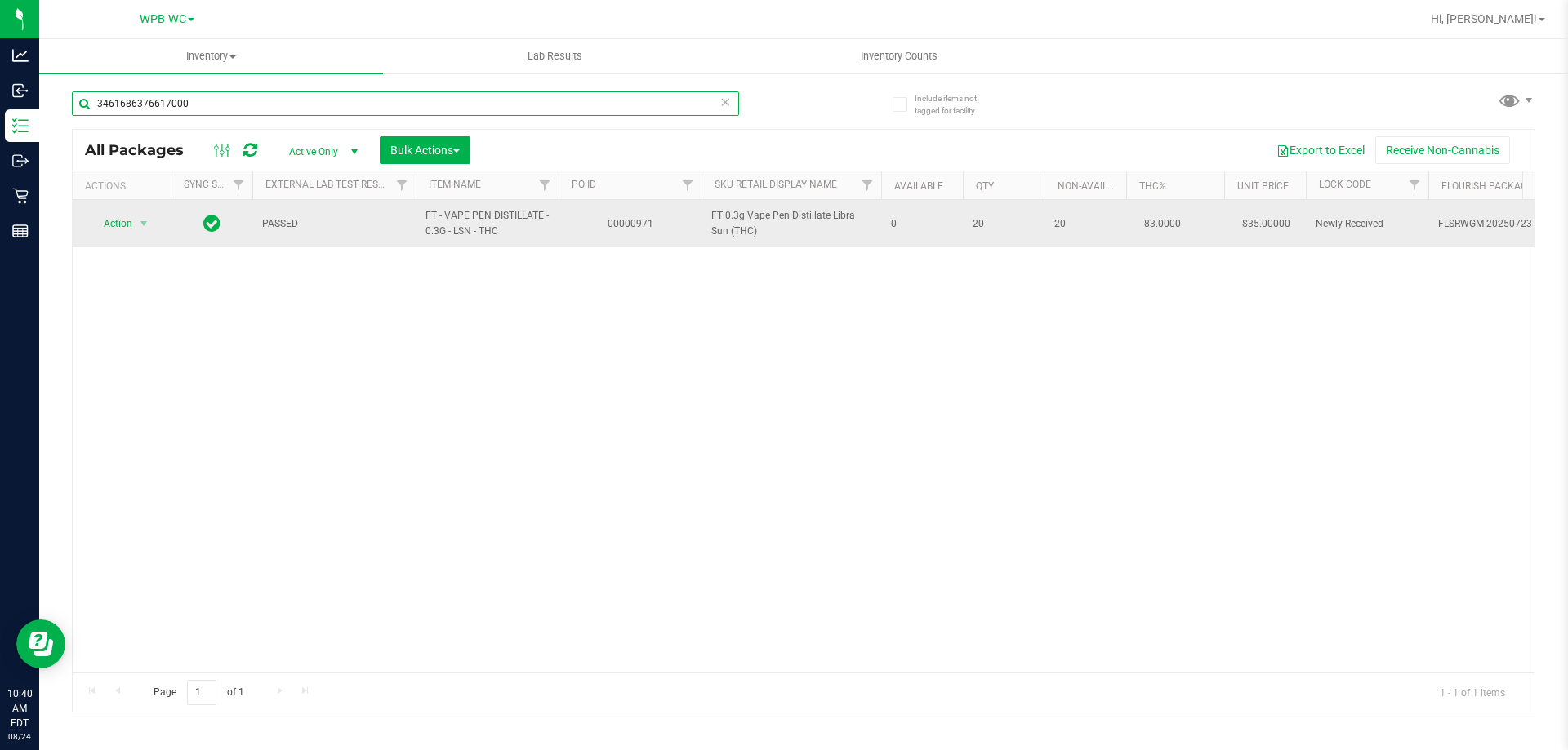
type input "3461686376617000"
drag, startPoint x: 114, startPoint y: 212, endPoint x: 119, endPoint y: 227, distance: 15.8
click at [114, 221] on td "Action Action Edit attributes Global inventory Locate package Package audit log…" at bounding box center [121, 224] width 98 height 48
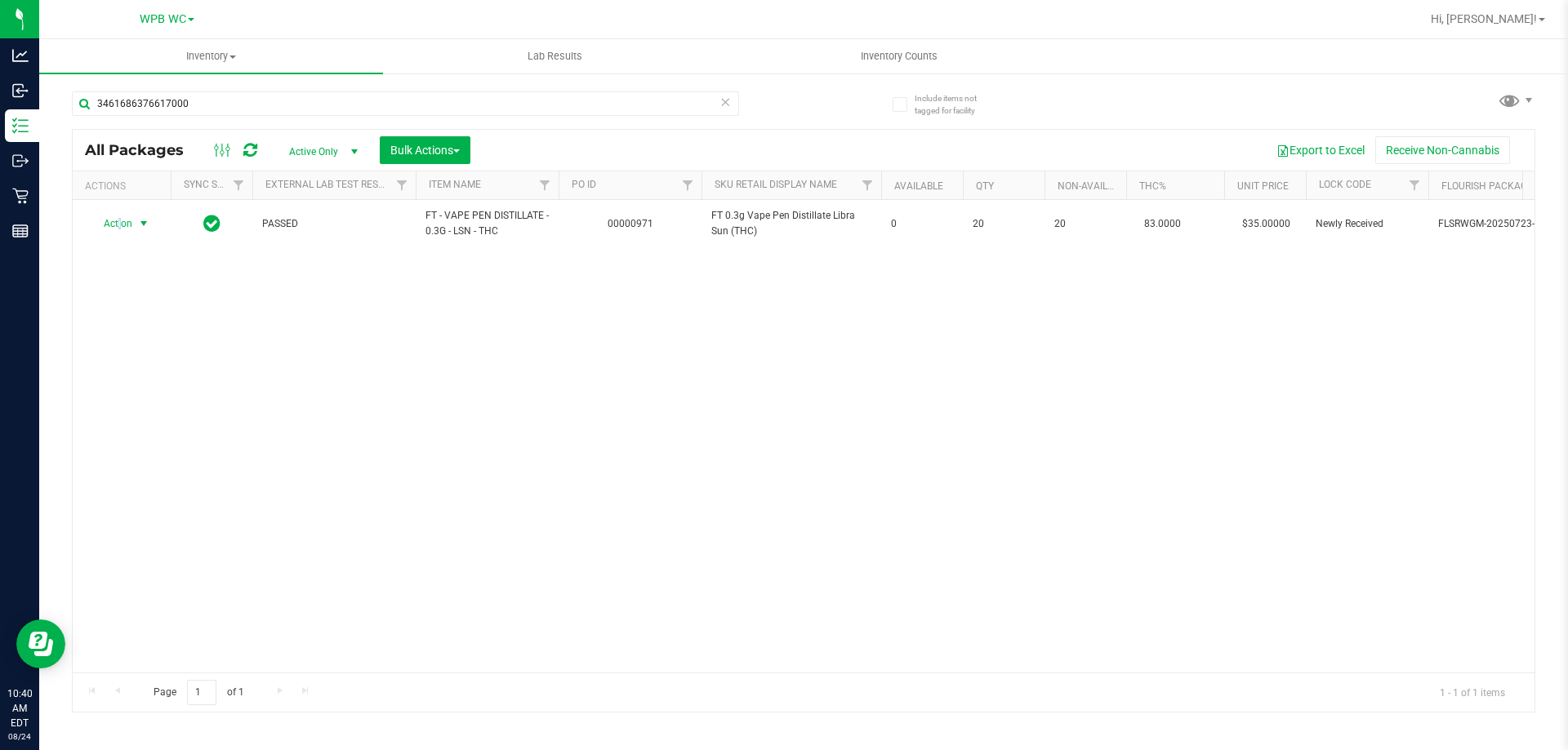
drag, startPoint x: 119, startPoint y: 227, endPoint x: 124, endPoint y: 241, distance: 14.9
click at [120, 228] on span "Action" at bounding box center [111, 224] width 44 height 23
click at [112, 405] on li "Unlock package" at bounding box center [141, 418] width 104 height 25
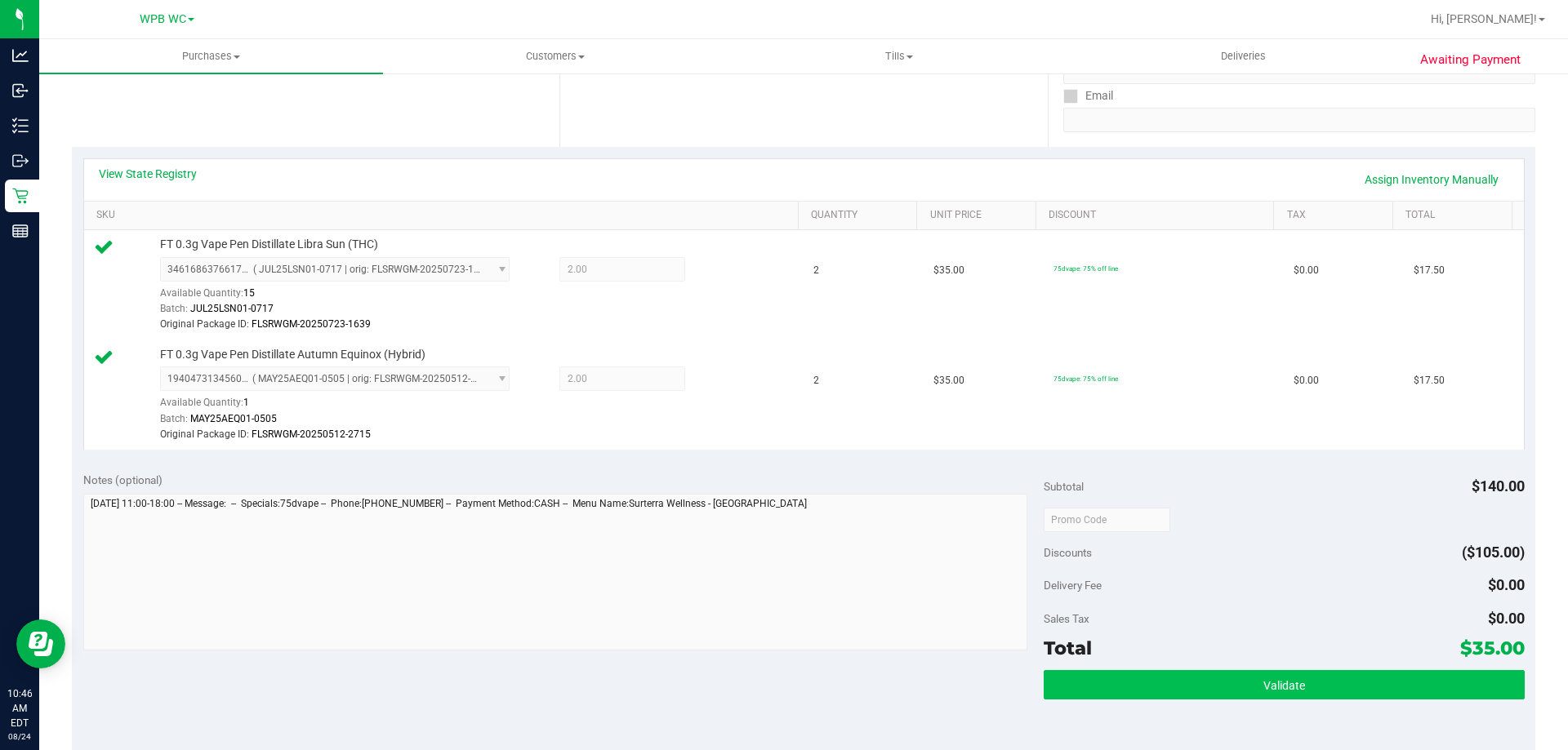
scroll to position [408, 0]
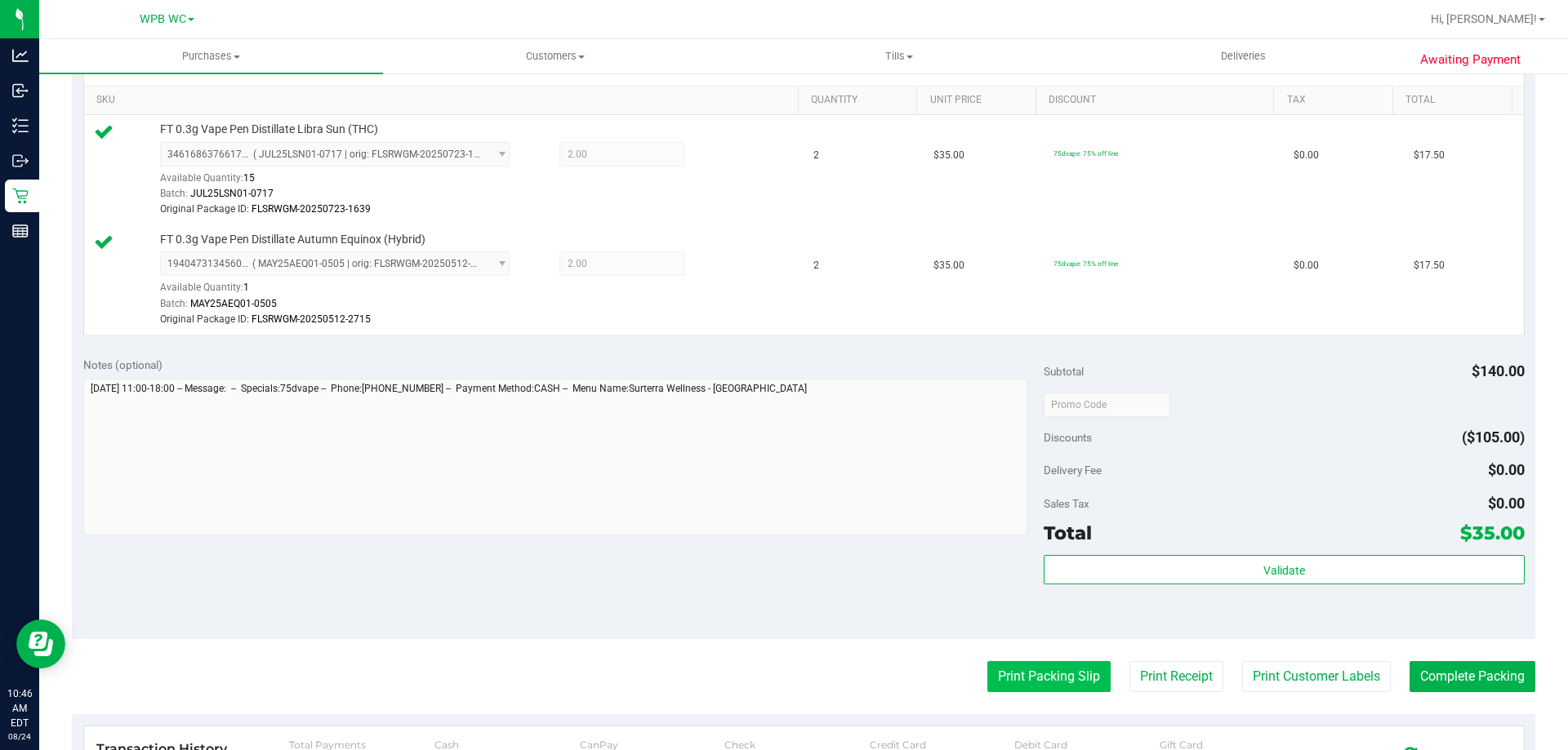
click at [1032, 691] on purchase-details "Back Edit Purchase Cancel Purchase View Profile # 11838083 BioTrack ID: - Submi…" at bounding box center [804, 350] width 1463 height 1339
click at [1028, 684] on button "Print Packing Slip" at bounding box center [1048, 677] width 123 height 31
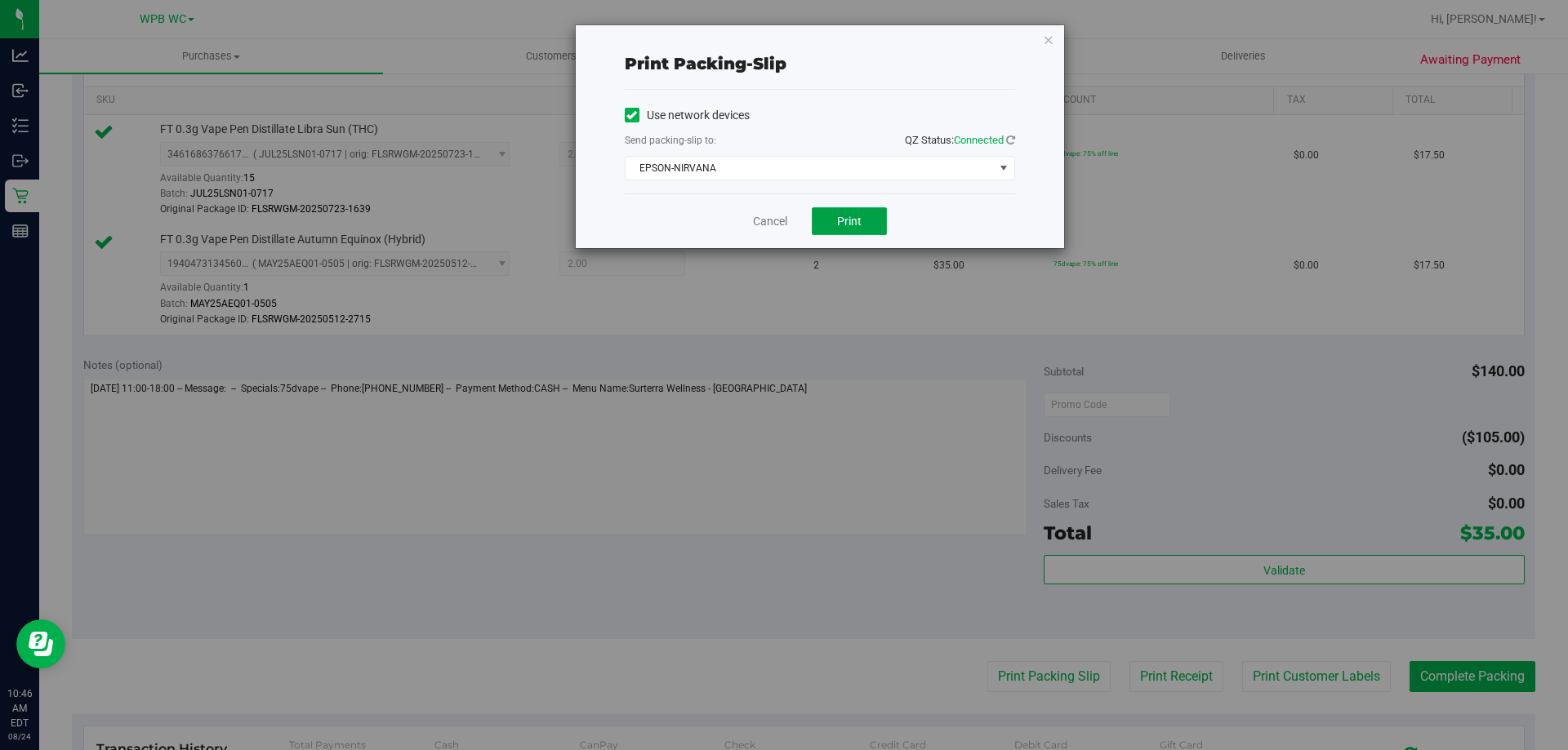
click at [844, 219] on span "Print" at bounding box center [849, 222] width 25 height 13
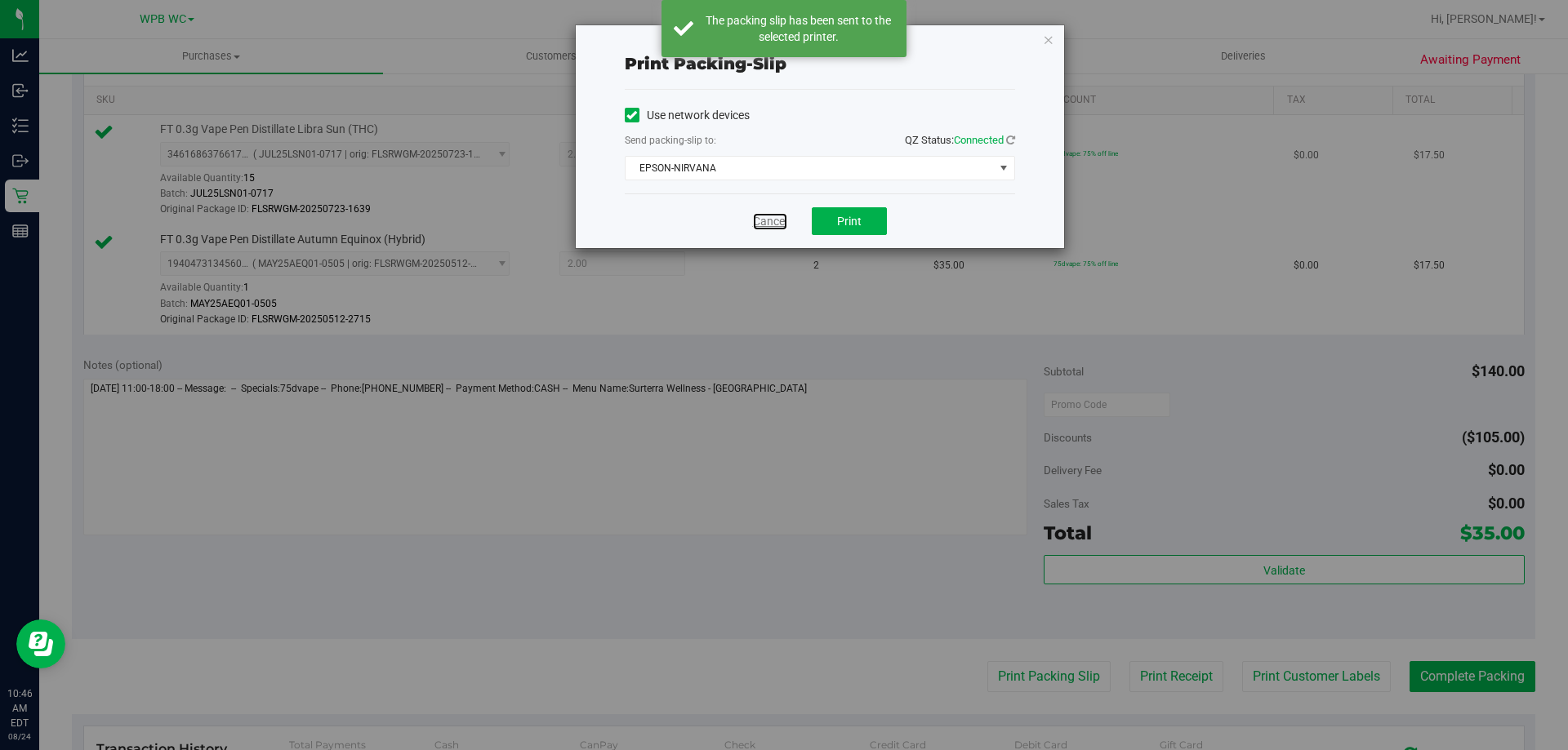
click at [764, 222] on link "Cancel" at bounding box center [770, 222] width 34 height 17
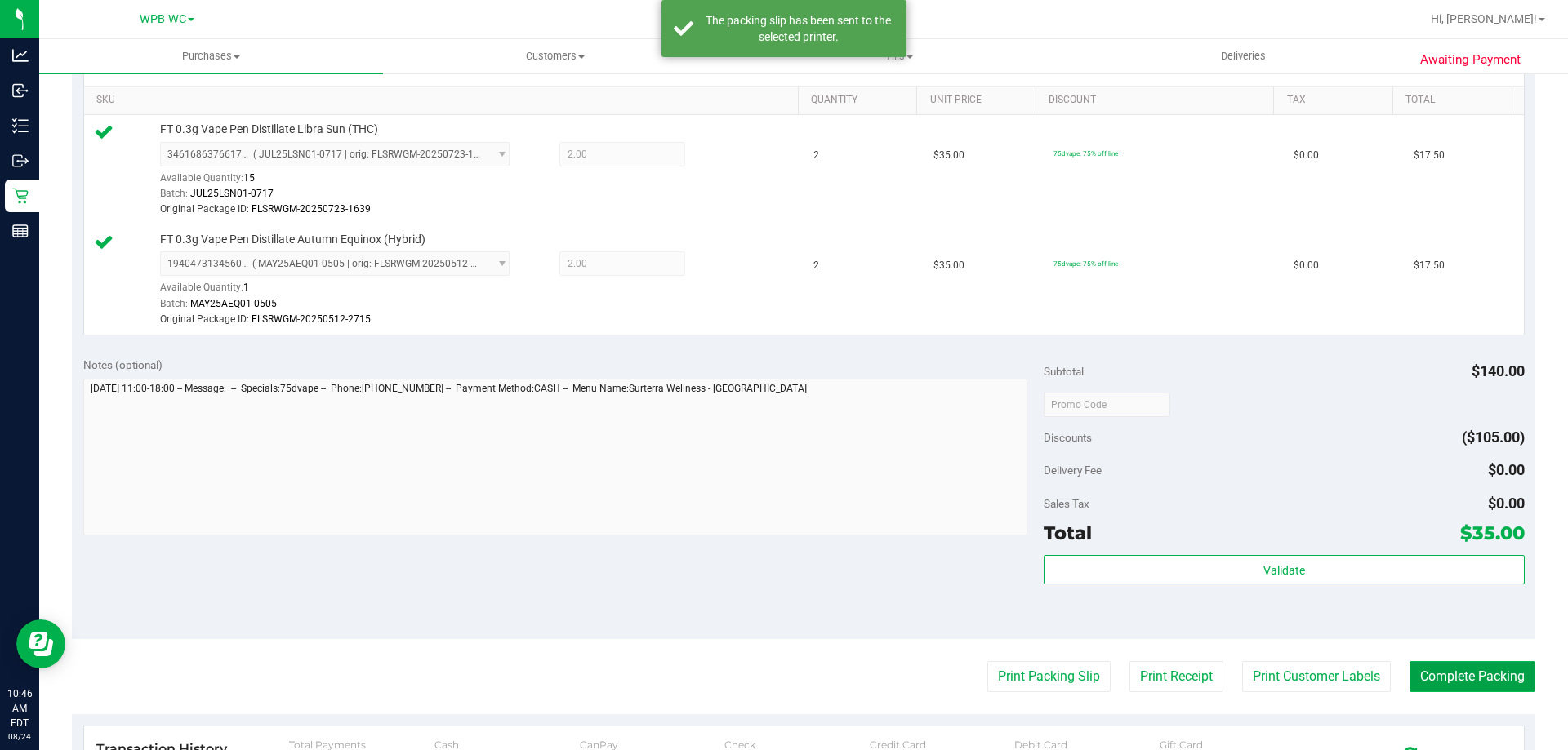
drag, startPoint x: 1432, startPoint y: 669, endPoint x: 1419, endPoint y: 665, distance: 13.6
click at [1432, 670] on button "Complete Packing" at bounding box center [1472, 677] width 126 height 31
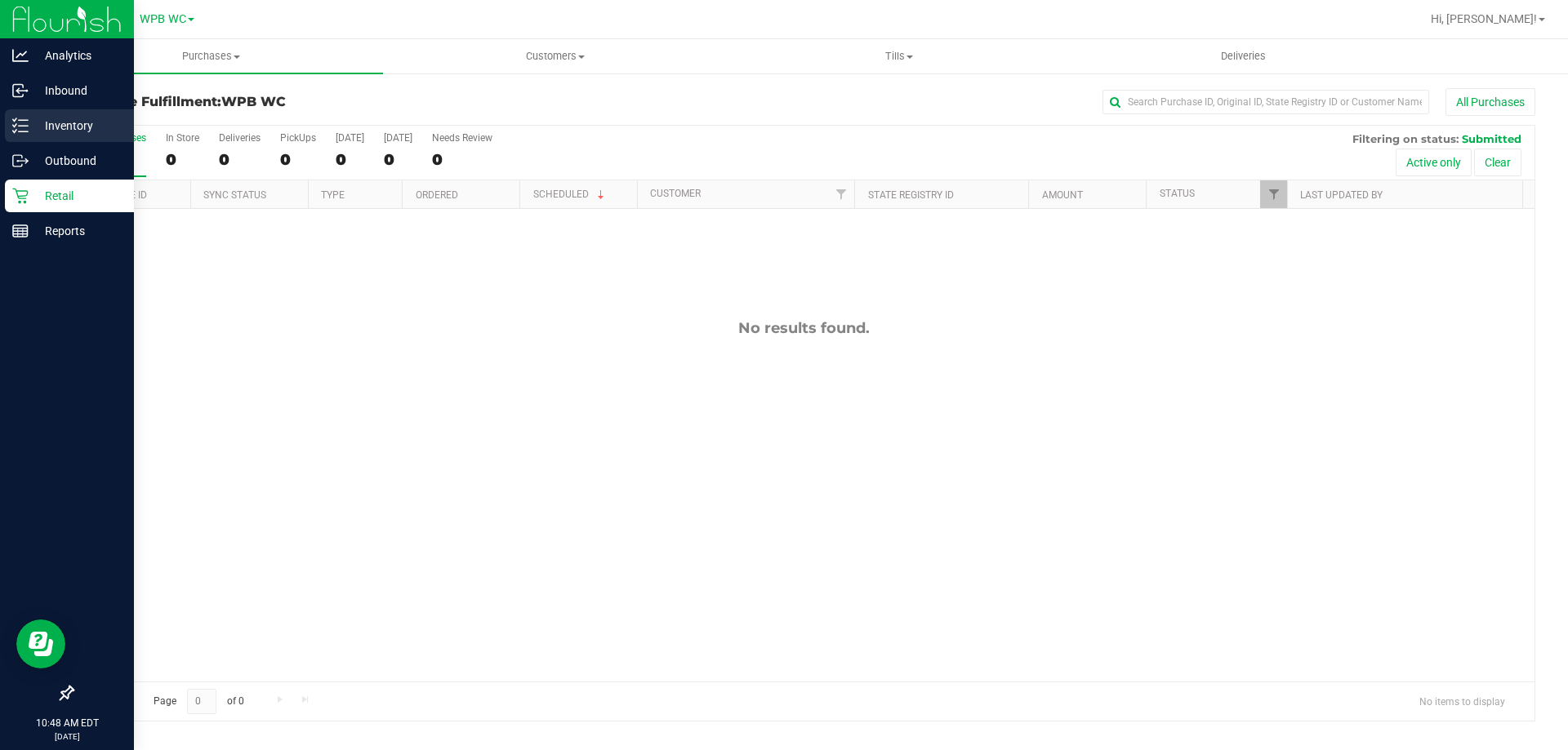
click at [31, 119] on p "Inventory" at bounding box center [77, 126] width 98 height 20
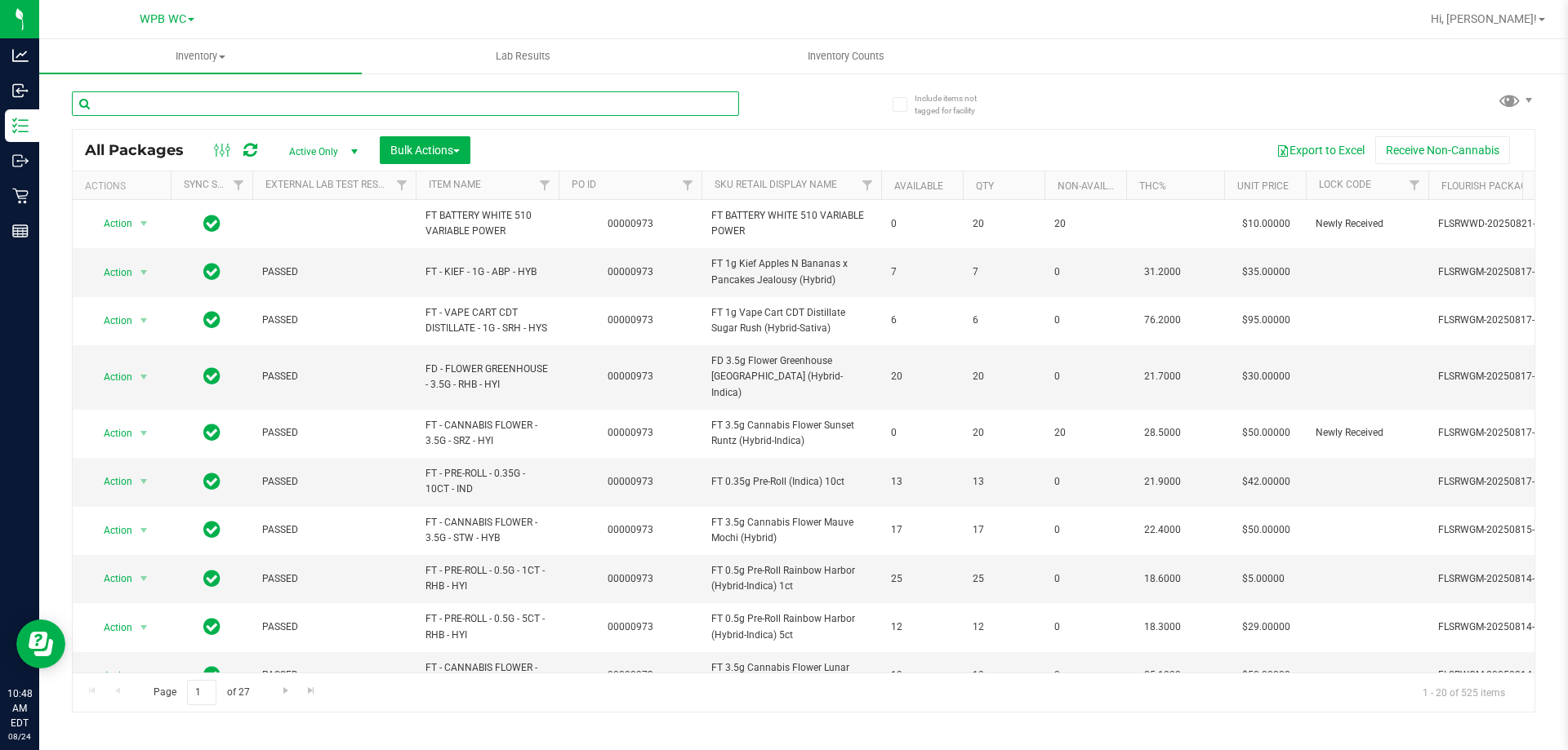
click at [246, 103] on input "text" at bounding box center [406, 103] width 667 height 25
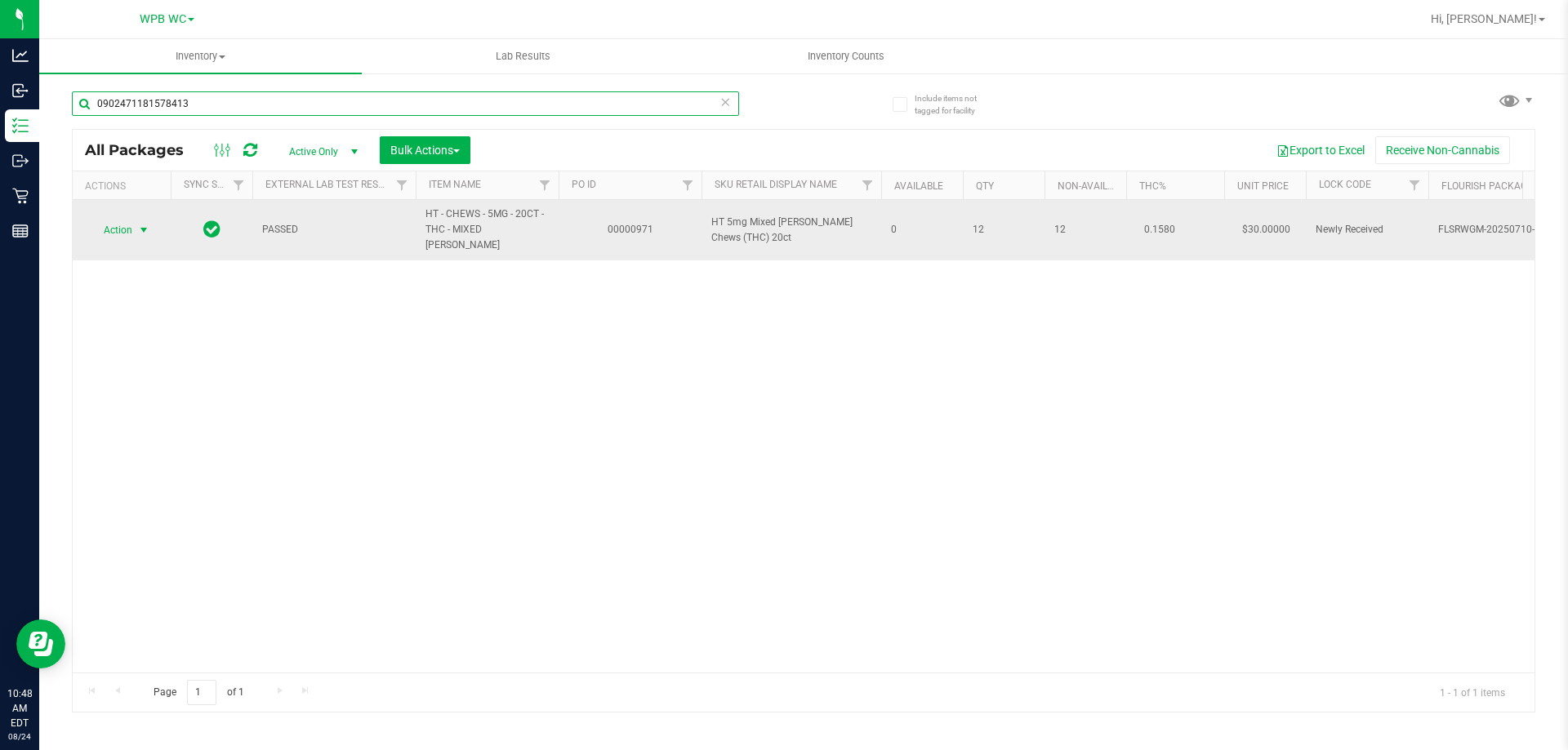
type input "0902471181578413"
click at [125, 226] on span "Action" at bounding box center [111, 231] width 44 height 23
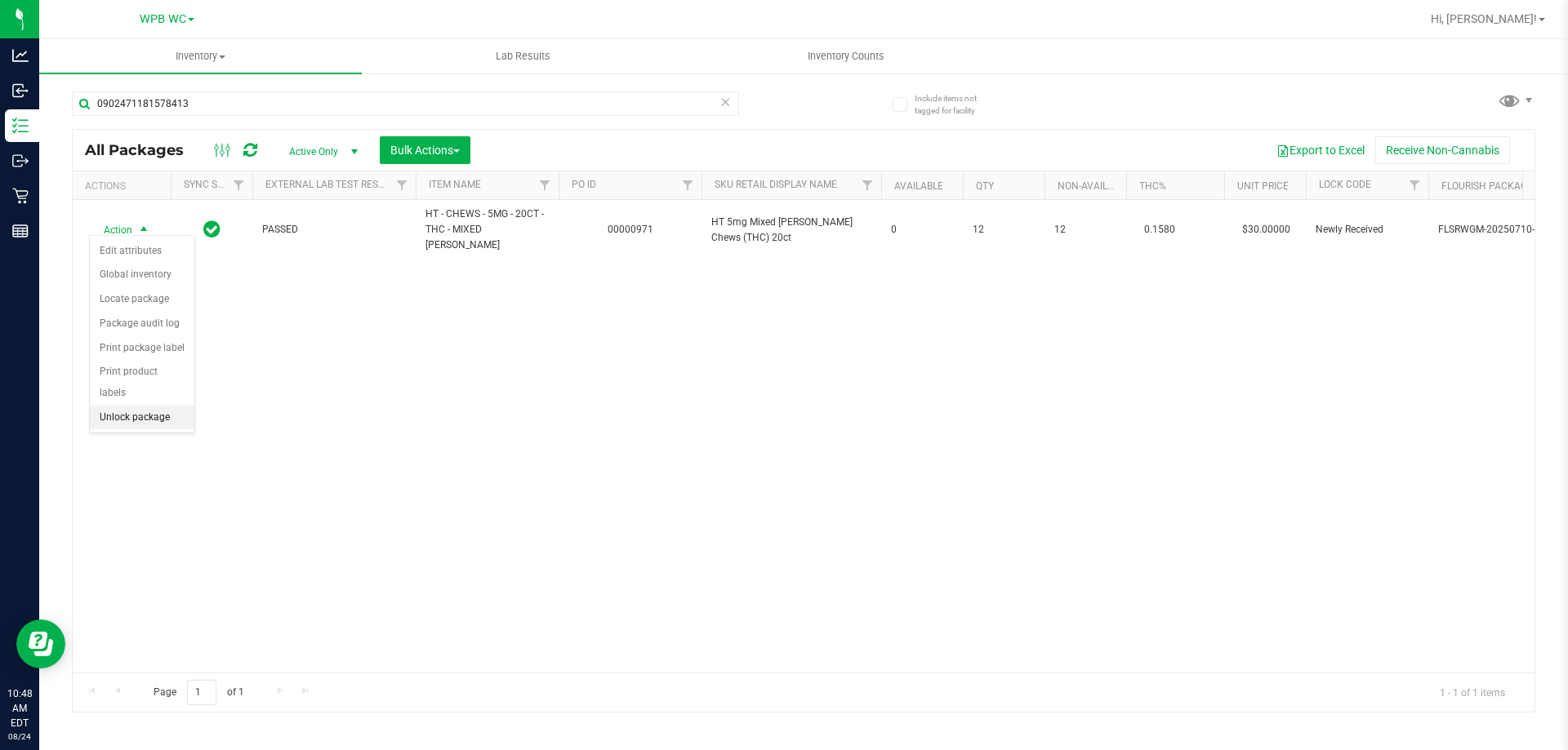
click at [154, 407] on li "Unlock package" at bounding box center [141, 418] width 104 height 25
click at [725, 103] on icon at bounding box center [725, 101] width 11 height 20
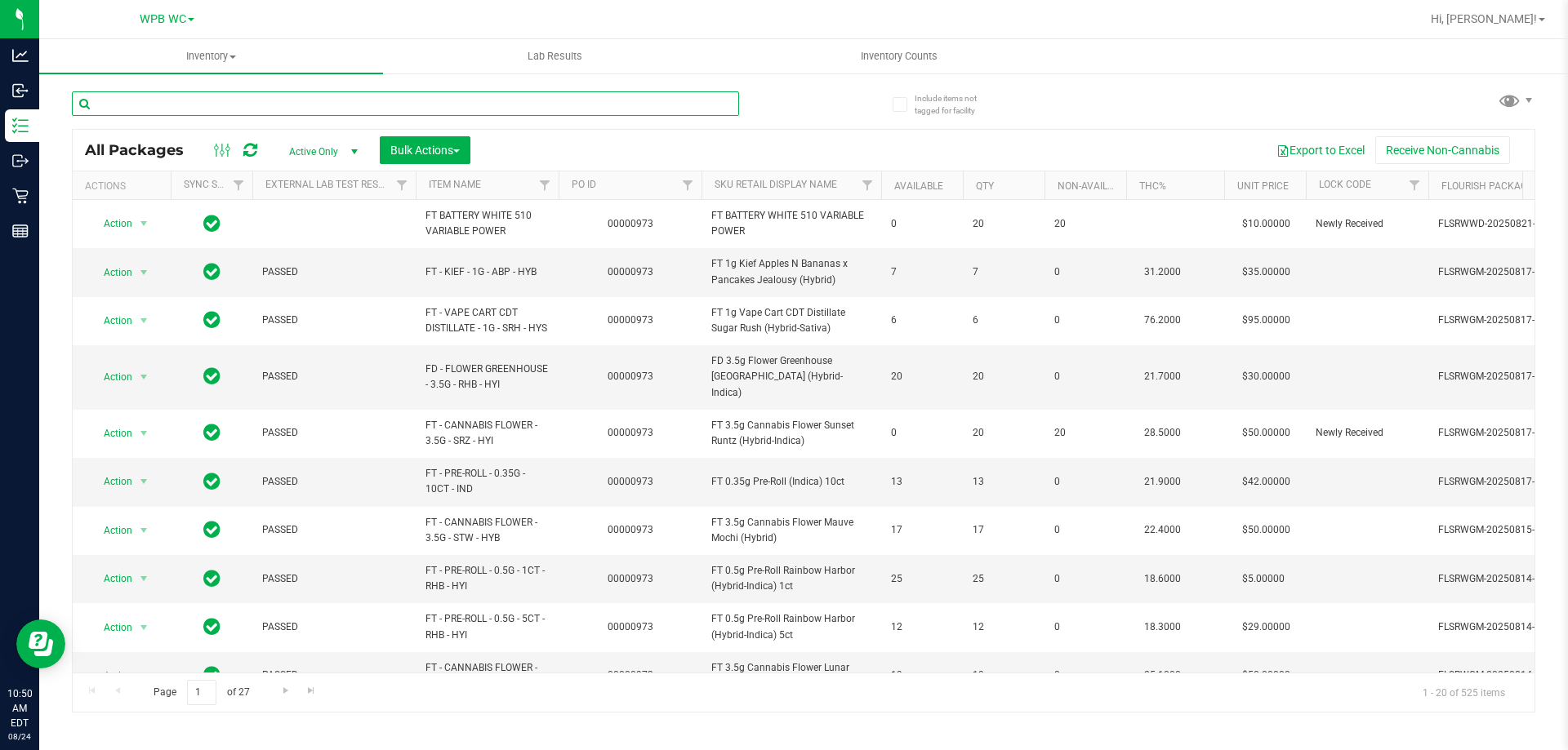
click at [447, 94] on input "text" at bounding box center [406, 103] width 667 height 25
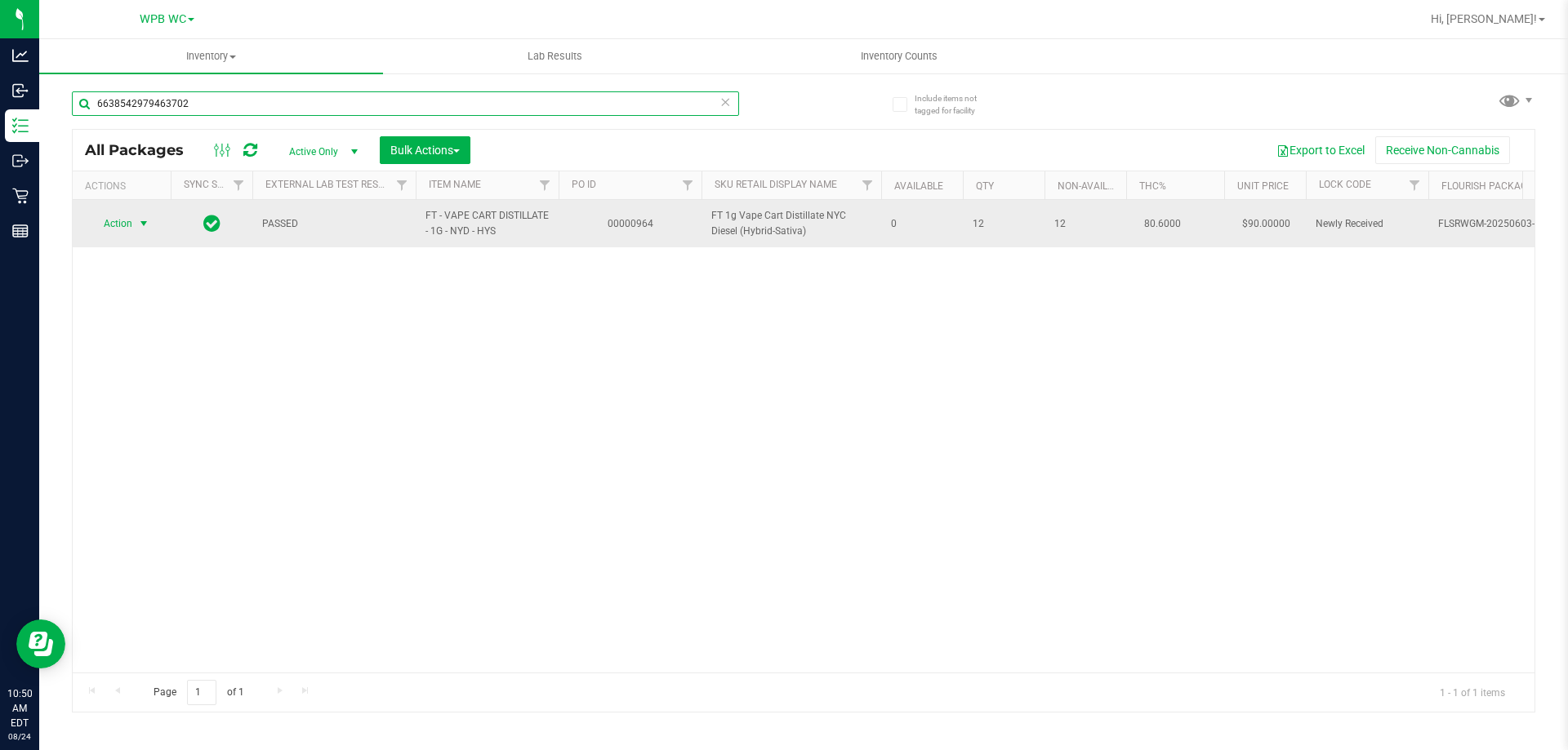
type input "6638542979463702"
click at [121, 226] on span "Action" at bounding box center [111, 224] width 44 height 23
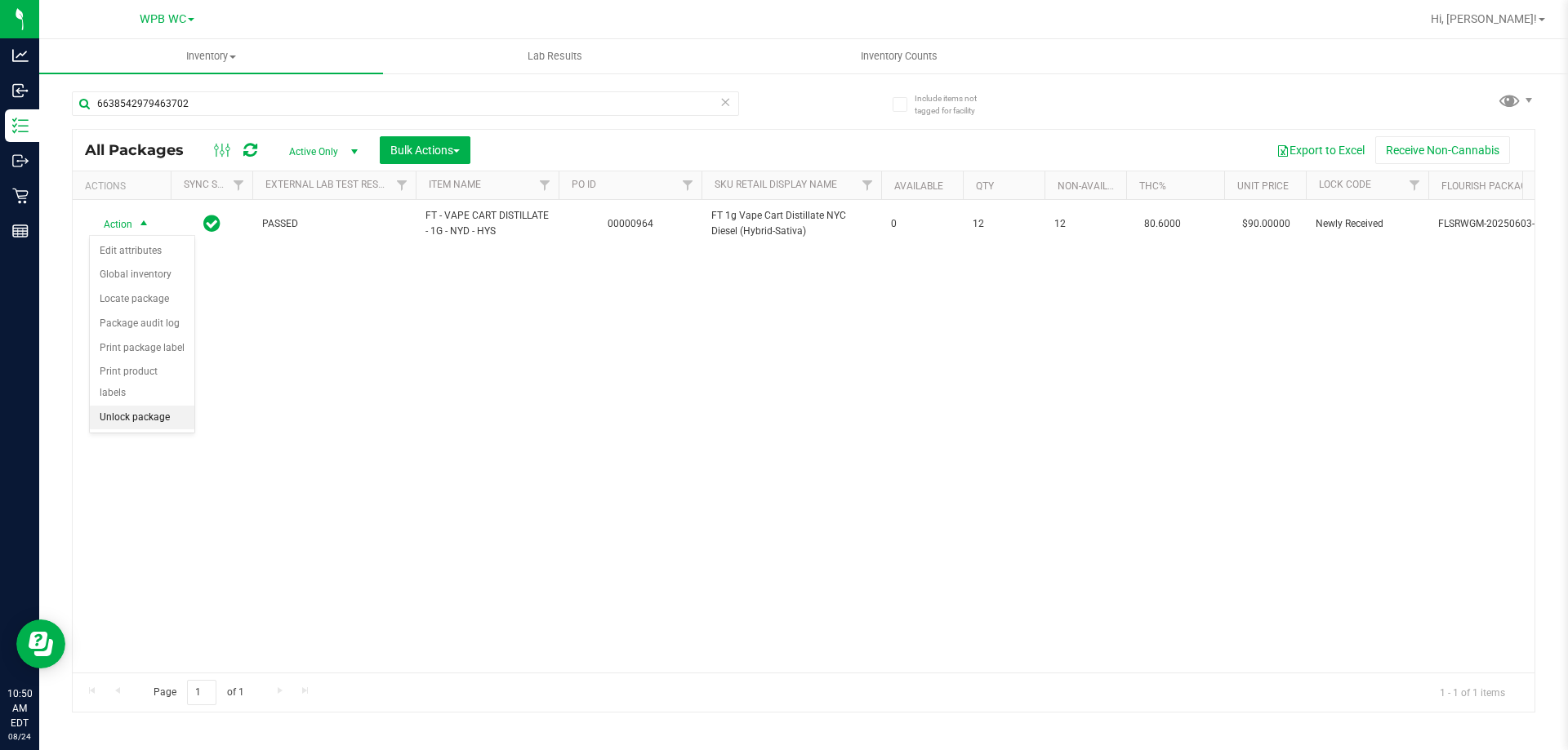
click at [142, 405] on li "Unlock package" at bounding box center [141, 418] width 104 height 25
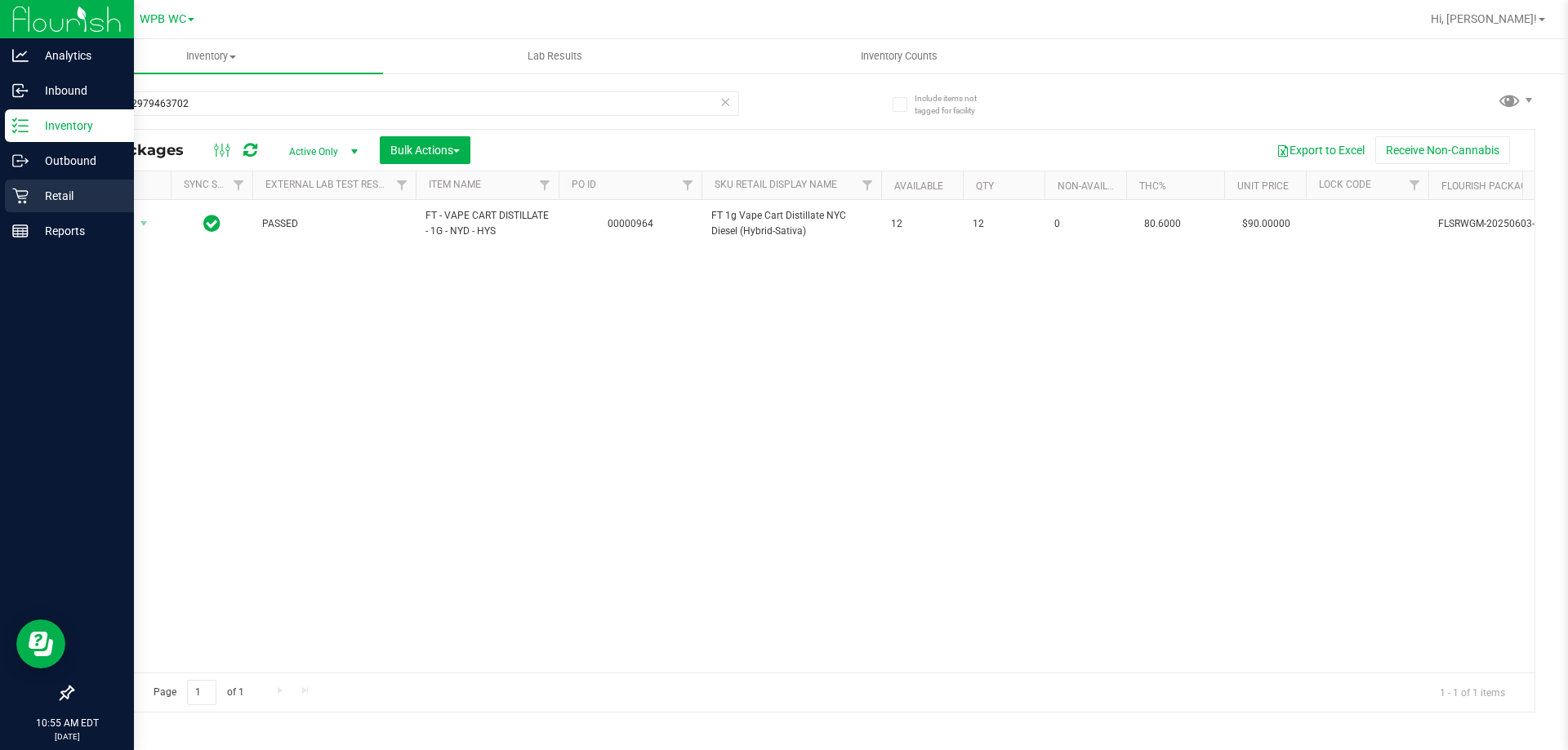
click at [58, 189] on p "Retail" at bounding box center [77, 196] width 98 height 20
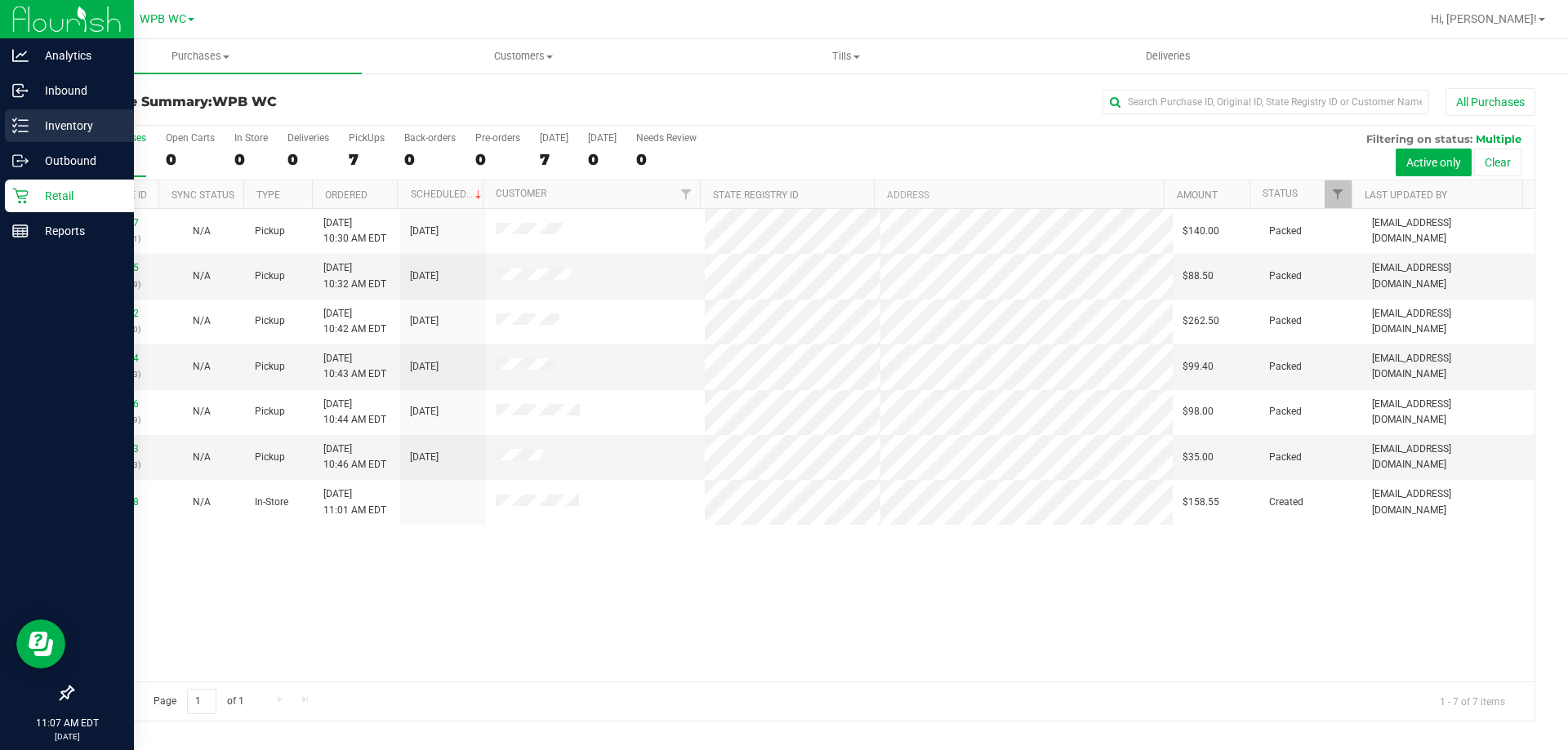
click at [10, 117] on div "Inventory" at bounding box center [69, 126] width 129 height 33
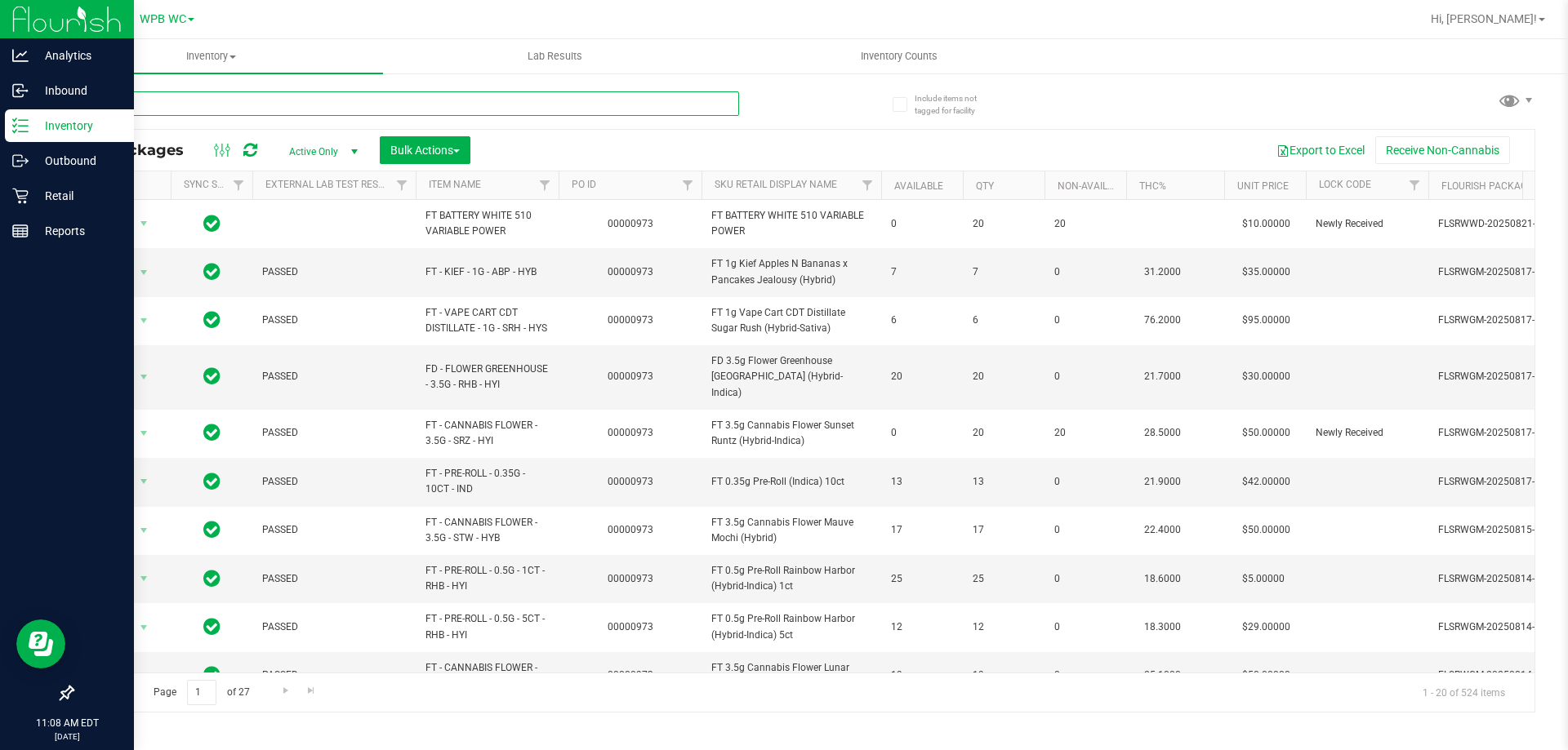
click at [291, 111] on input "text" at bounding box center [406, 103] width 667 height 25
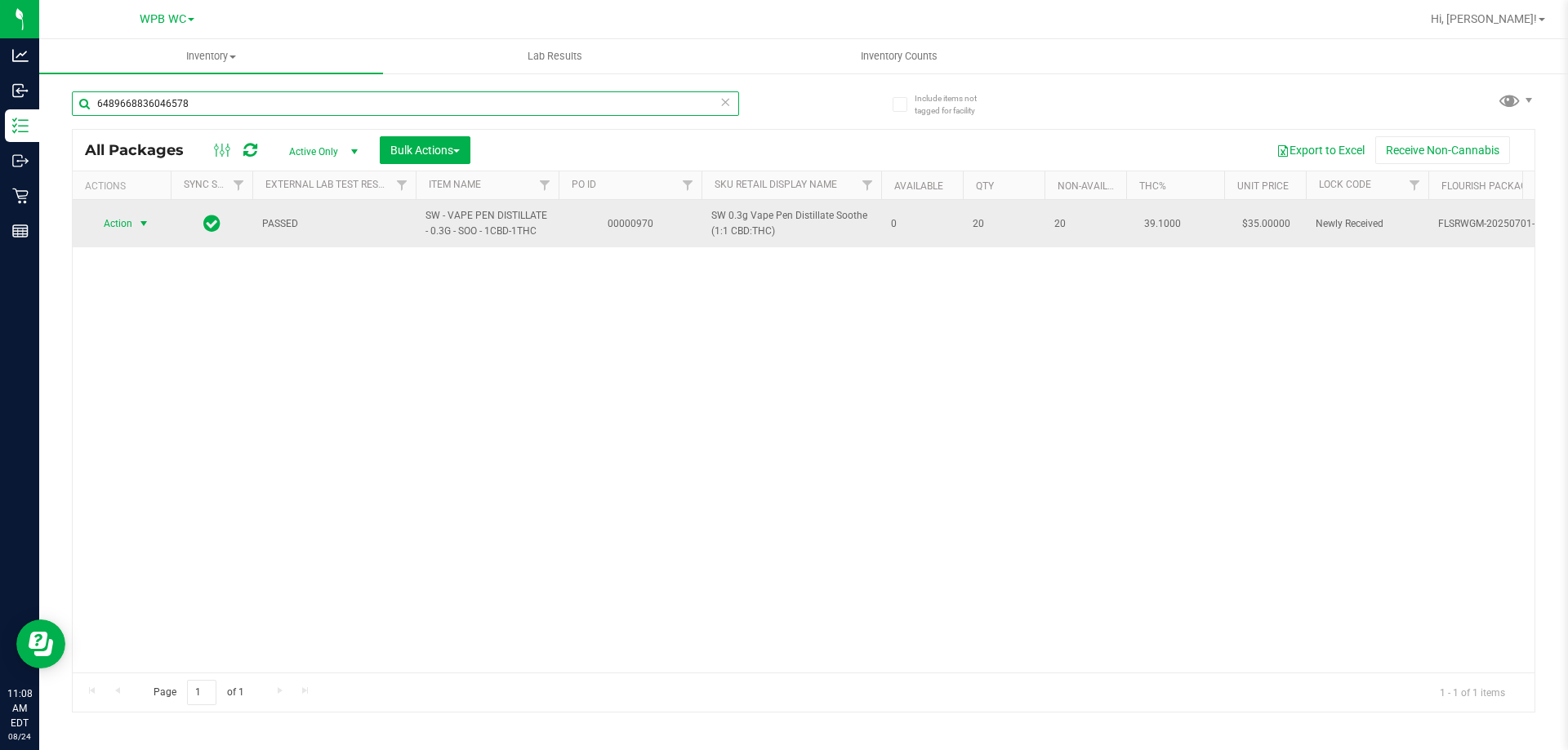
type input "6489668836046578"
click at [134, 217] on span "select" at bounding box center [144, 224] width 21 height 23
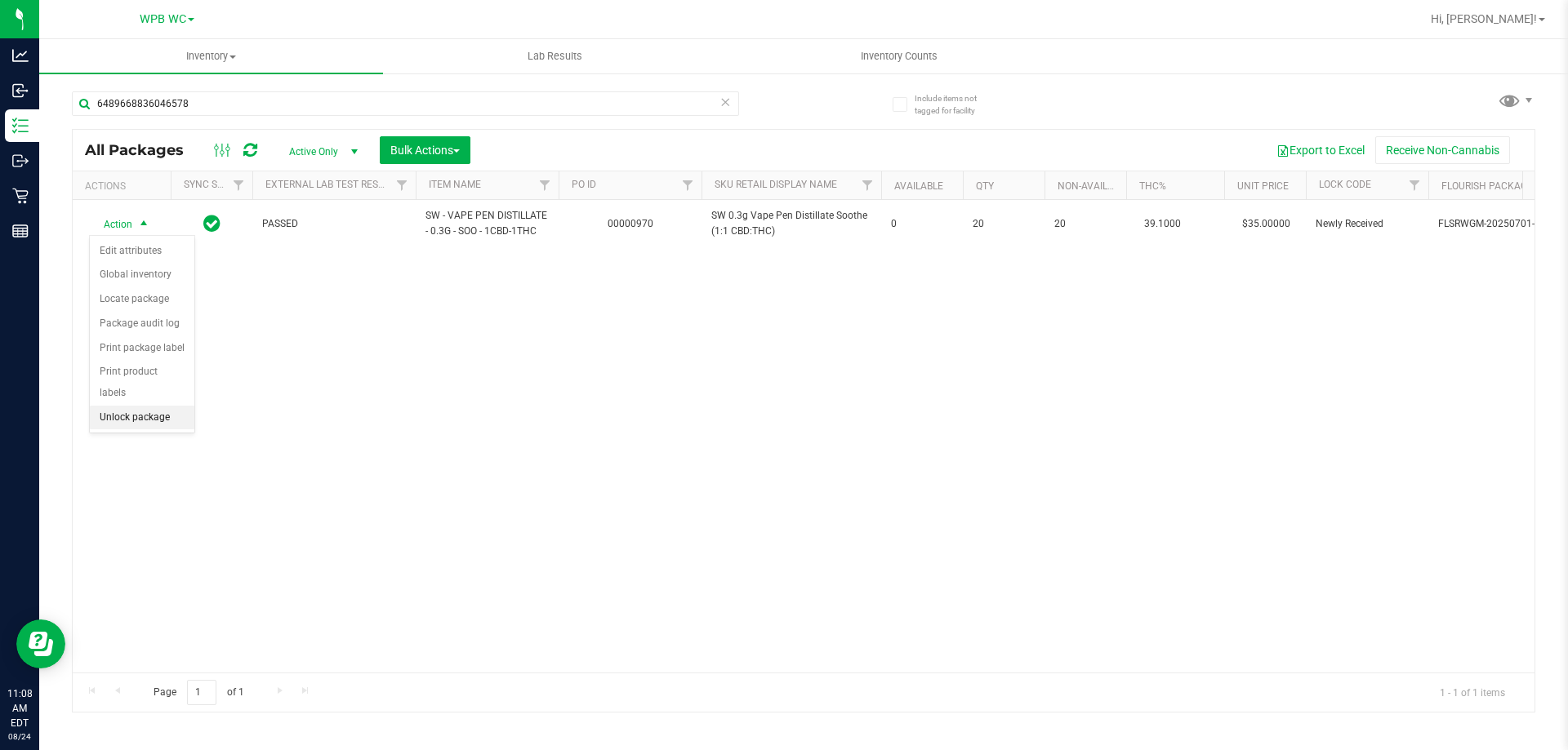
click at [110, 405] on li "Unlock package" at bounding box center [141, 418] width 104 height 25
